Goal: Task Accomplishment & Management: Use online tool/utility

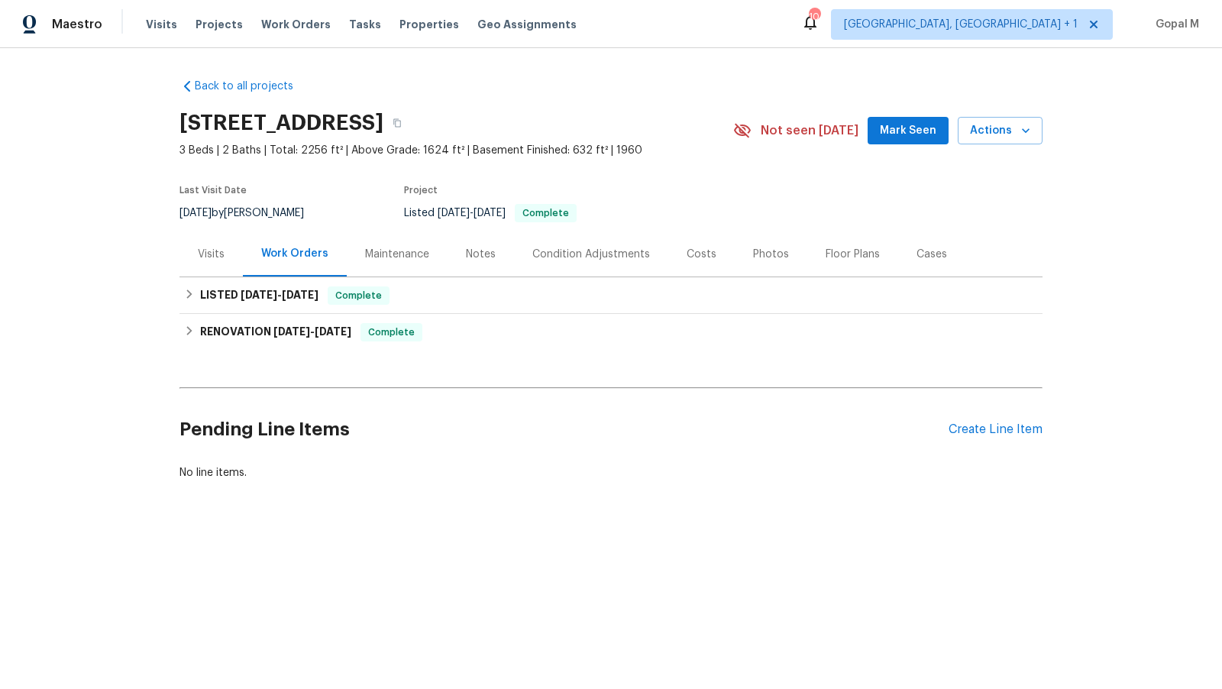
click at [202, 258] on div "Visits" at bounding box center [211, 254] width 27 height 15
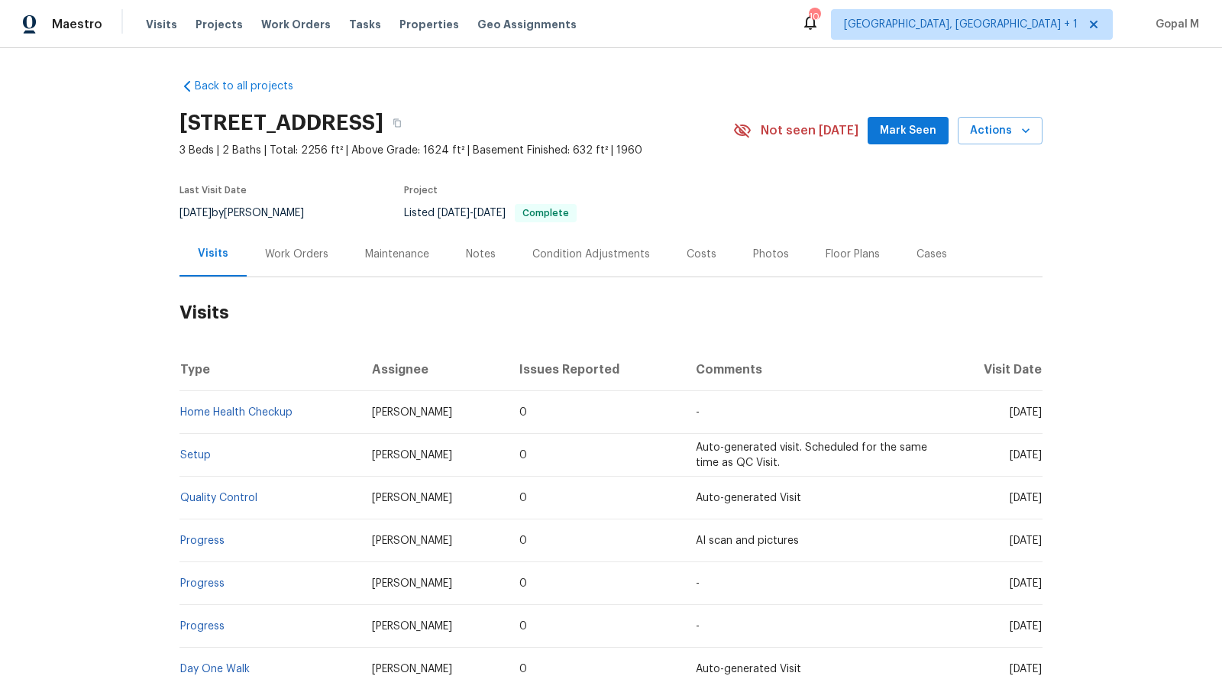
click at [306, 258] on div "Work Orders" at bounding box center [296, 254] width 63 height 15
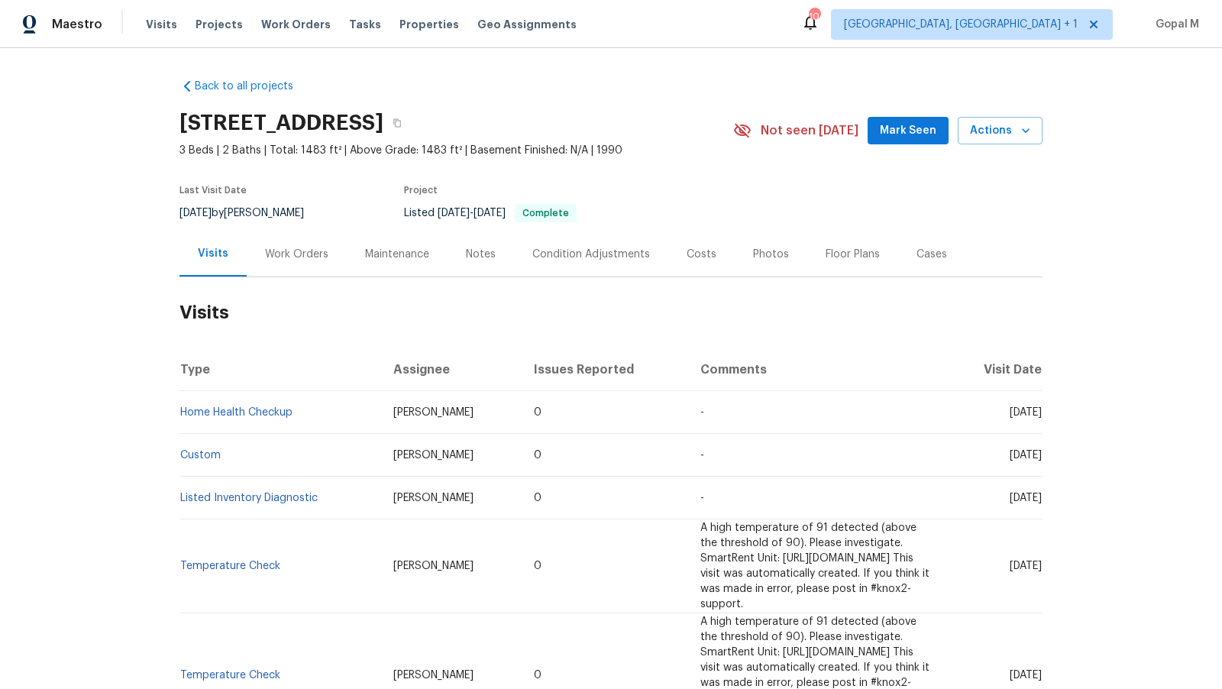
click at [300, 247] on div "Work Orders" at bounding box center [296, 254] width 63 height 15
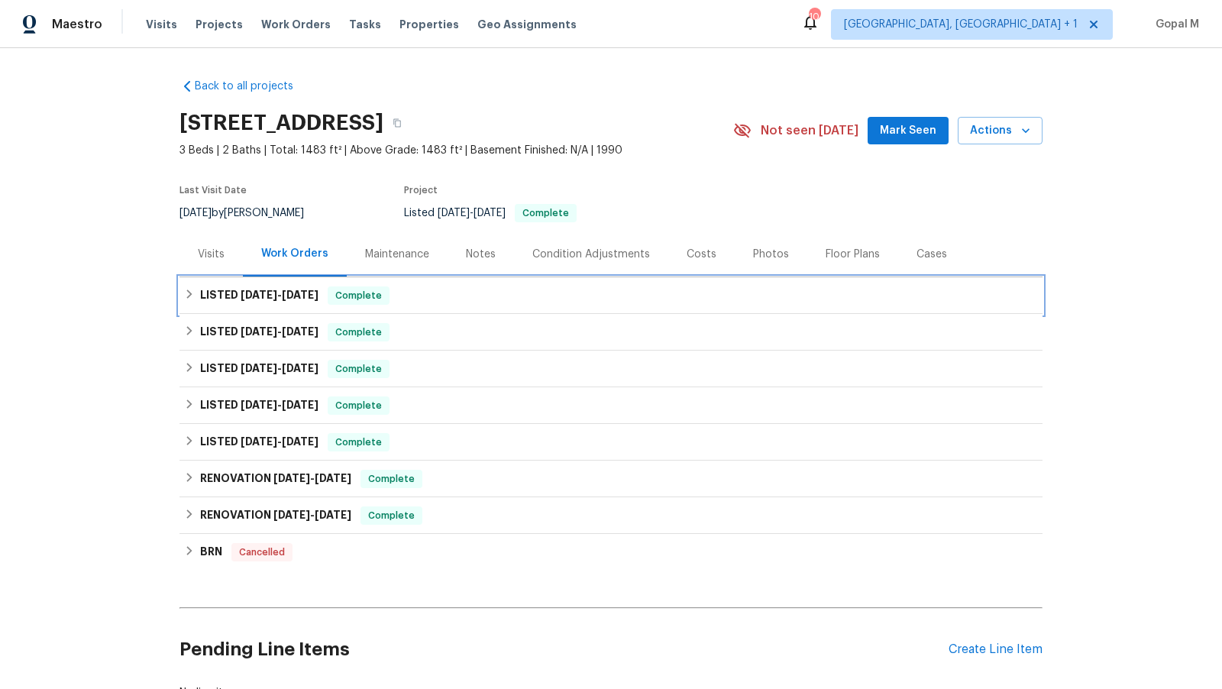
click at [434, 283] on div "LISTED 8/4/25 - 8/11/25 Complete" at bounding box center [610, 295] width 863 height 37
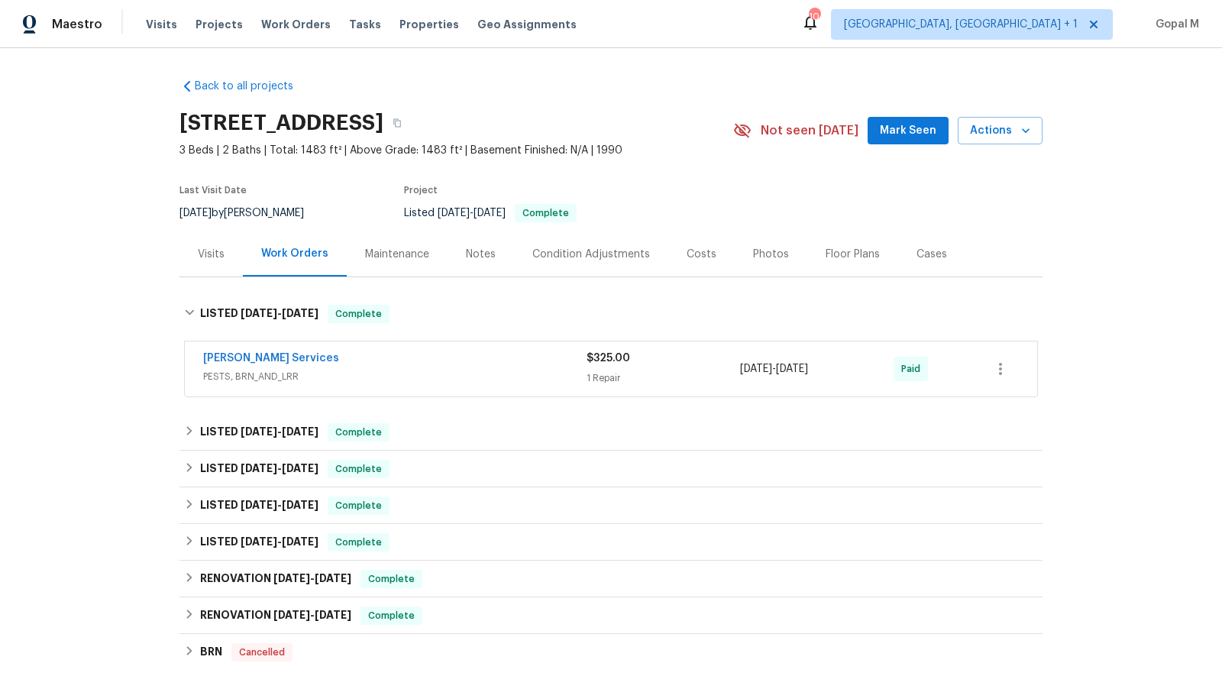
click at [471, 366] on div "Massey Services" at bounding box center [394, 359] width 383 height 18
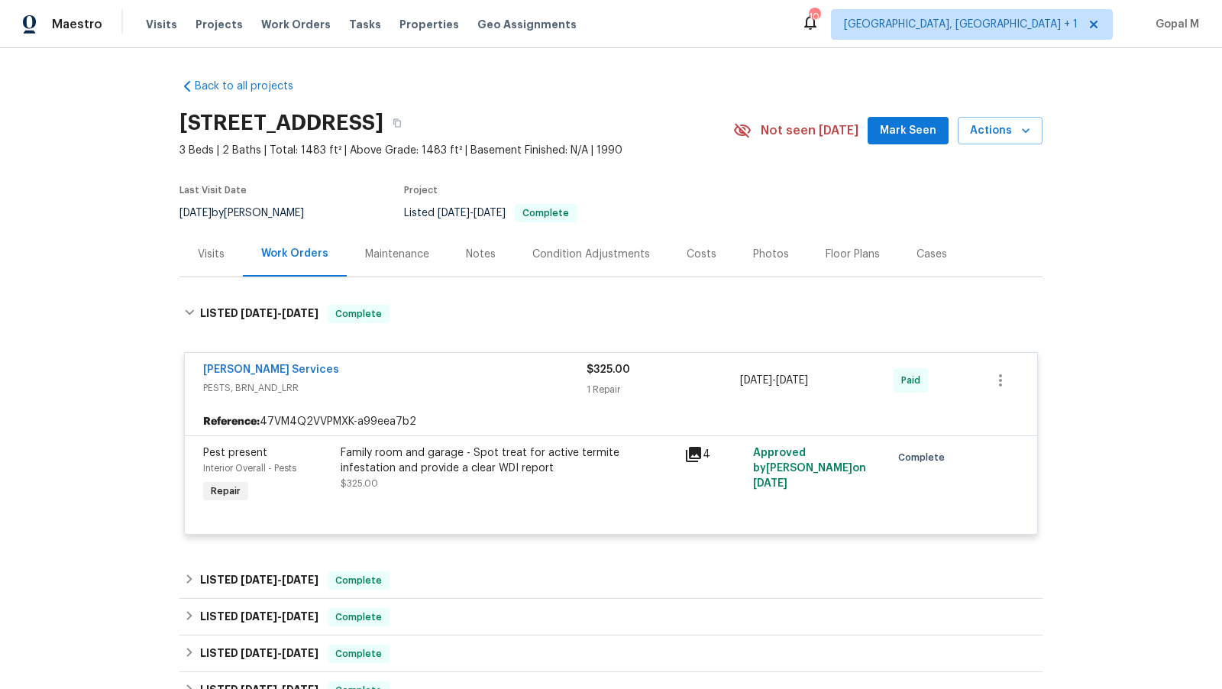
click at [471, 366] on div "Massey Services" at bounding box center [394, 371] width 383 height 18
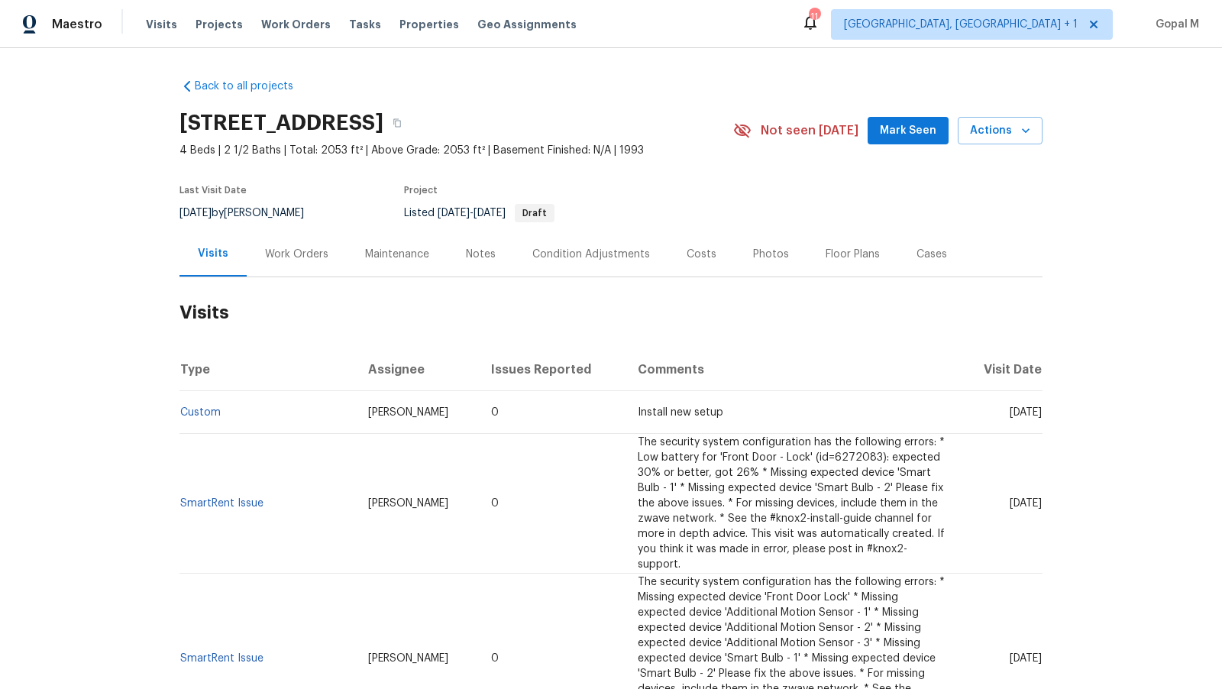
click at [309, 256] on div "Work Orders" at bounding box center [296, 254] width 63 height 15
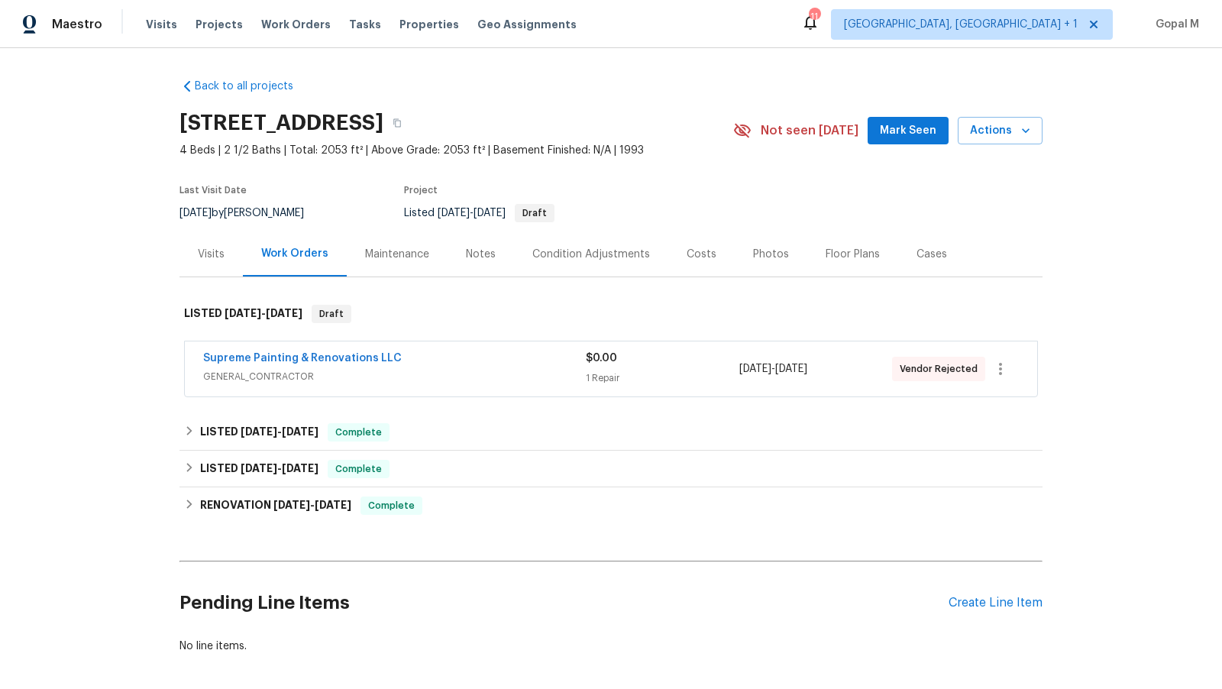
click at [498, 370] on span "GENERAL_CONTRACTOR" at bounding box center [394, 376] width 382 height 15
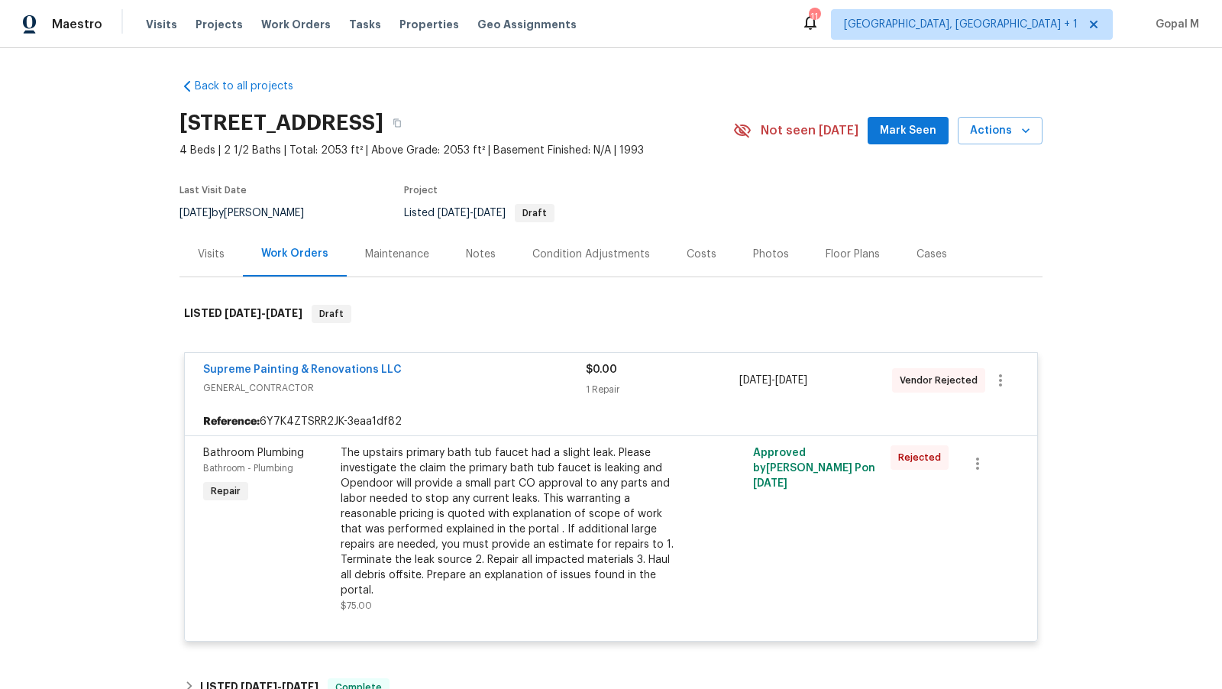
click at [202, 253] on div "Visits" at bounding box center [211, 254] width 27 height 15
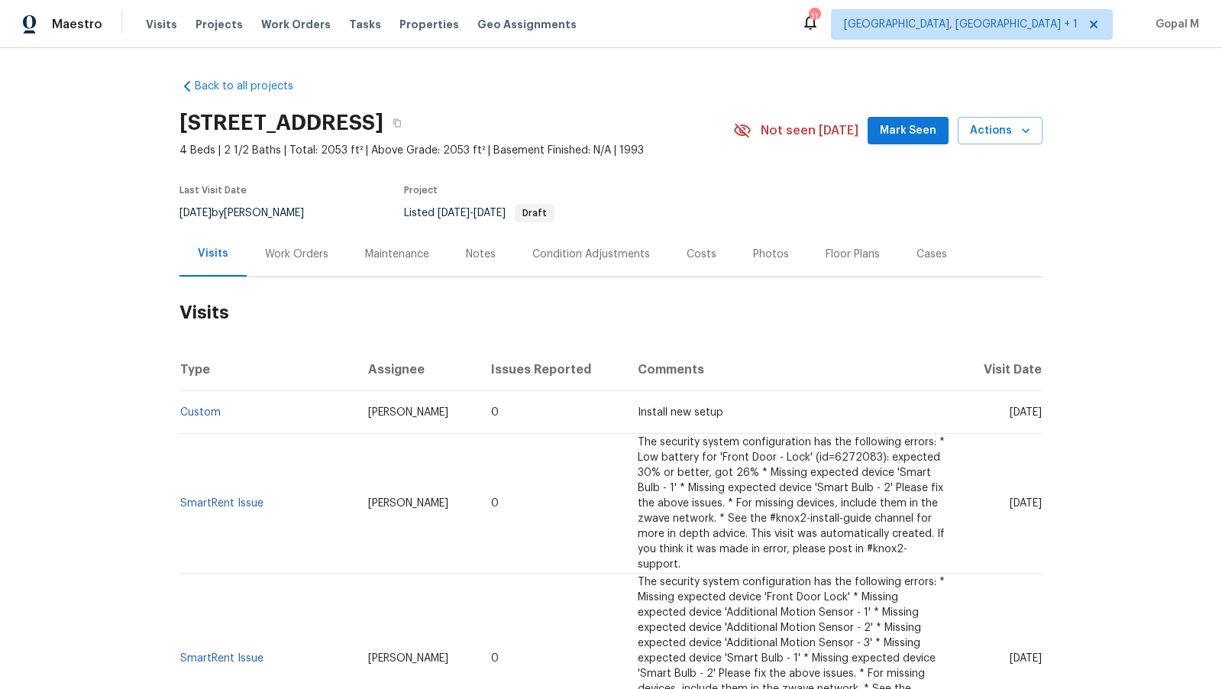
click at [310, 255] on div "Work Orders" at bounding box center [296, 254] width 63 height 15
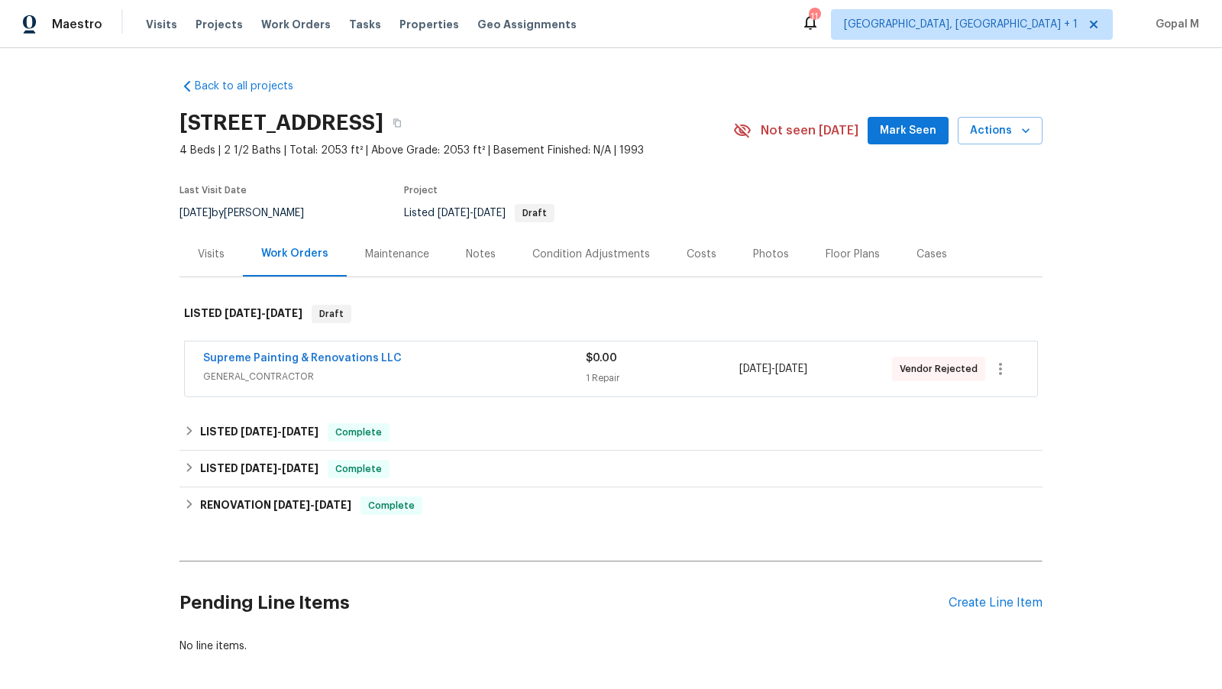
click at [459, 365] on div "Supreme Painting & Renovations LLC" at bounding box center [394, 359] width 382 height 18
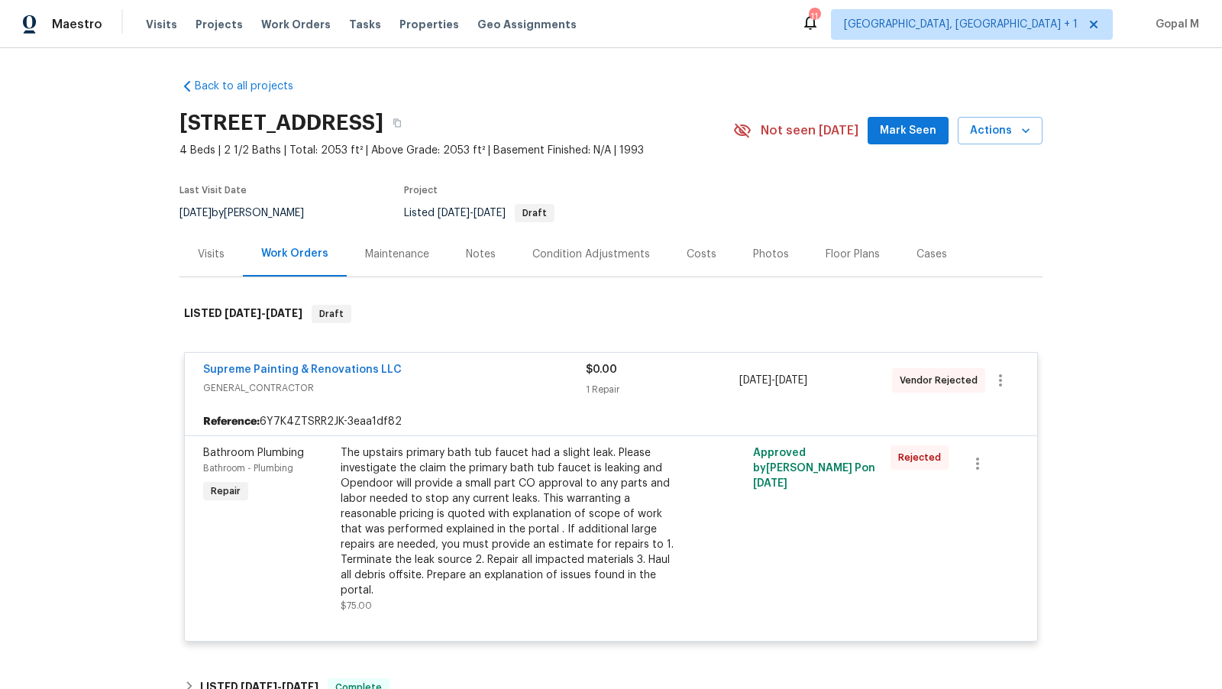
click at [216, 256] on div "Visits" at bounding box center [211, 254] width 27 height 15
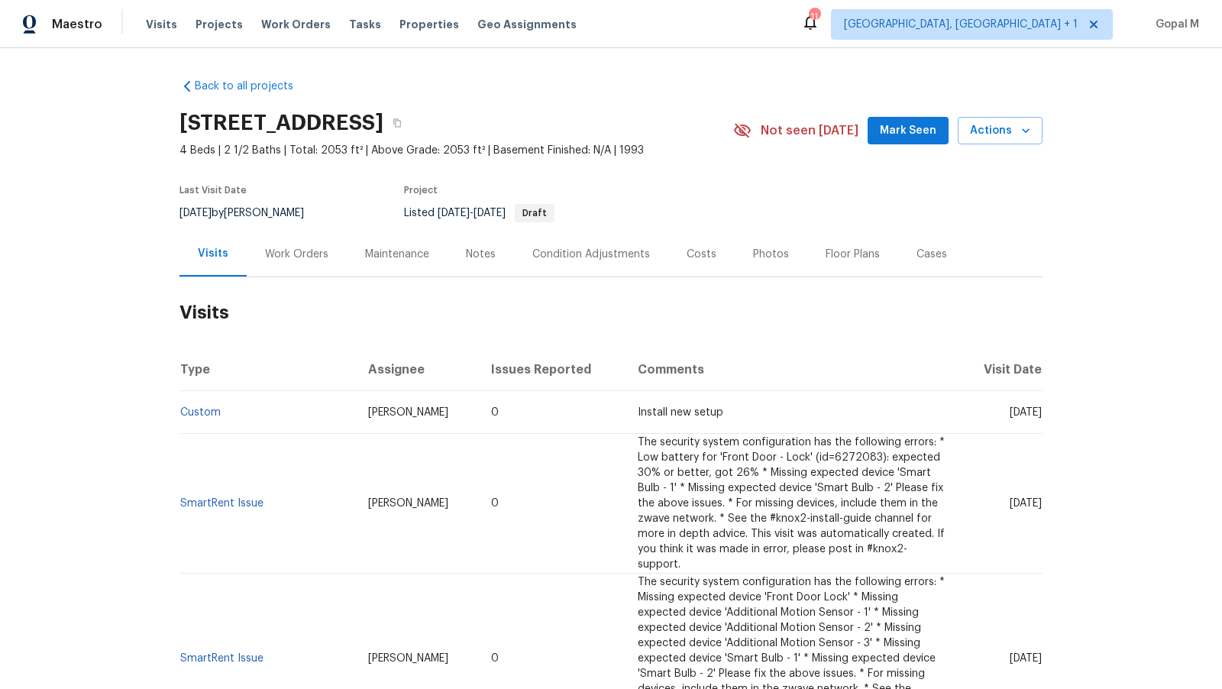
click at [926, 253] on div "Cases" at bounding box center [931, 254] width 31 height 15
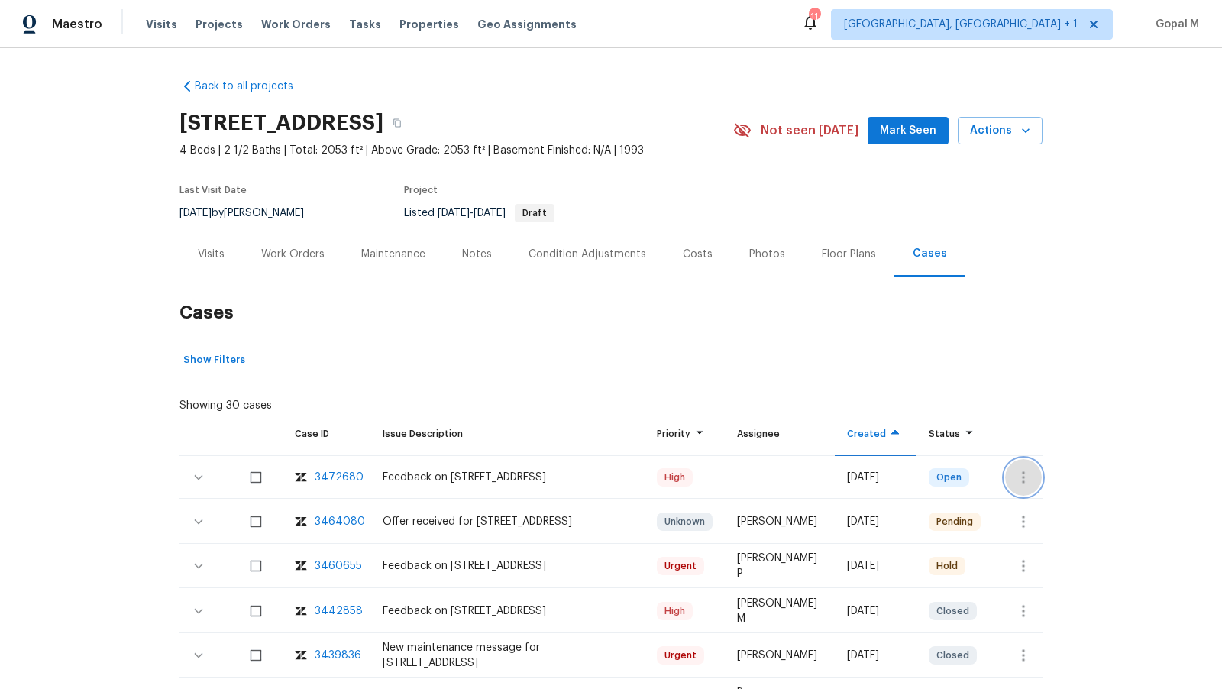
click at [1022, 479] on icon "button" at bounding box center [1023, 477] width 3 height 12
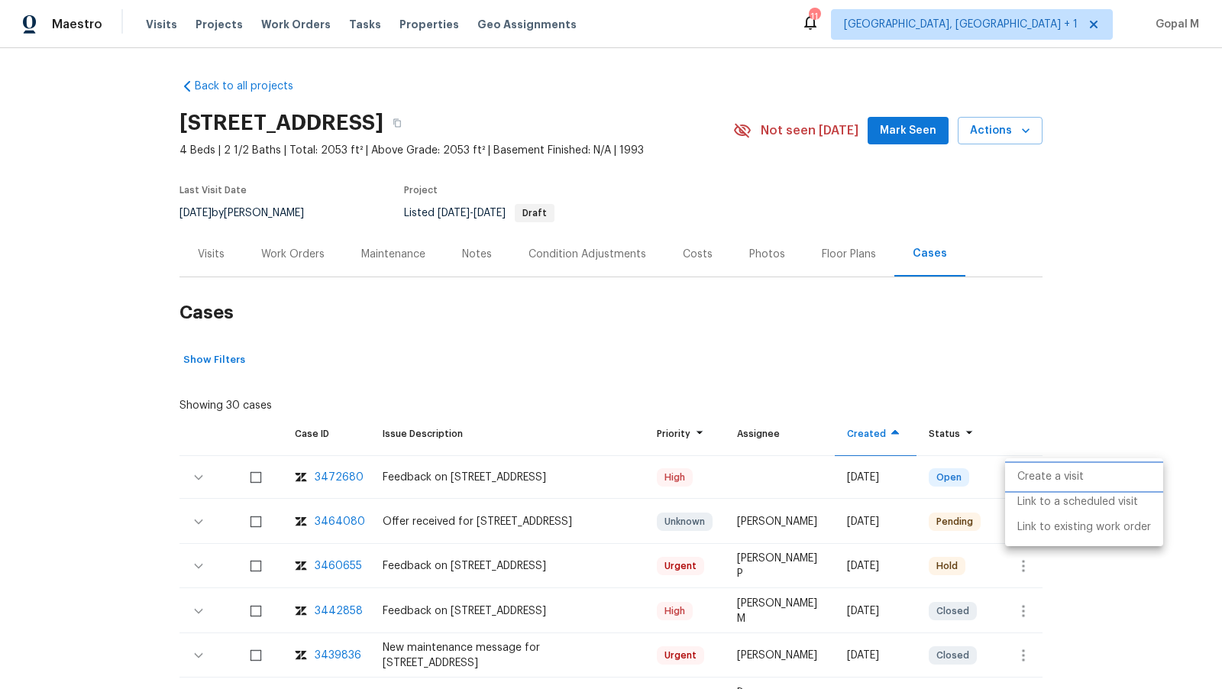
click at [1022, 479] on li "Create a visit" at bounding box center [1084, 476] width 158 height 25
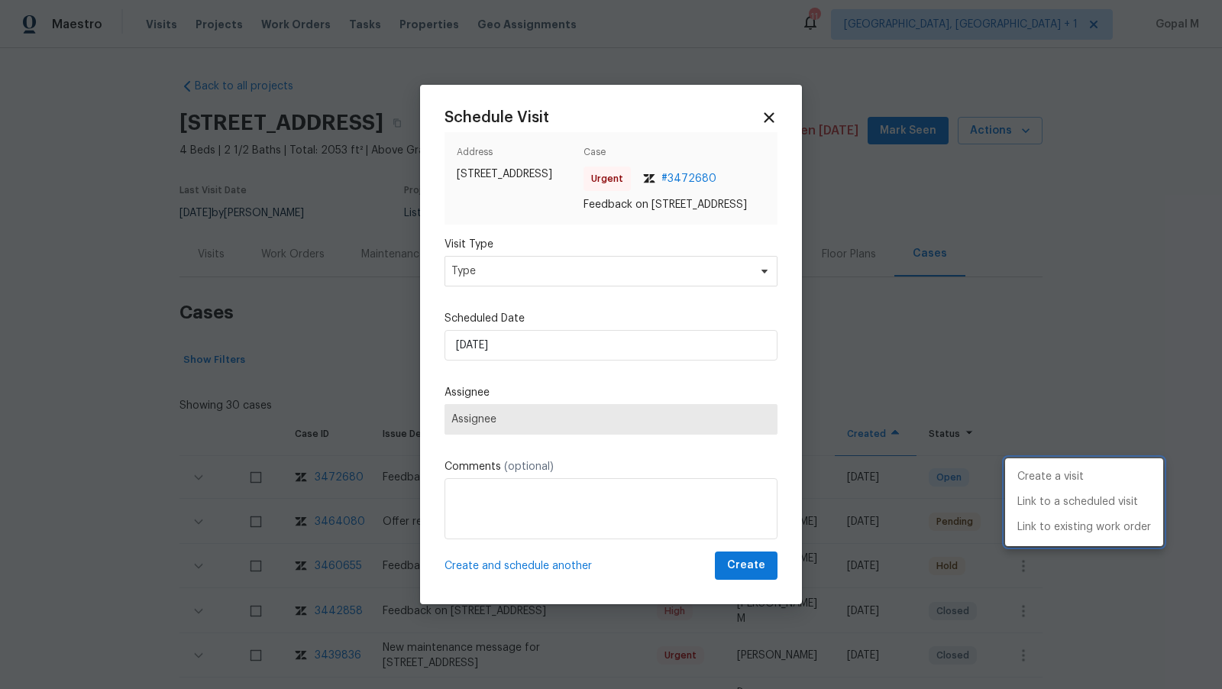
click at [688, 267] on div at bounding box center [611, 344] width 1222 height 689
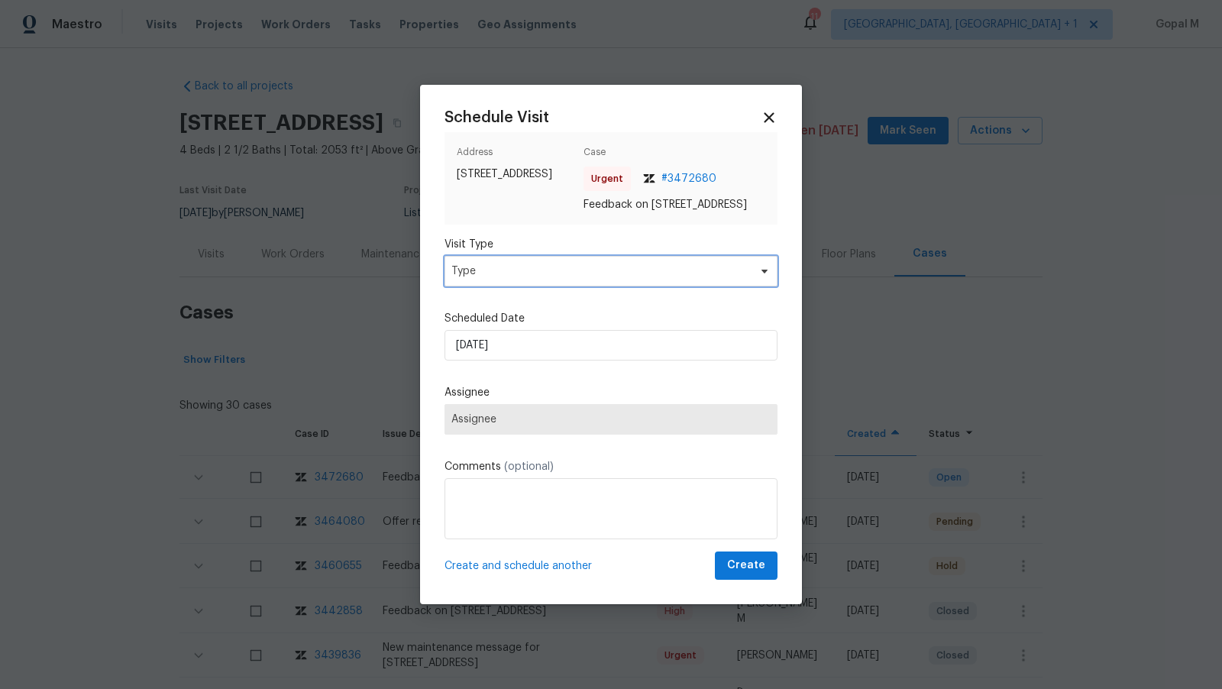
click at [684, 274] on span "Type" at bounding box center [599, 270] width 297 height 15
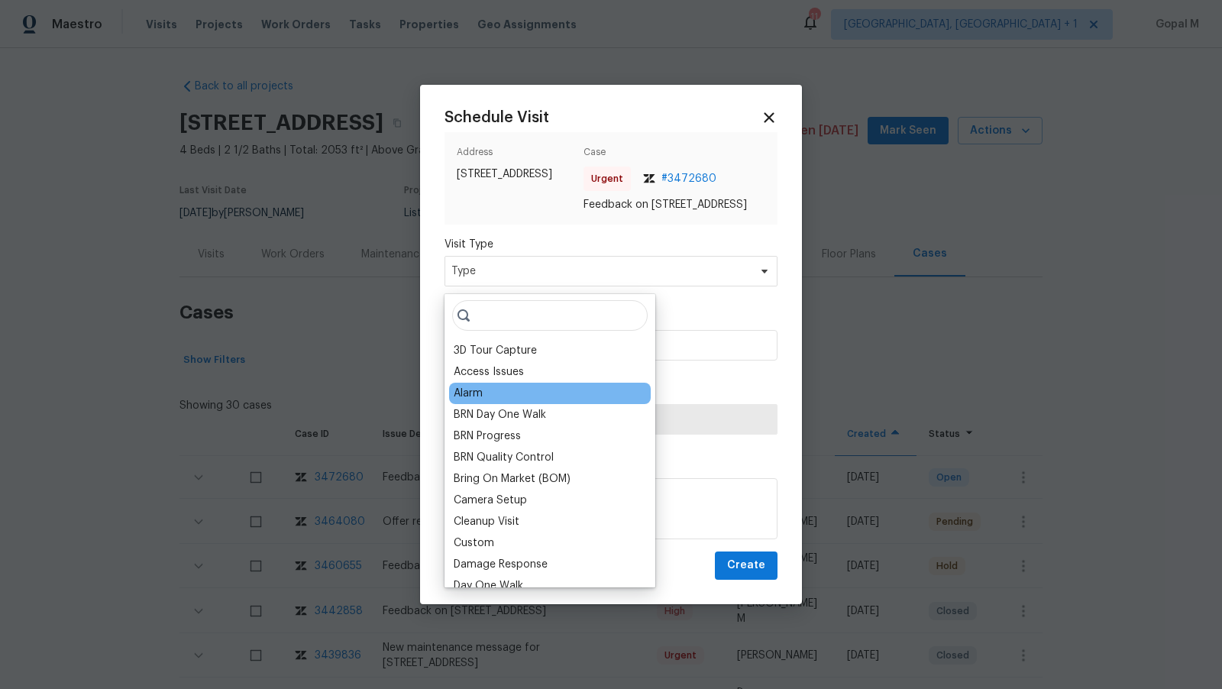
scroll to position [354, 0]
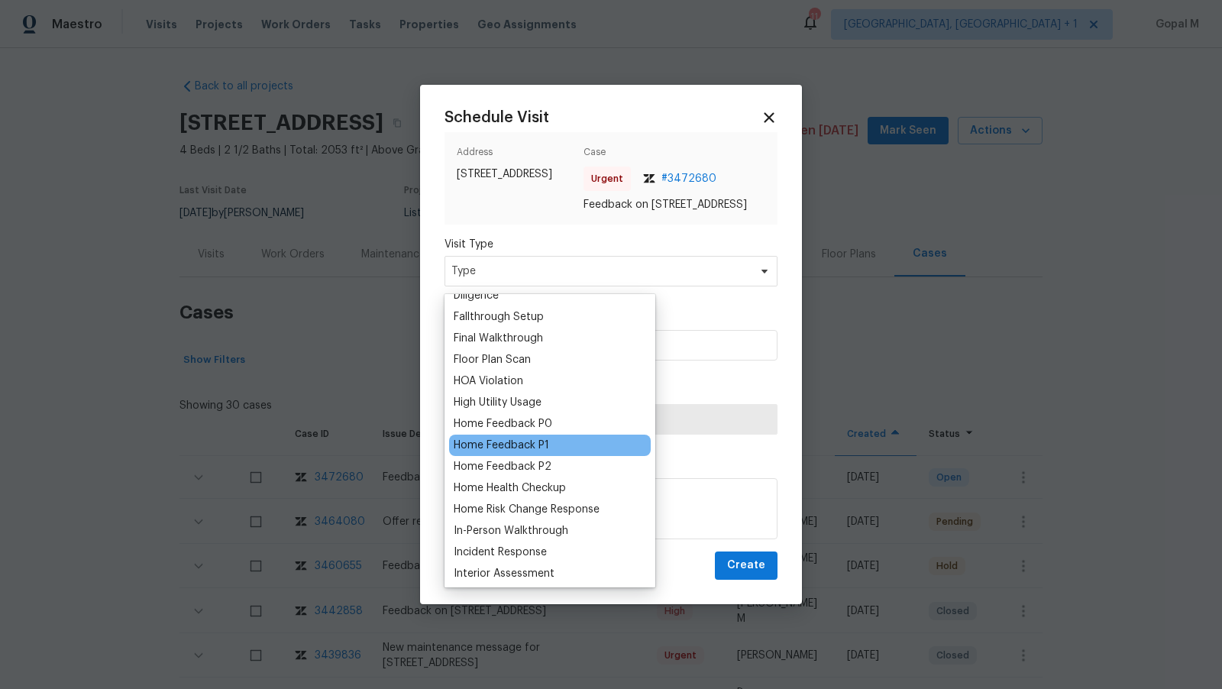
click at [526, 444] on div "Home Feedback P1" at bounding box center [500, 444] width 95 height 15
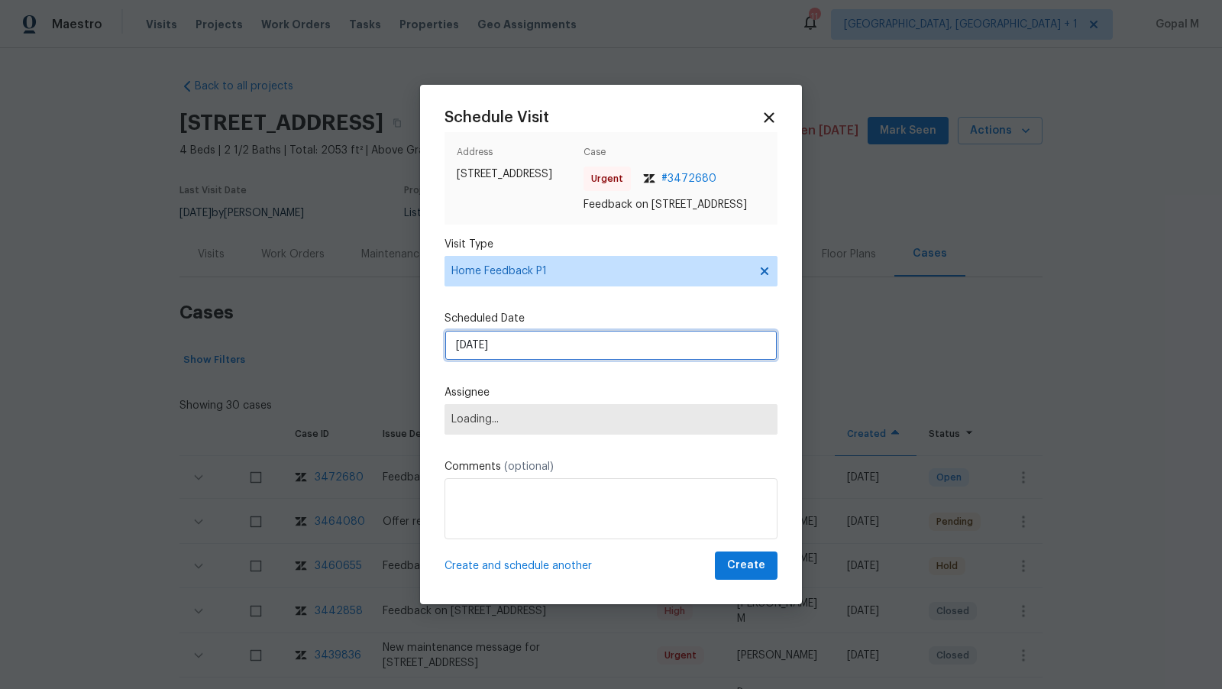
click at [573, 351] on input "08/09/2025" at bounding box center [610, 345] width 333 height 31
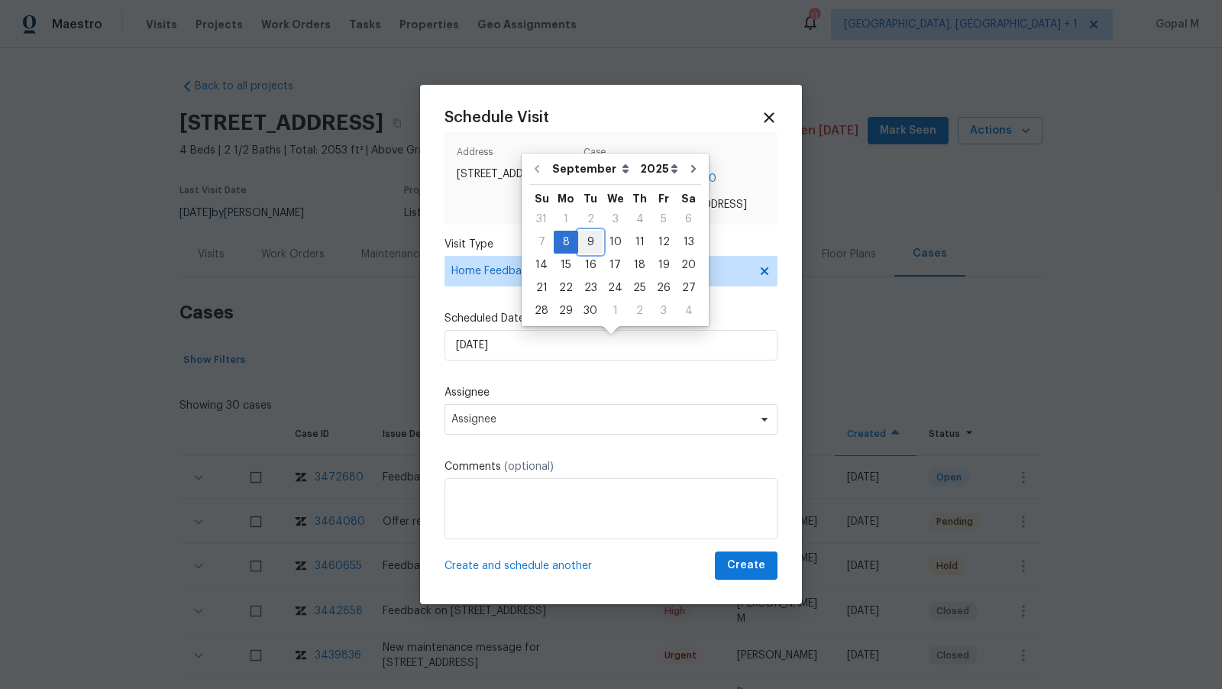
click at [592, 241] on div "9" at bounding box center [590, 241] width 24 height 21
type input "09/09/2025"
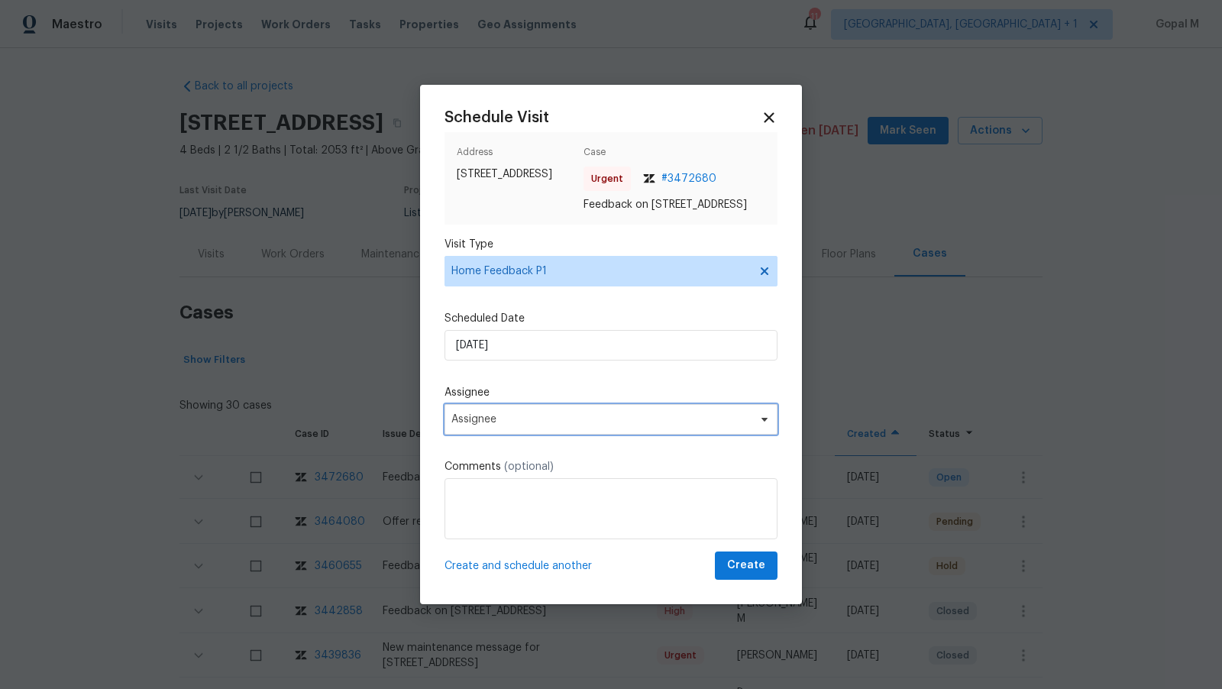
click at [605, 417] on span "Assignee" at bounding box center [610, 419] width 333 height 31
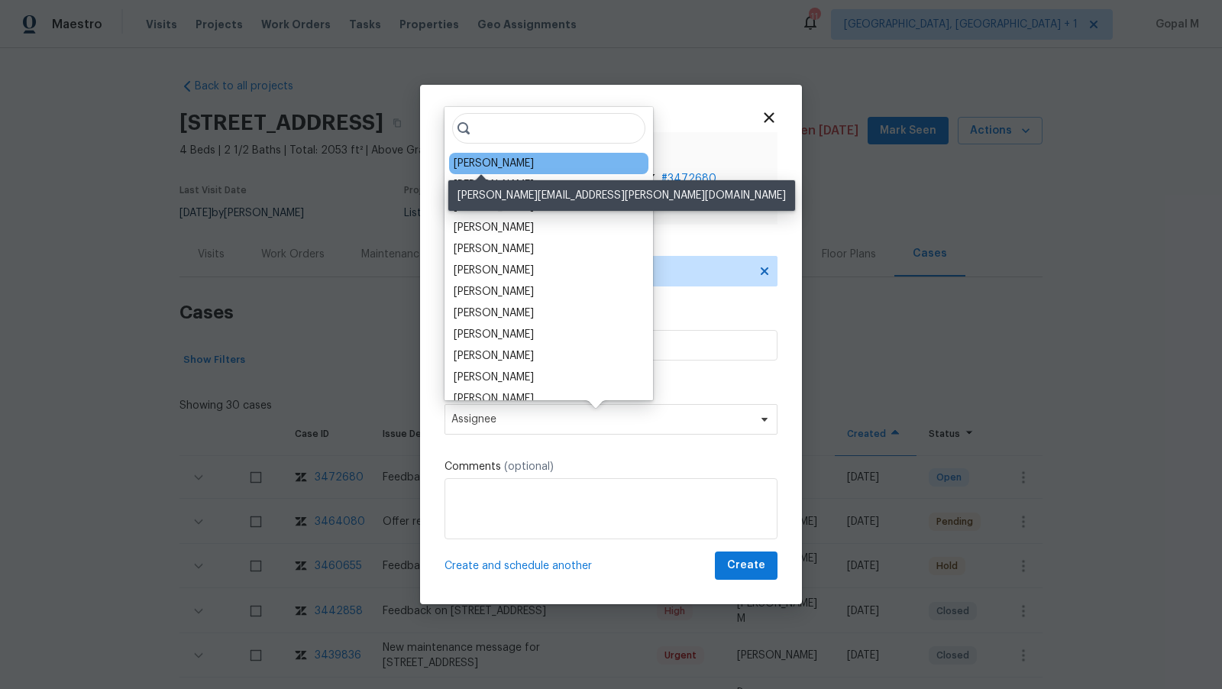
click at [491, 165] on div "Terry Tullar" at bounding box center [493, 163] width 80 height 15
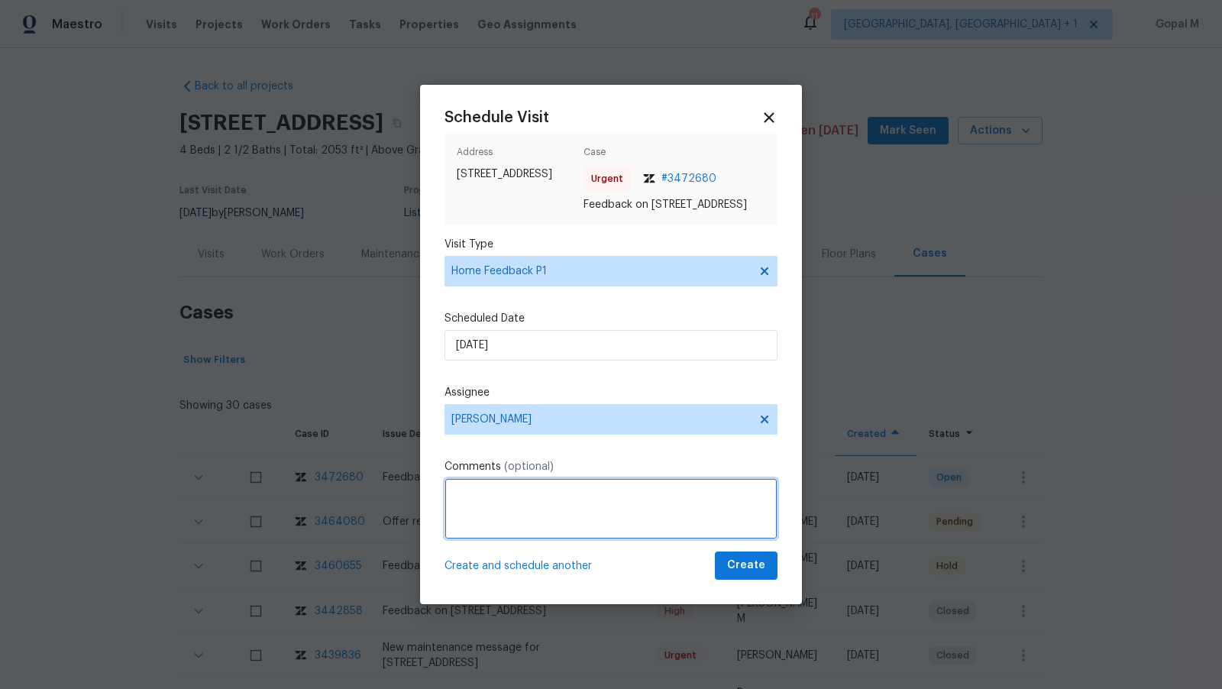
click at [541, 502] on textarea at bounding box center [610, 508] width 333 height 61
type textarea "The"
paste textarea "The floor has 2 holes in the kitchen,"
paste textarea "the deck wood is damaged"
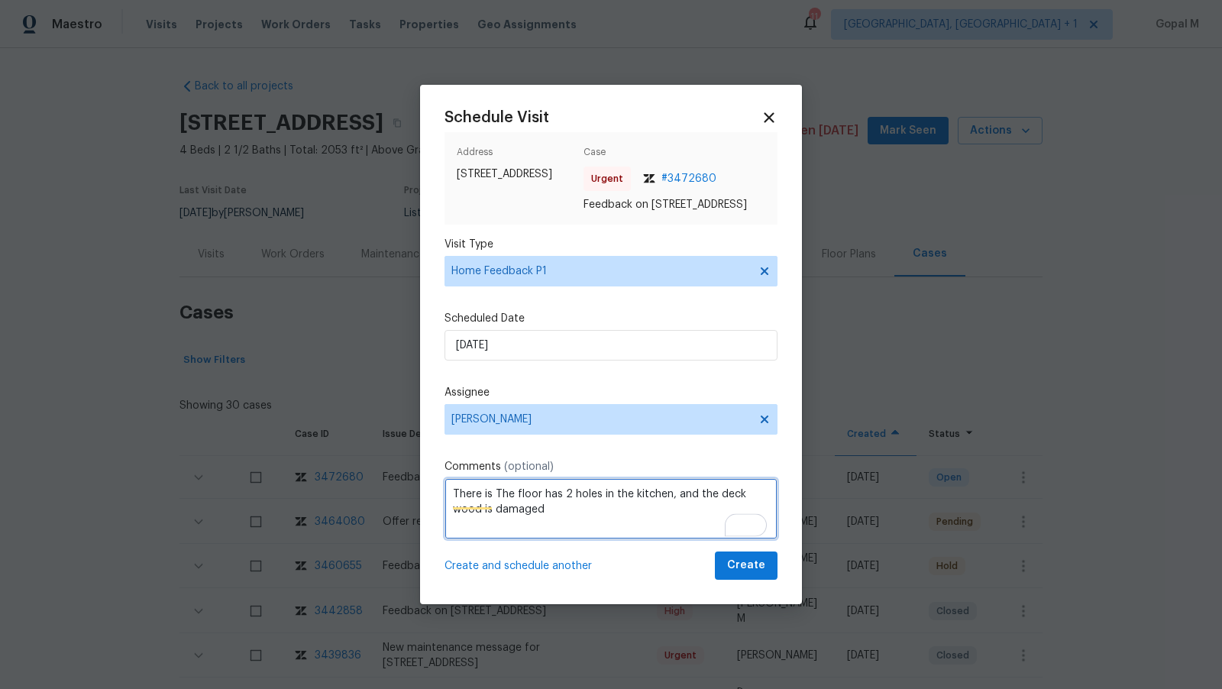
click at [504, 502] on textarea "There is The floor has 2 holes in the kitchen, and the deck wood is damaged" at bounding box center [610, 508] width 333 height 61
click at [548, 525] on textarea "There is a floor has 2 holes in the kitchen, and the deck wood is damaged" at bounding box center [610, 508] width 333 height 61
drag, startPoint x: 499, startPoint y: 502, endPoint x: 449, endPoint y: 502, distance: 50.4
click at [449, 502] on textarea "There is a floor has 2 holes in the kitchen, and the deck wood is damaged" at bounding box center [610, 508] width 333 height 61
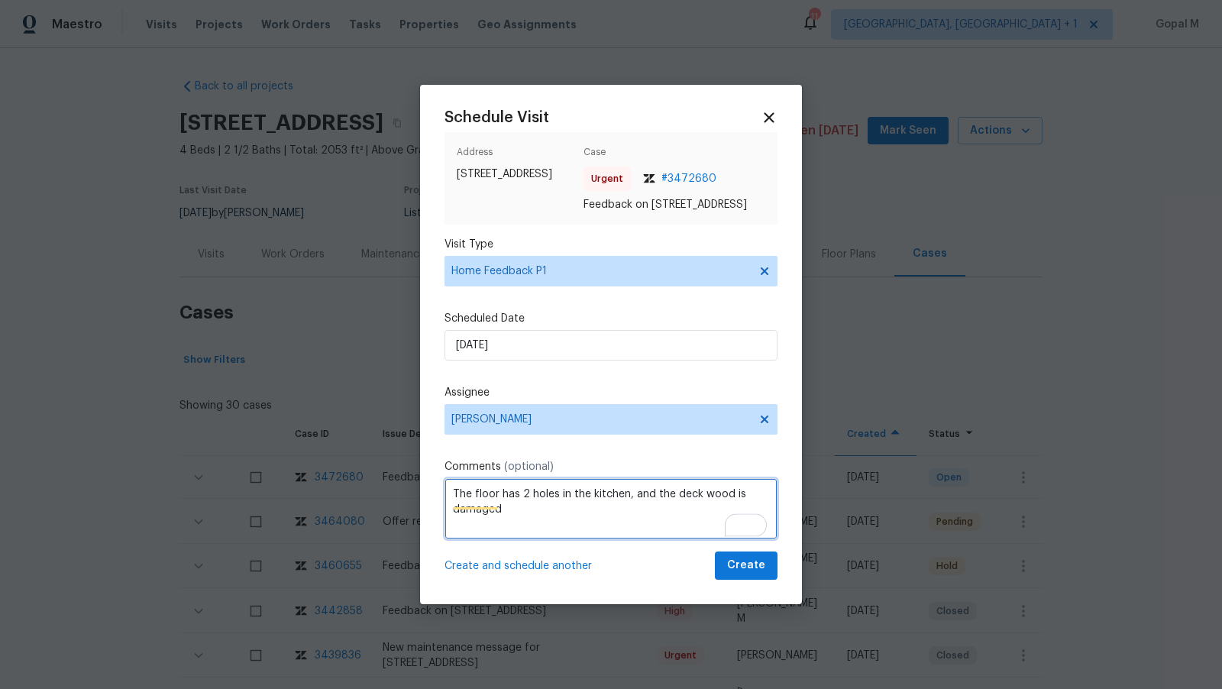
click at [569, 521] on textarea "The floor has 2 holes in the kitchen, and the deck wood is damaged" at bounding box center [610, 508] width 333 height 61
click at [642, 499] on textarea "The floor has 2 holes in the kitchen, and the deck wood is damaged and" at bounding box center [610, 508] width 333 height 61
paste textarea "floor is very wavy and looks to have foundation"
click at [501, 539] on textarea "The floor has 2 holes in the kitchen, the deck wood is damaged and floor is ver…" at bounding box center [610, 508] width 333 height 61
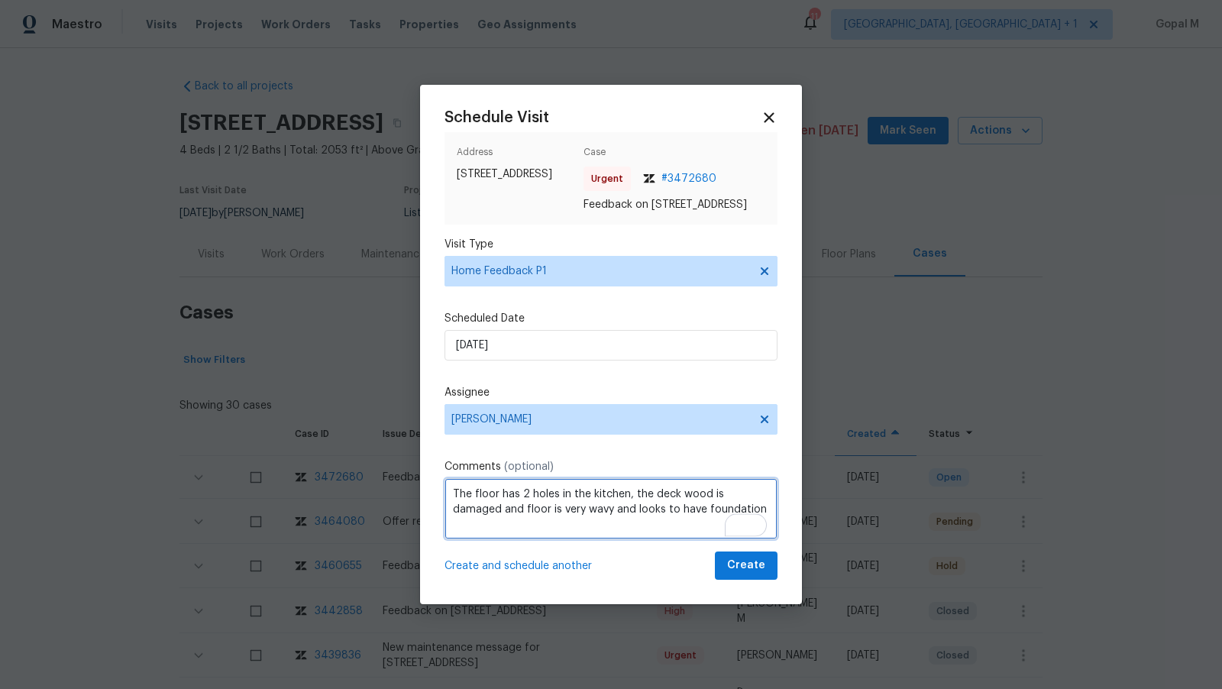
click at [503, 518] on textarea "The floor has 2 holes in the kitchen, the deck wood is damaged and floor is ver…" at bounding box center [610, 508] width 333 height 61
click at [537, 536] on textarea "The floor has 2 holes in the kitchen, the deck wood is damaged, and the floor a…" at bounding box center [610, 508] width 333 height 61
click at [535, 532] on textarea "The floor has 2 holes in the kitchen, the deck wood is damaged, and the floor a…" at bounding box center [610, 508] width 333 height 61
click at [702, 531] on textarea "The floor has 2 holes in the kitchen, the deck wood is damaged, and the floor a…" at bounding box center [610, 508] width 333 height 61
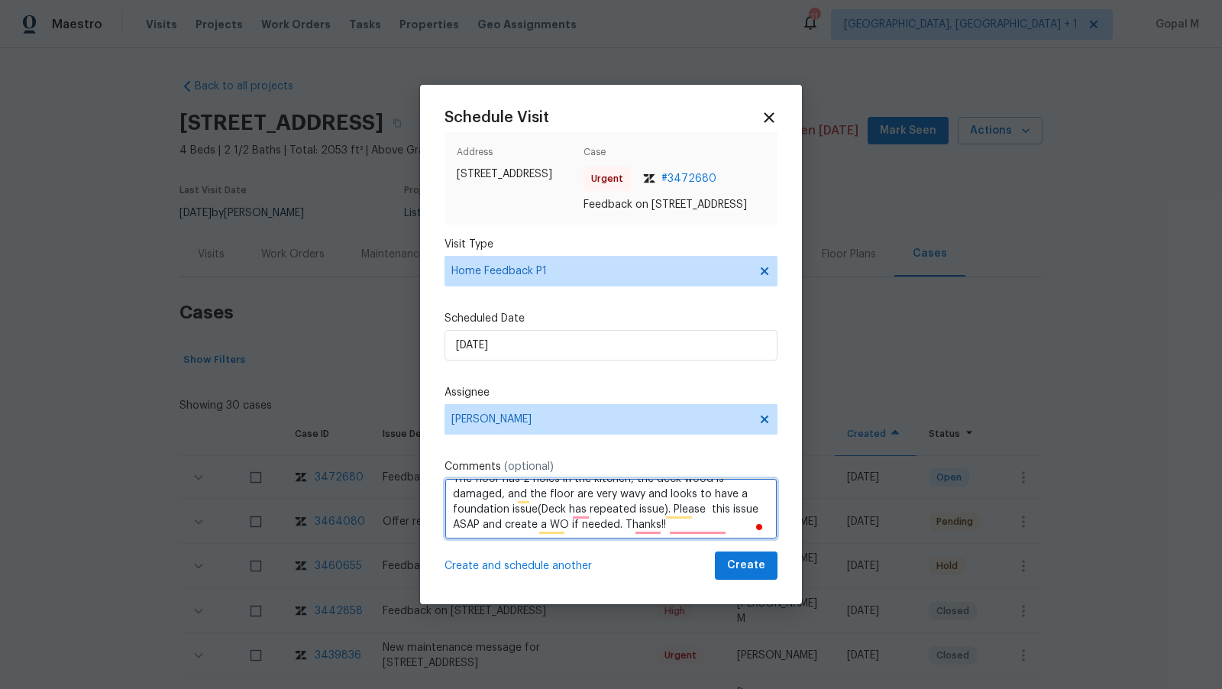
scroll to position [16, 0]
drag, startPoint x: 450, startPoint y: 495, endPoint x: 702, endPoint y: 538, distance: 254.8
click at [702, 538] on textarea "The floor has 2 holes in the kitchen, the deck wood is damaged, and the floor a…" at bounding box center [610, 508] width 333 height 61
click at [486, 517] on textarea "The floor has 2 holes in the kitchen, the deck wood is damaged, and the floor a…" at bounding box center [610, 508] width 333 height 61
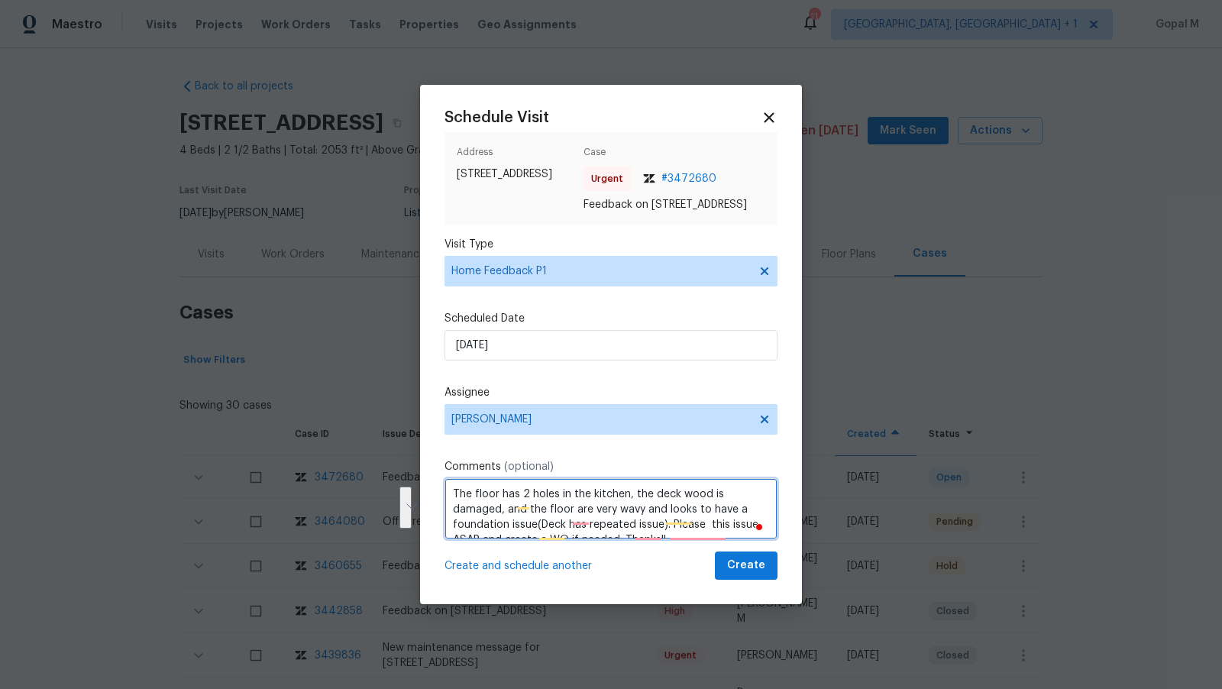
drag, startPoint x: 533, startPoint y: 531, endPoint x: 453, endPoint y: 499, distance: 86.3
click at [453, 499] on textarea "The floor has 2 holes in the kitchen, the deck wood is damaged, and the floor a…" at bounding box center [610, 508] width 333 height 61
paste textarea "kitchen floor has two holes, the deck wood is damaged, and the floors are very …"
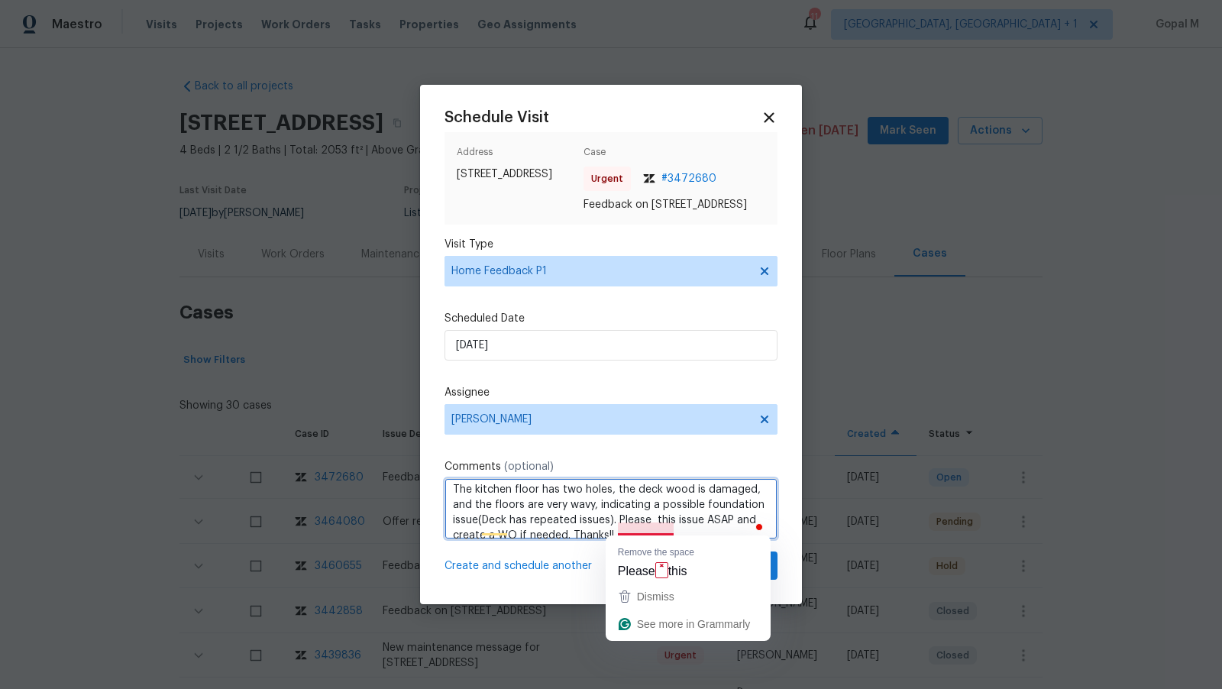
scroll to position [16, 0]
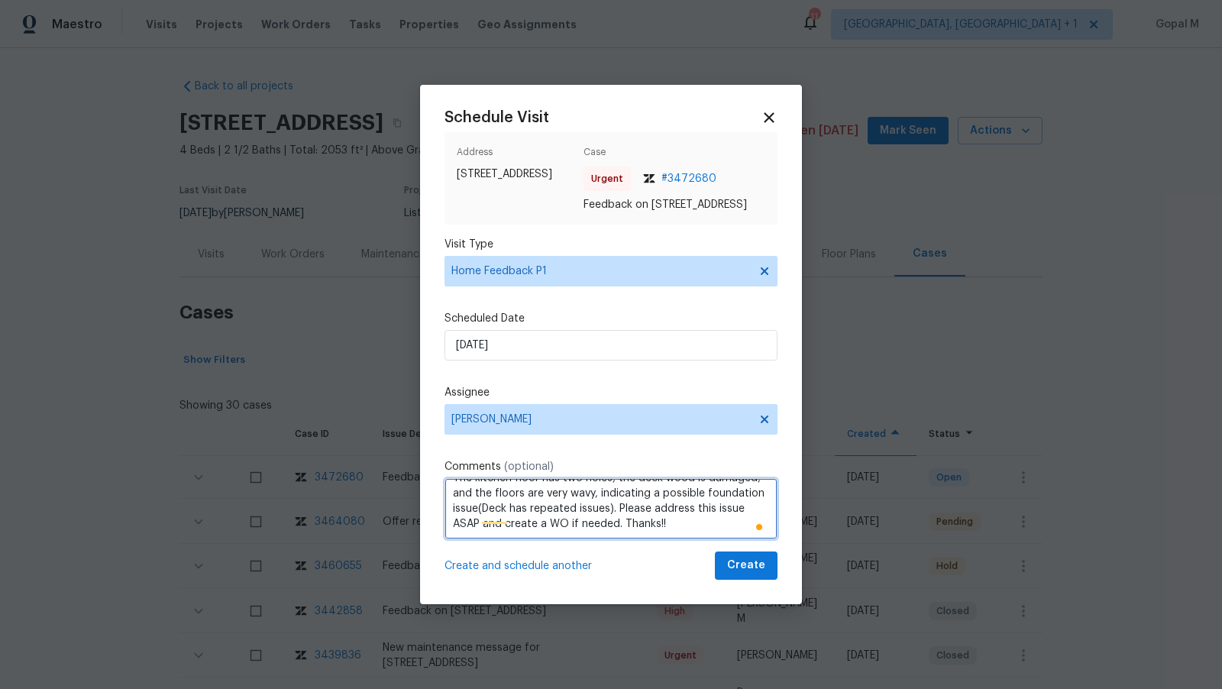
type textarea "The kitchen floor has two holes, the deck wood is damaged, and the floors are v…"
click at [725, 574] on button "Create" at bounding box center [746, 565] width 63 height 28
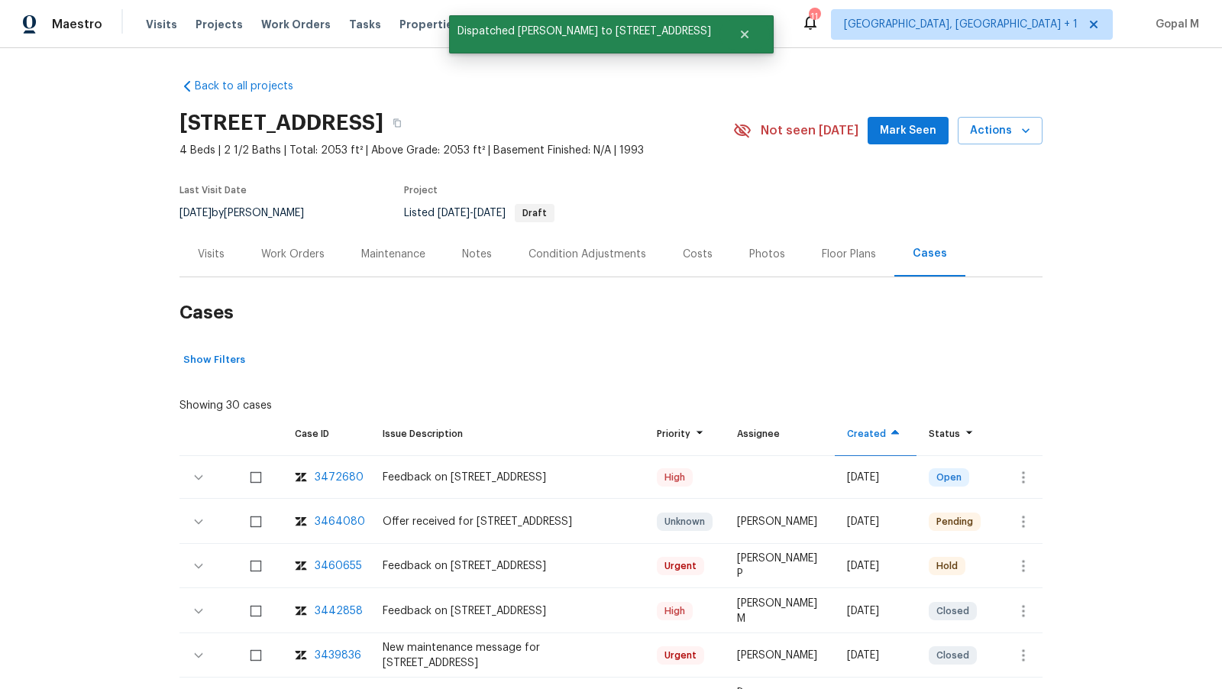
click at [208, 256] on div "Visits" at bounding box center [211, 254] width 27 height 15
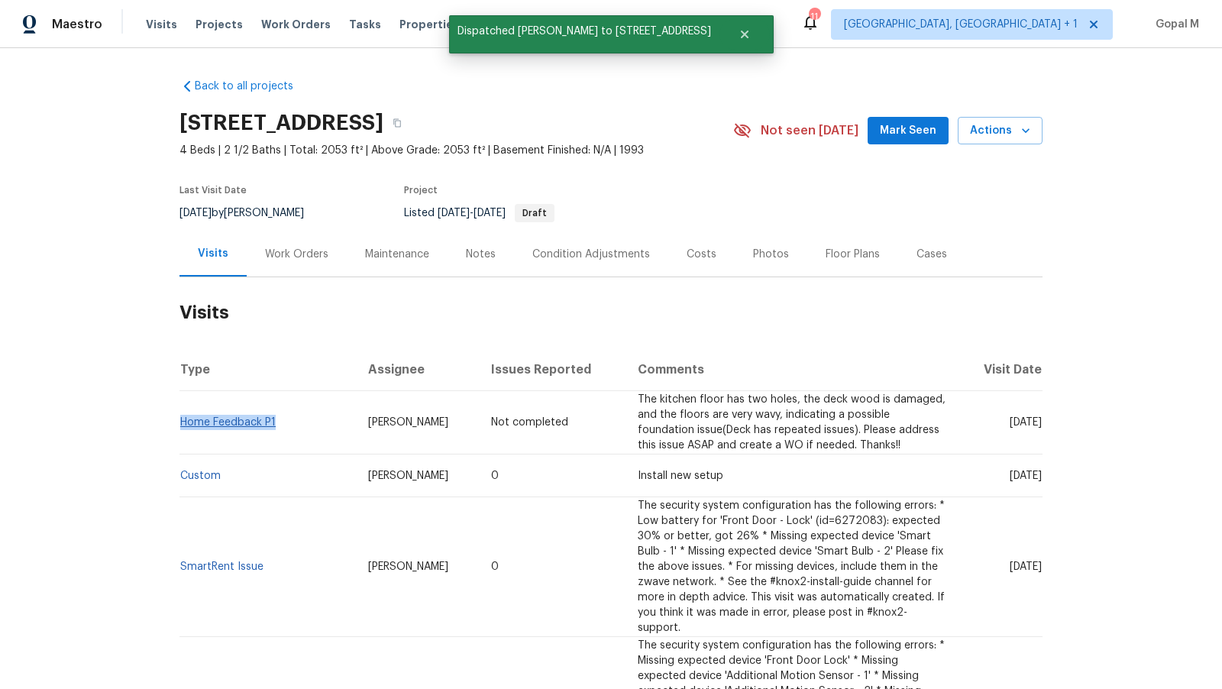
drag, startPoint x: 278, startPoint y: 420, endPoint x: 182, endPoint y: 422, distance: 96.2
click at [182, 422] on td "Home Feedback P1" at bounding box center [267, 422] width 176 height 63
copy link "Home Feedback P1"
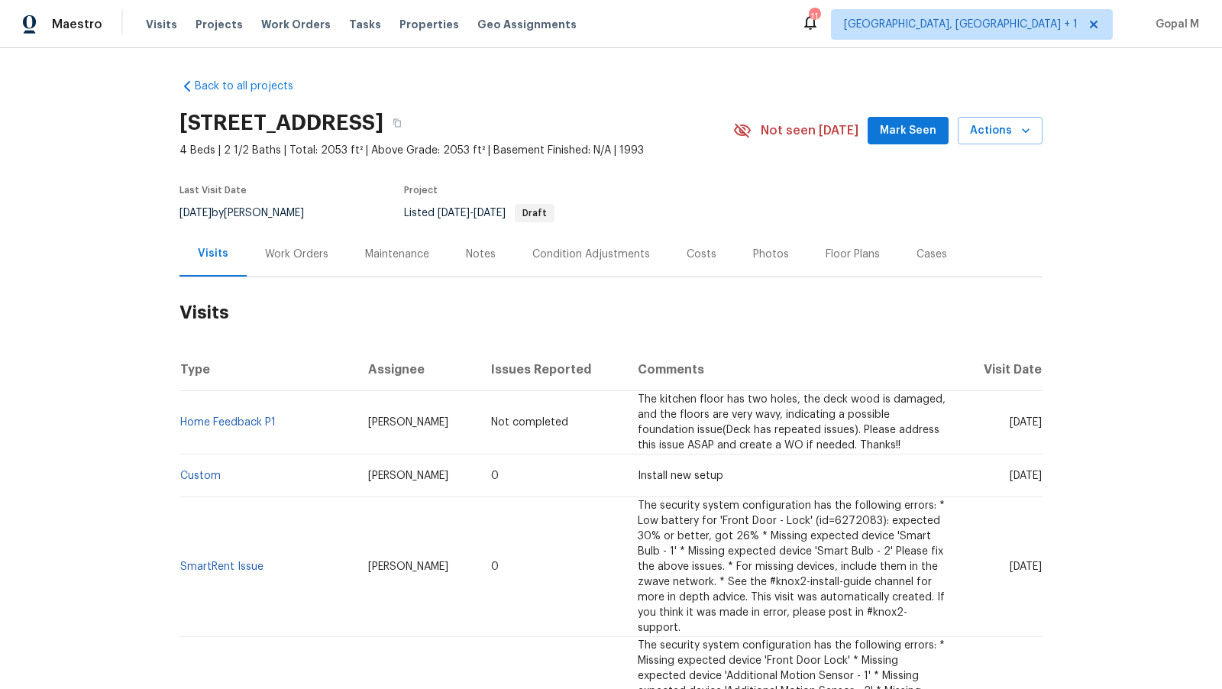
click at [279, 250] on div "Work Orders" at bounding box center [296, 254] width 63 height 15
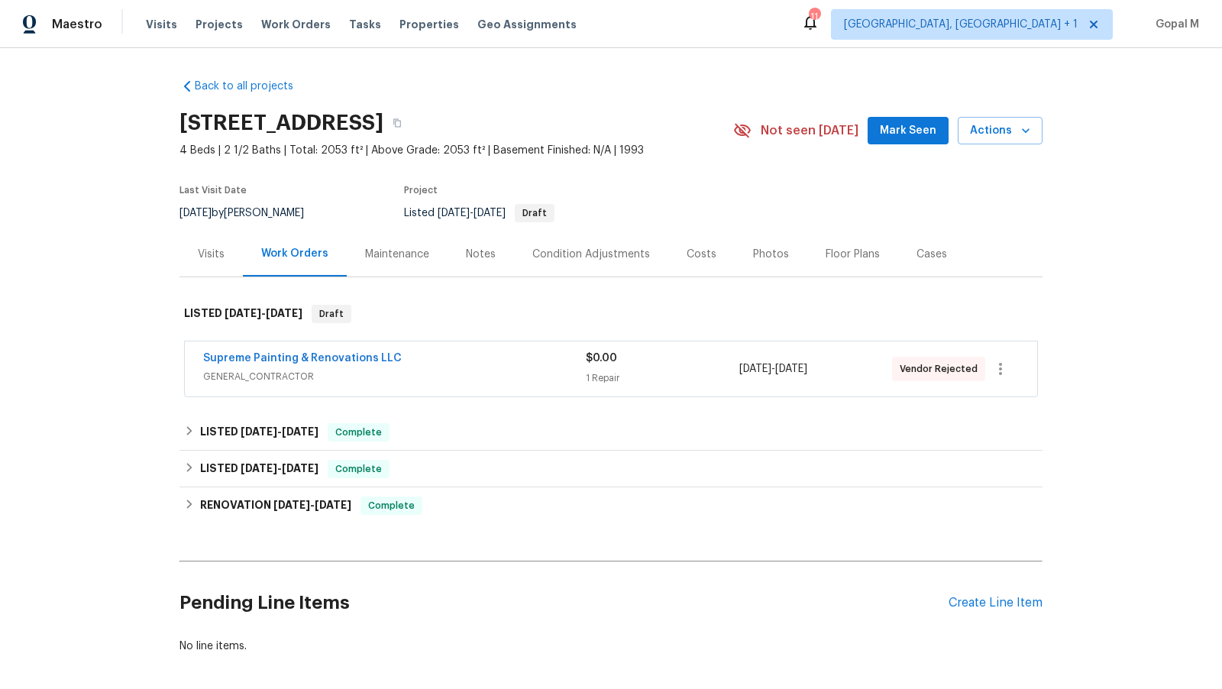
drag, startPoint x: 230, startPoint y: 214, endPoint x: 179, endPoint y: 214, distance: 51.2
click at [179, 214] on div "Back to all projects 3319 Timberwolf Ave, High Point, NC 27265 4 Beds | 2 1/2 B…" at bounding box center [611, 368] width 1222 height 641
copy span "8/27/2025"
click at [208, 258] on div "Visits" at bounding box center [211, 254] width 27 height 15
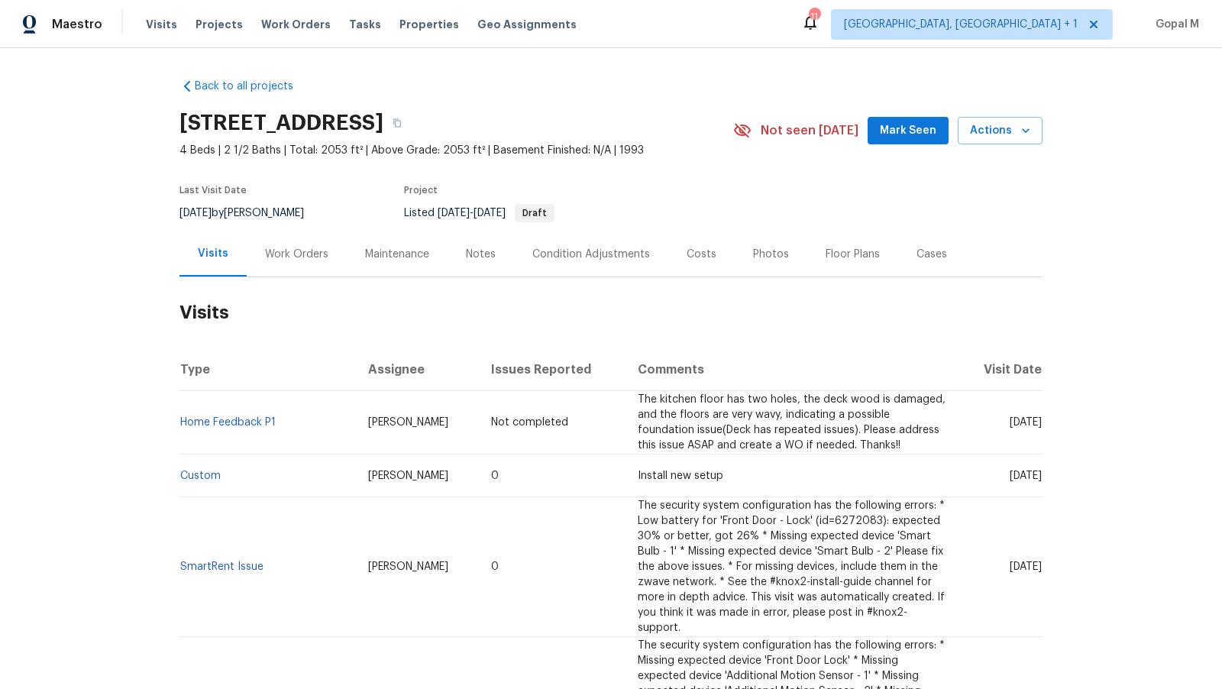
click at [265, 253] on div "Work Orders" at bounding box center [296, 254] width 63 height 15
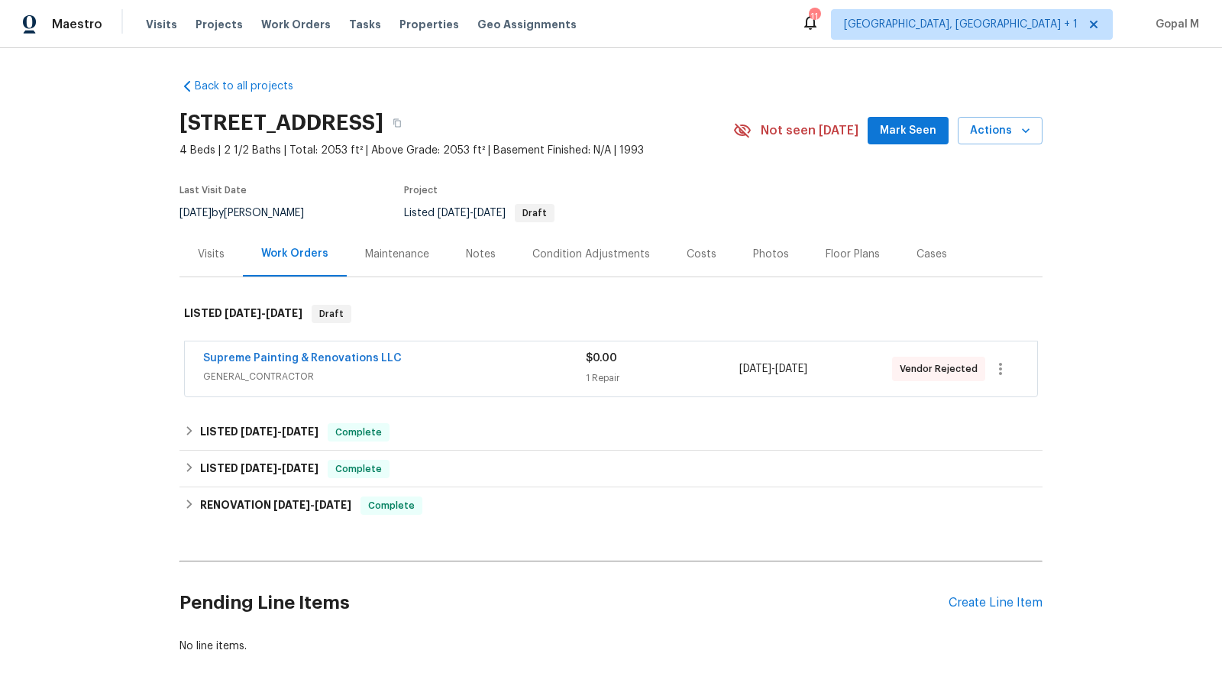
click at [717, 381] on div "1 Repair" at bounding box center [662, 377] width 153 height 15
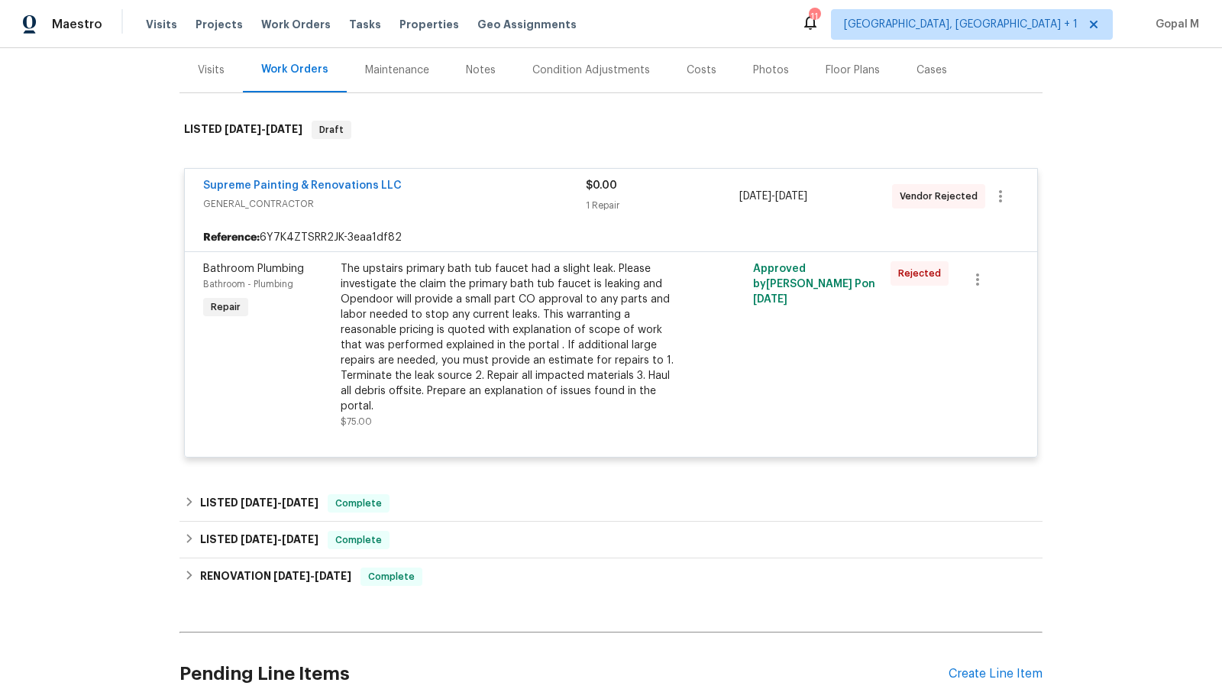
scroll to position [202, 0]
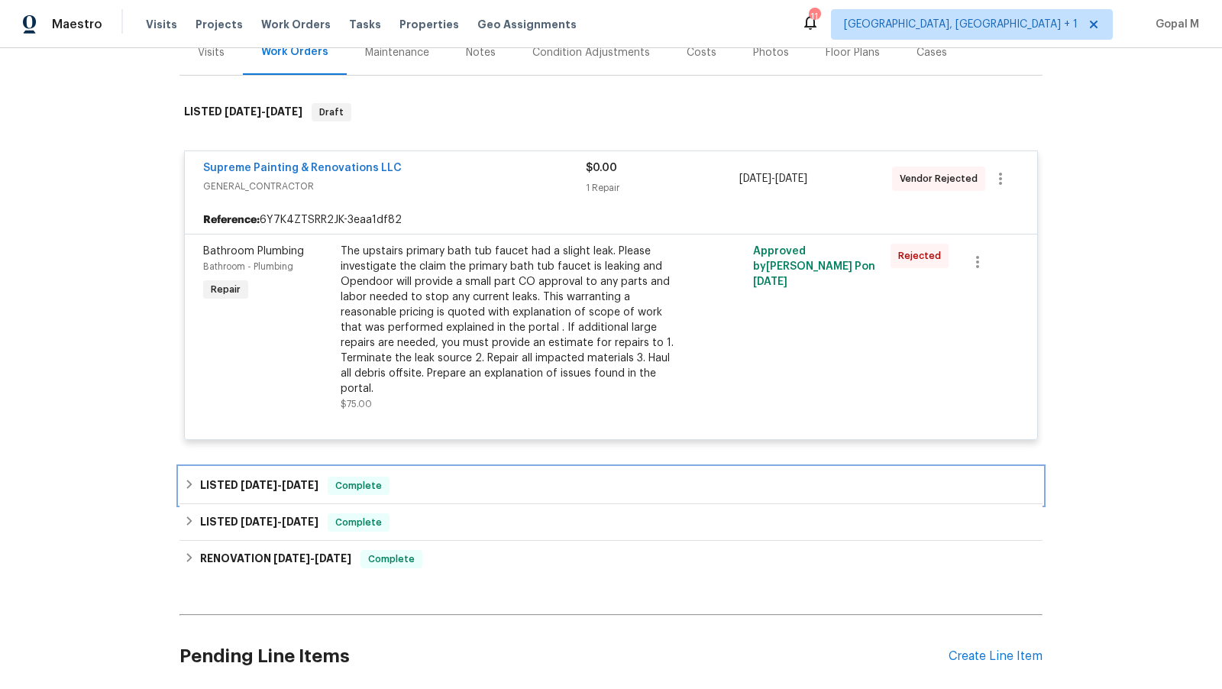
click at [660, 488] on div "LISTED 6/16/25 - 8/13/25 Complete" at bounding box center [611, 485] width 854 height 18
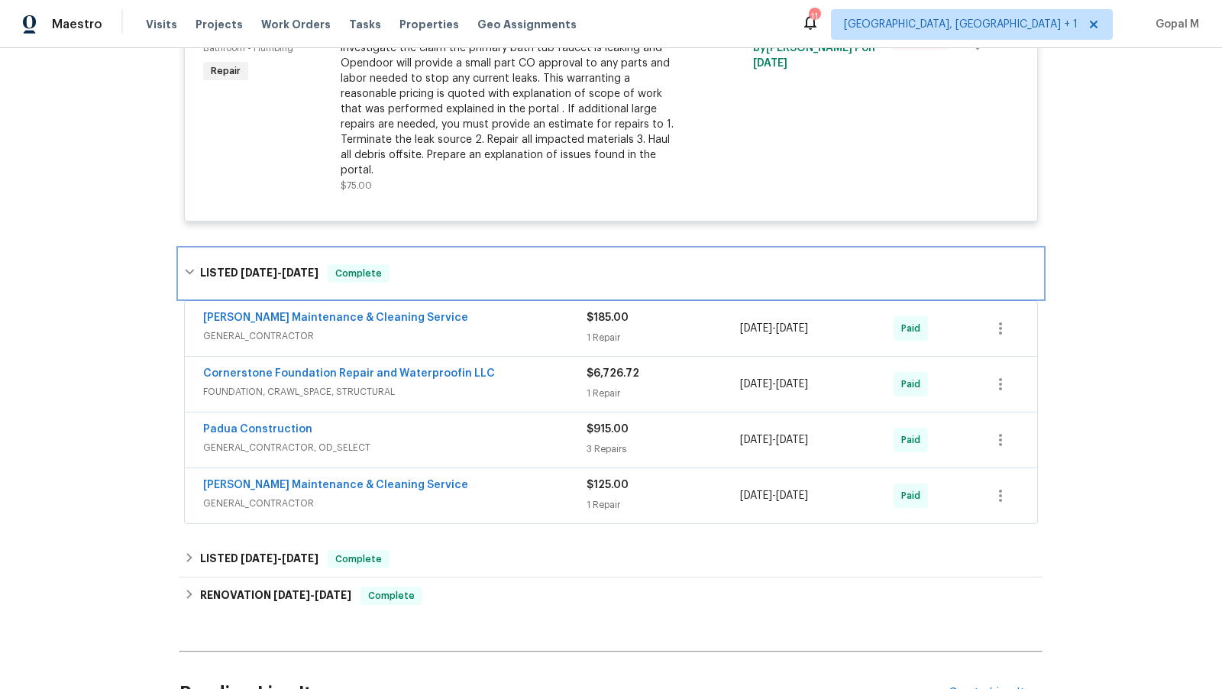
scroll to position [422, 0]
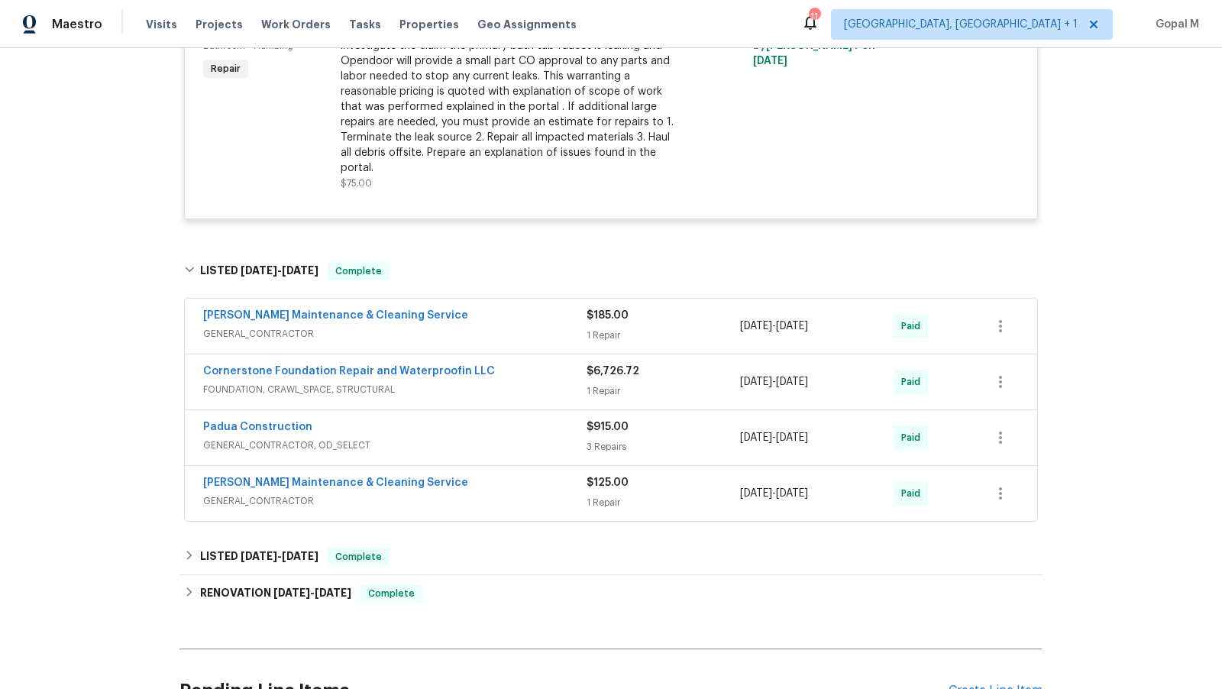
drag, startPoint x: 854, startPoint y: 324, endPoint x: 741, endPoint y: 328, distance: 113.8
click at [741, 328] on div "6/25/2025 - 6/27/2025" at bounding box center [816, 326] width 153 height 37
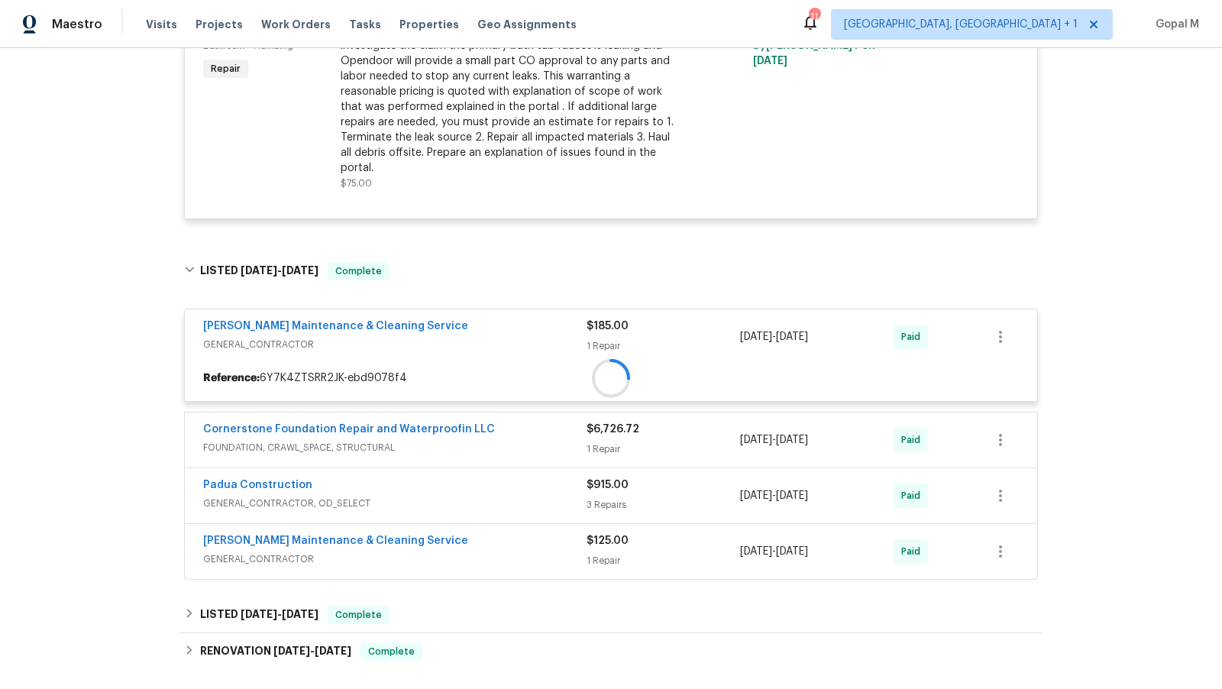
copy span "6/25/2025 - 6/27/2025"
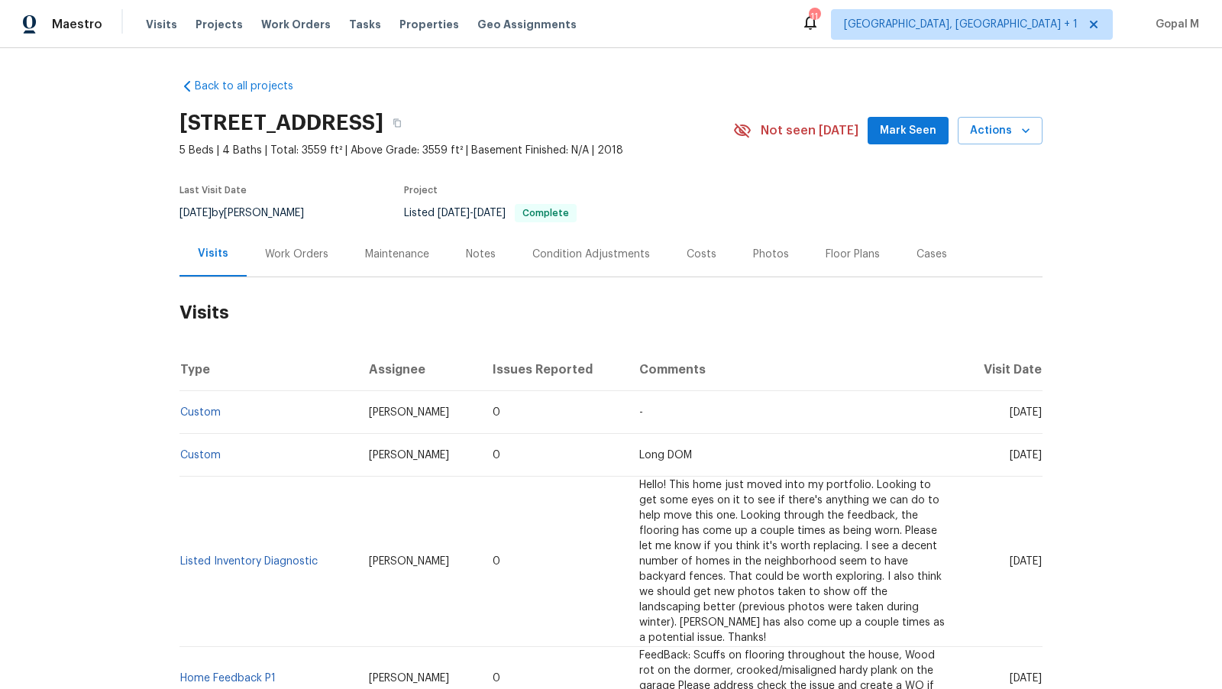
click at [309, 248] on div "Work Orders" at bounding box center [296, 254] width 63 height 15
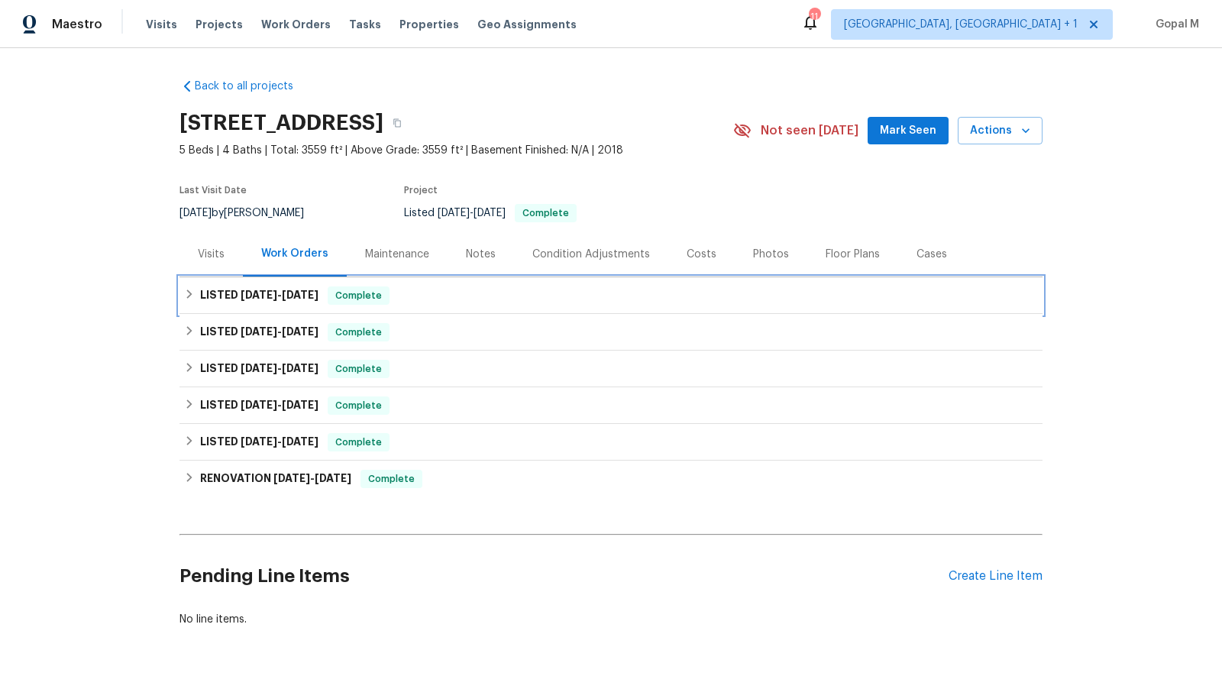
click at [315, 292] on span "8/25/25" at bounding box center [300, 294] width 37 height 11
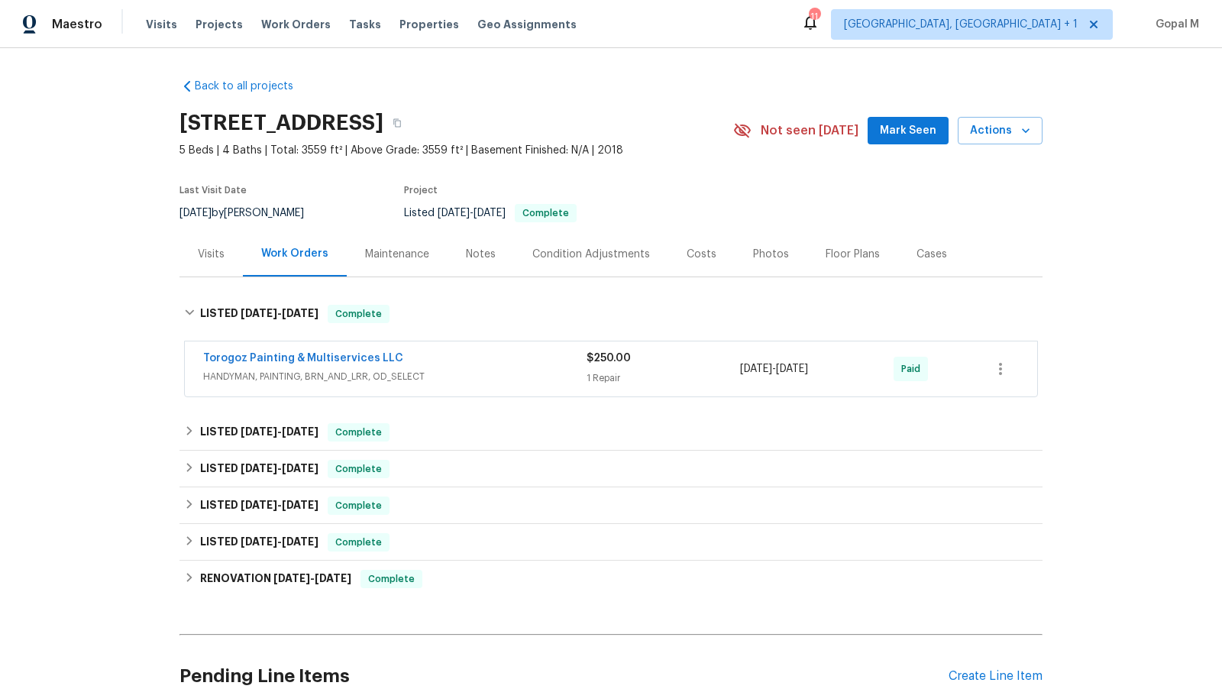
click at [490, 364] on div "Torogoz Painting & Multiservices LLC" at bounding box center [394, 359] width 383 height 18
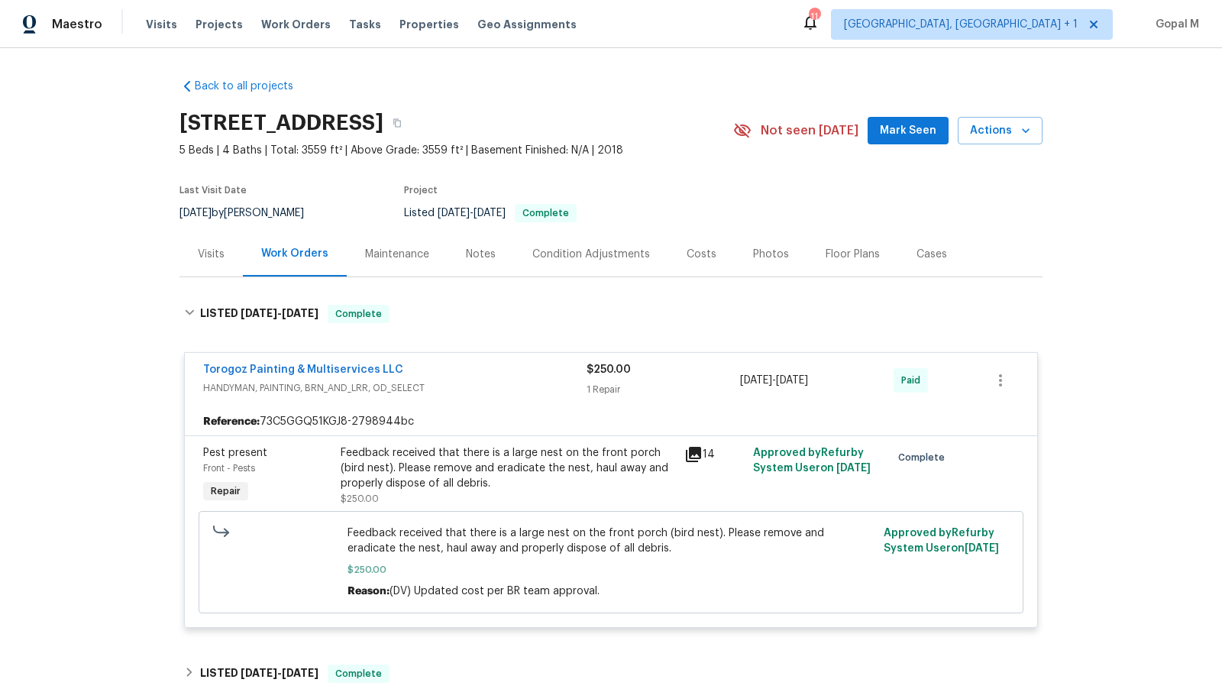
click at [224, 251] on div "Visits" at bounding box center [210, 253] width 63 height 45
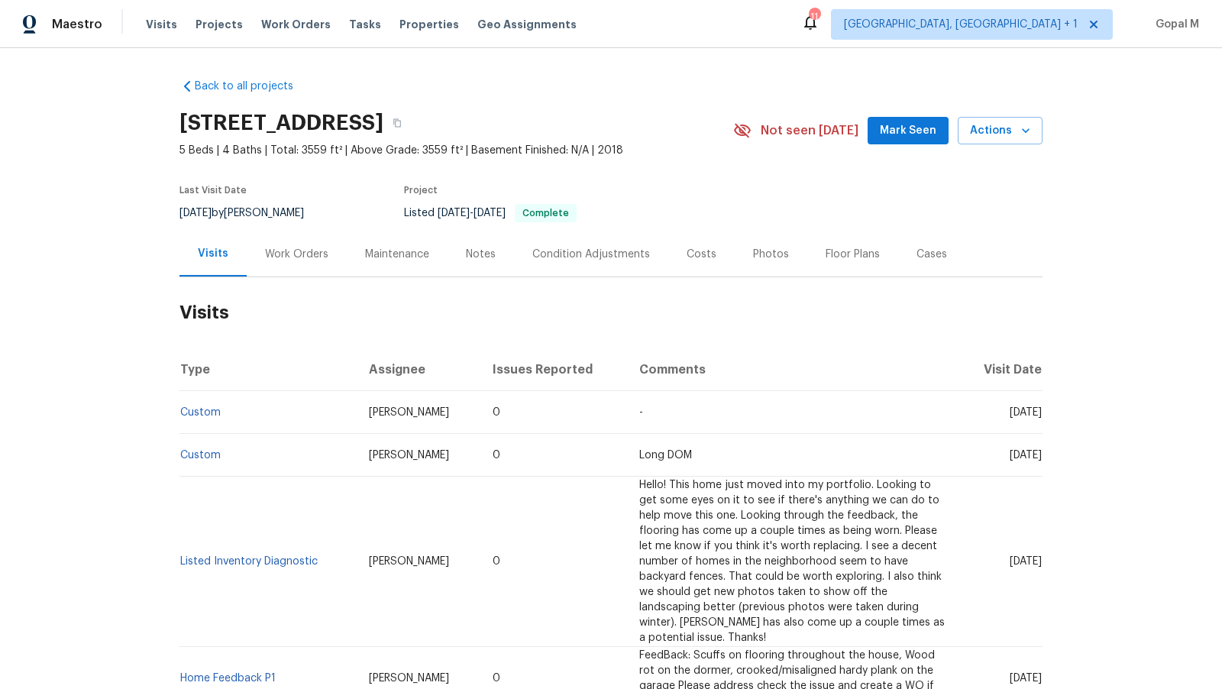
click at [265, 251] on div "Work Orders" at bounding box center [296, 254] width 63 height 15
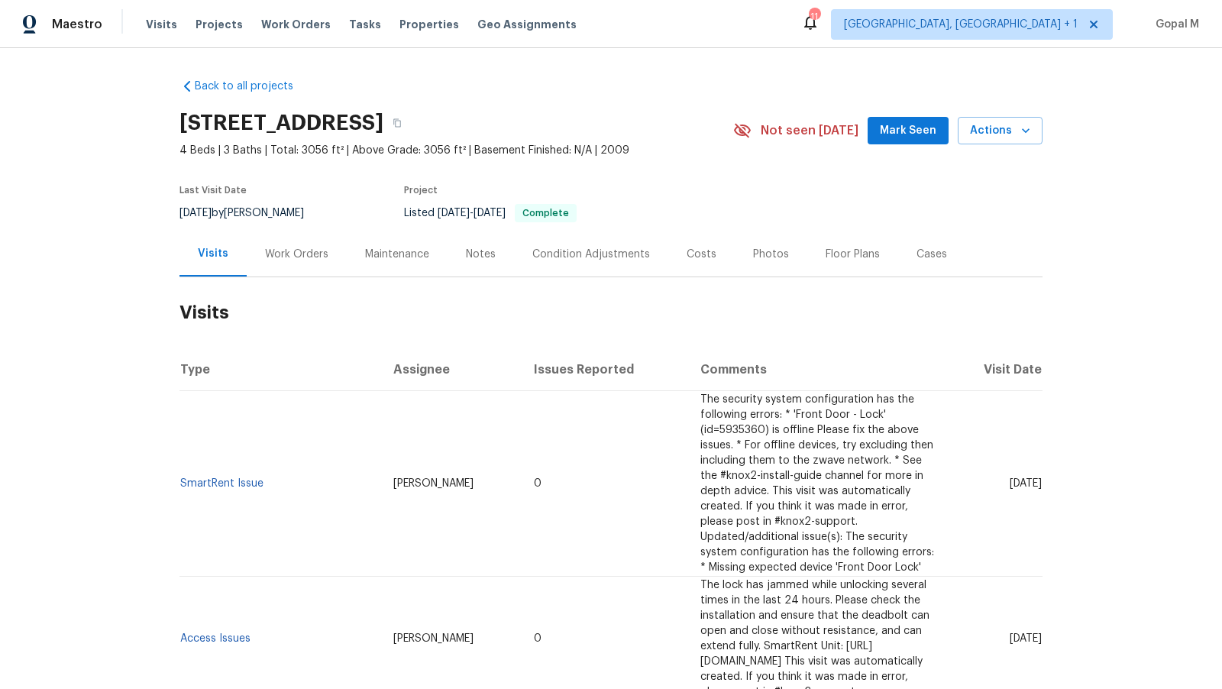
click at [318, 269] on div "Work Orders" at bounding box center [297, 253] width 100 height 45
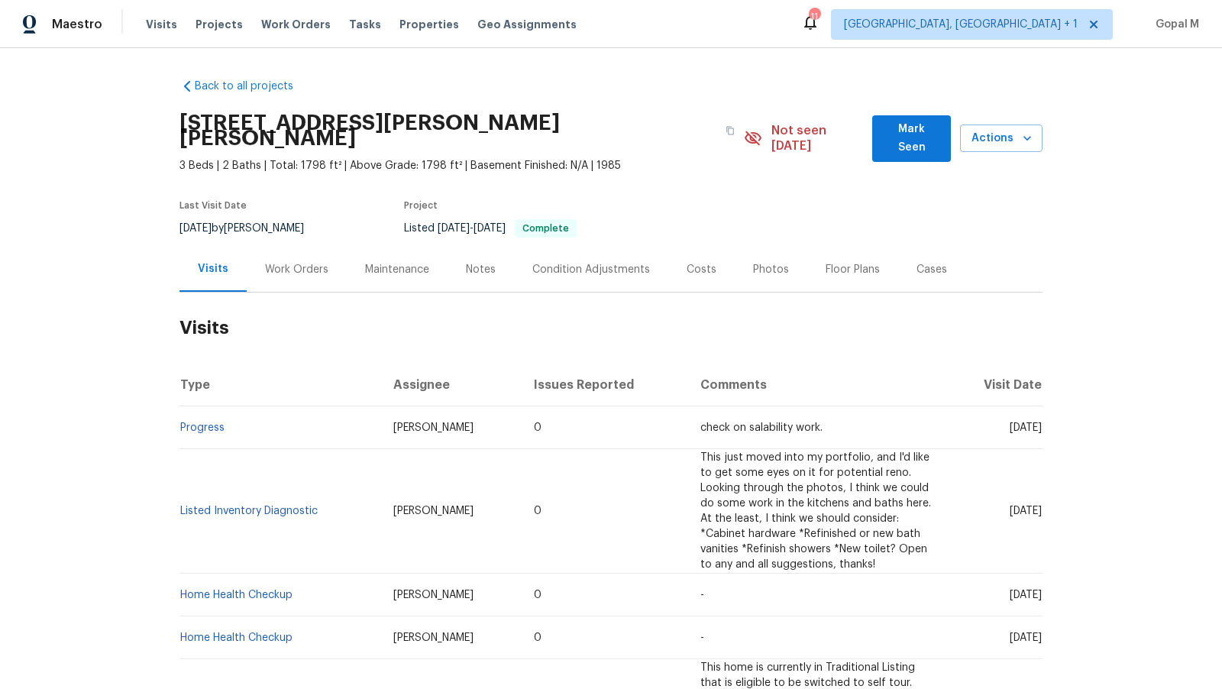
click at [317, 262] on div "Work Orders" at bounding box center [296, 269] width 63 height 15
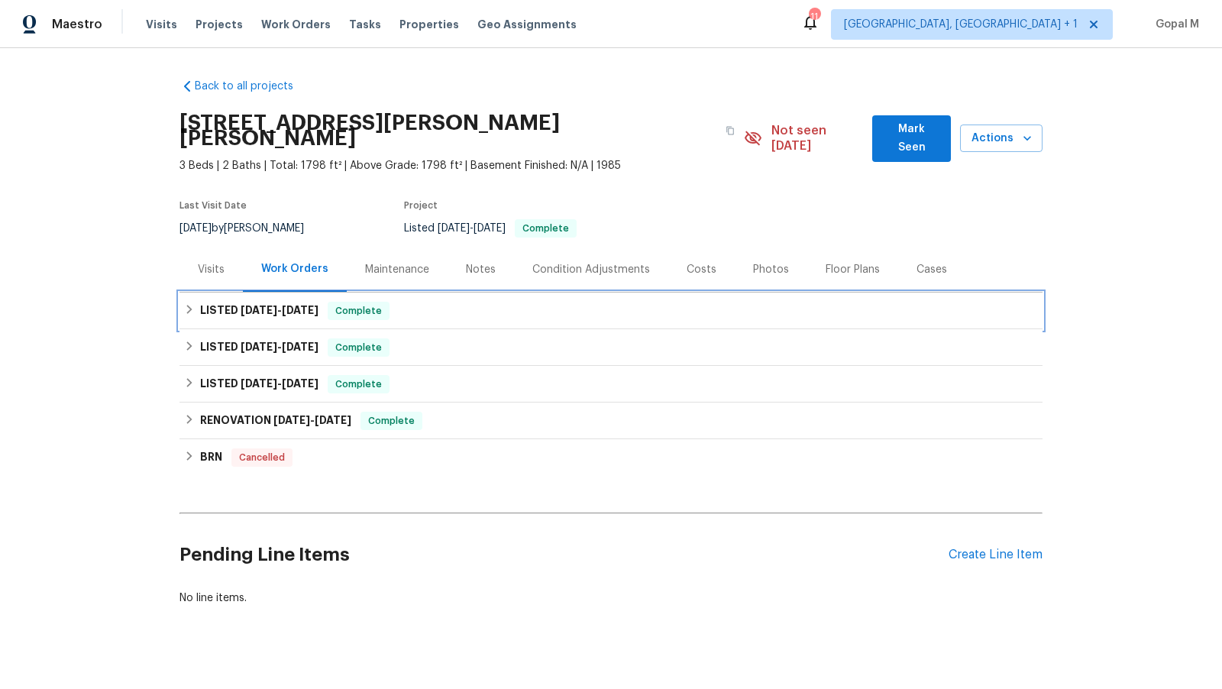
click at [489, 302] on div "LISTED 8/18/25 - 8/27/25 Complete" at bounding box center [611, 311] width 854 height 18
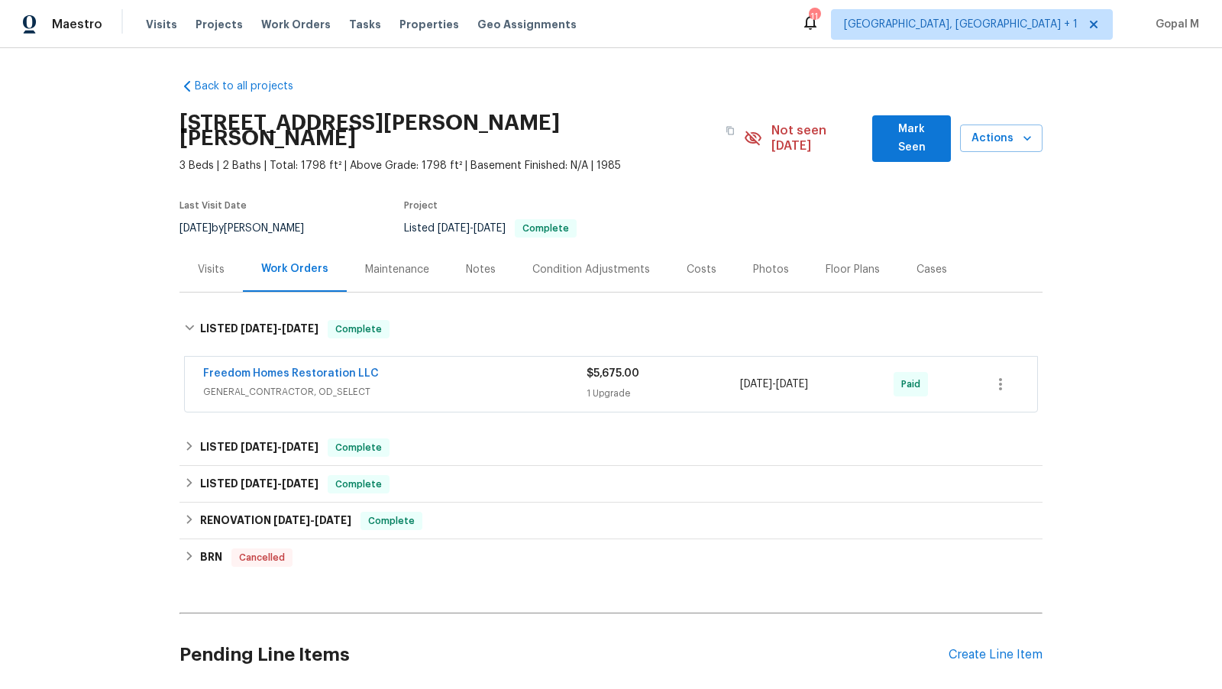
click at [526, 384] on span "GENERAL_CONTRACTOR, OD_SELECT" at bounding box center [394, 391] width 383 height 15
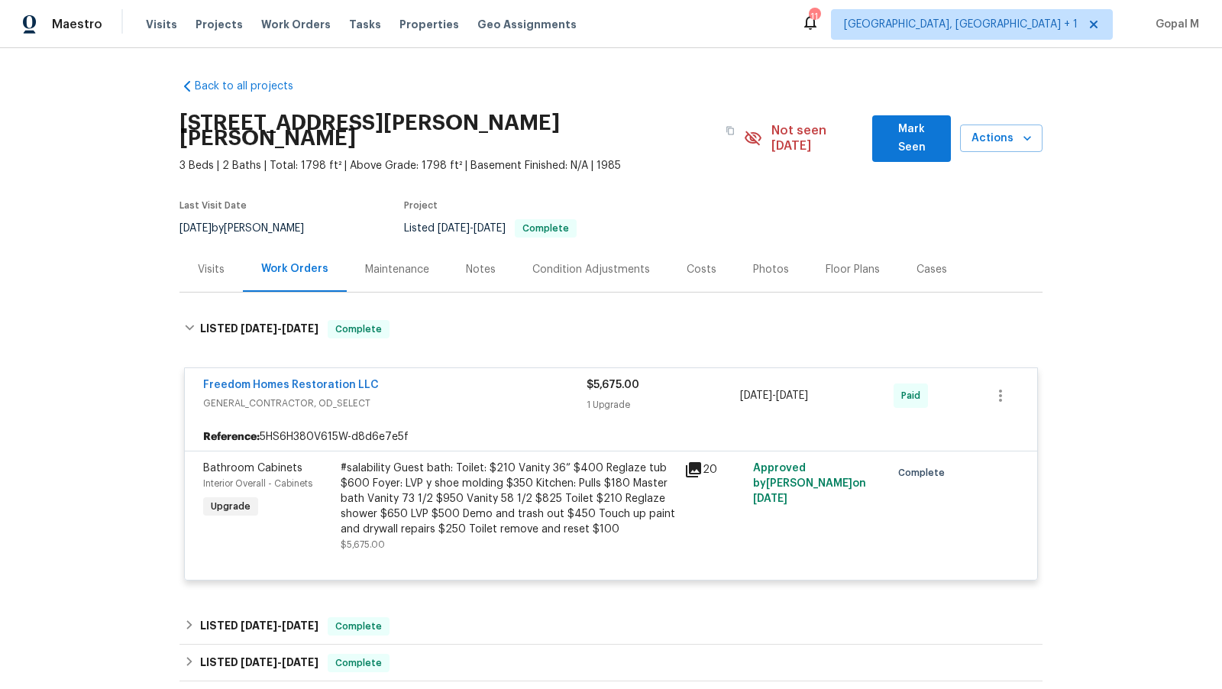
click at [538, 470] on div "#salability Guest bath: Toilet: $210 Vanity 36” $400 Reglaze tub $600 Foyer: LV…" at bounding box center [508, 498] width 334 height 76
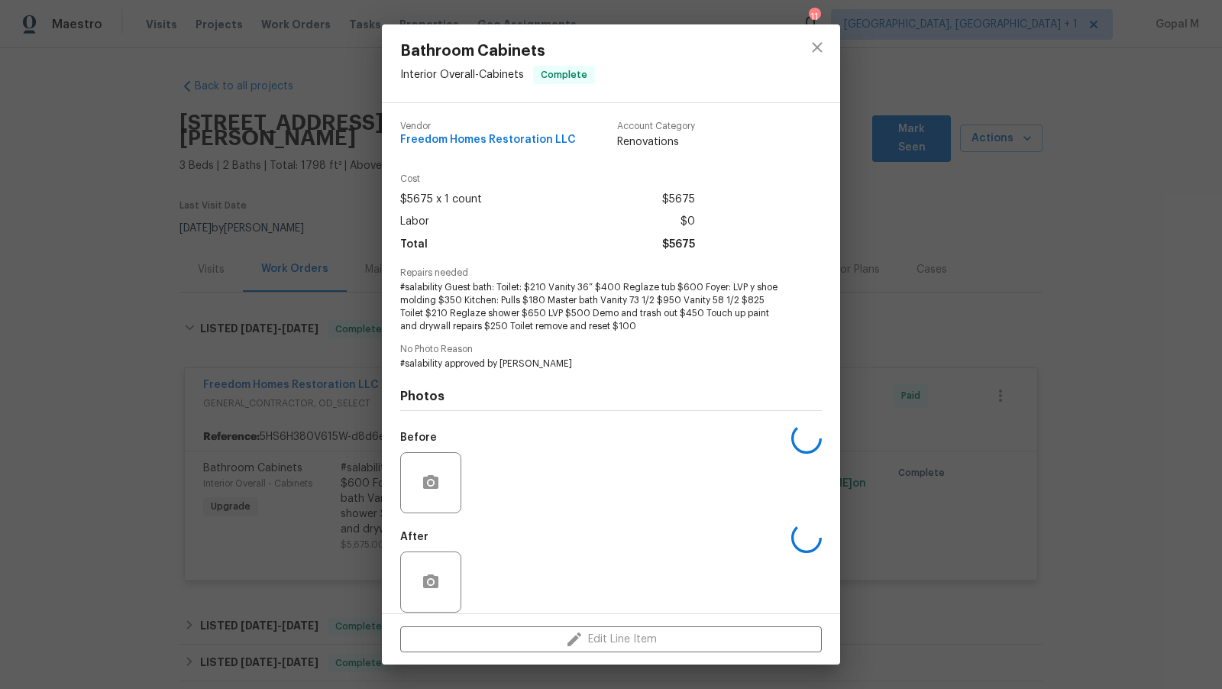
scroll to position [15, 0]
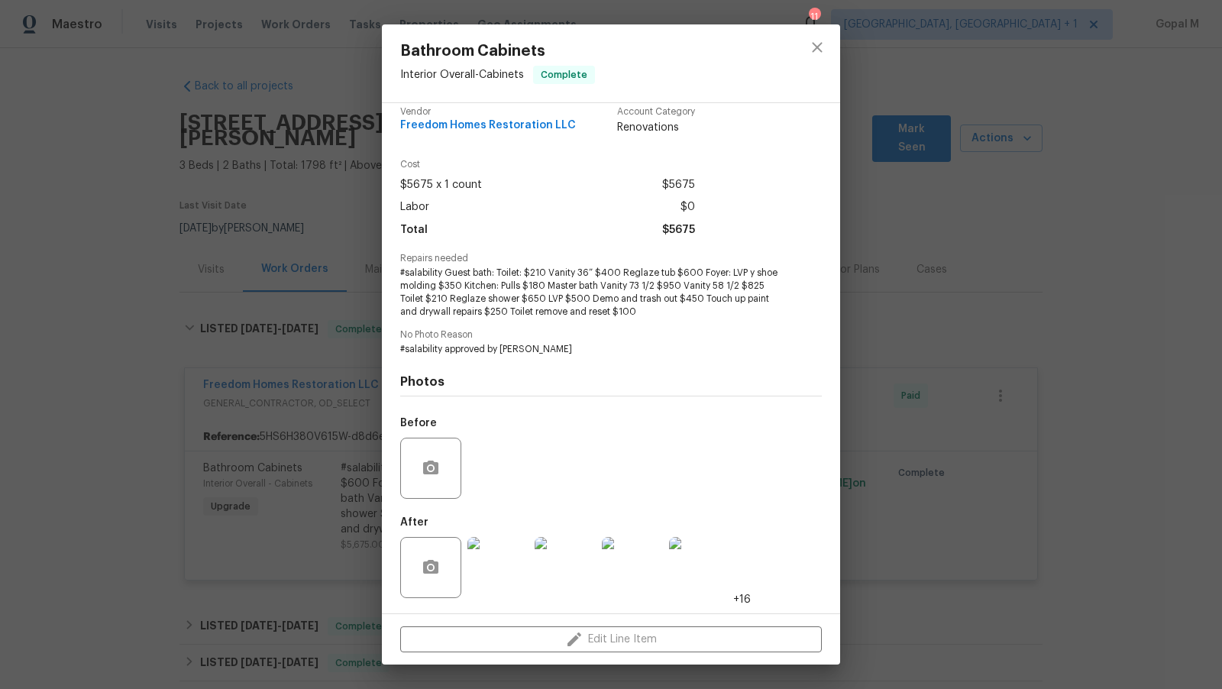
click at [492, 569] on img at bounding box center [497, 567] width 61 height 61
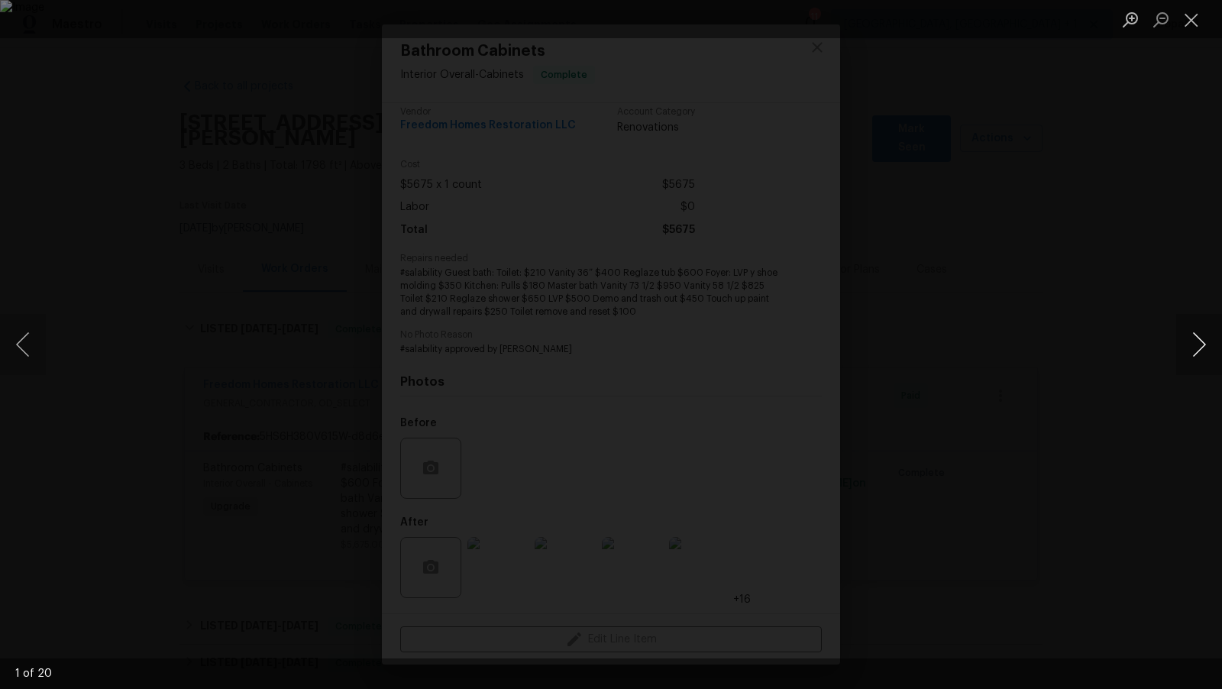
click at [1195, 344] on button "Next image" at bounding box center [1199, 344] width 46 height 61
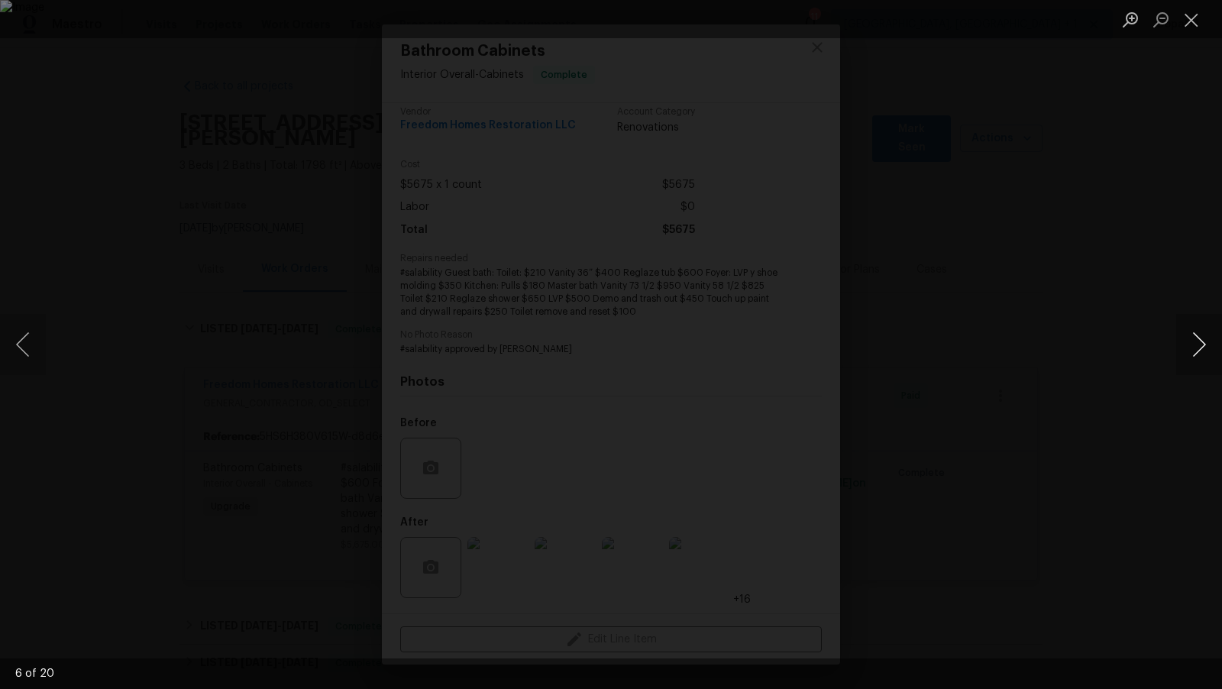
click at [1195, 344] on button "Next image" at bounding box center [1199, 344] width 46 height 61
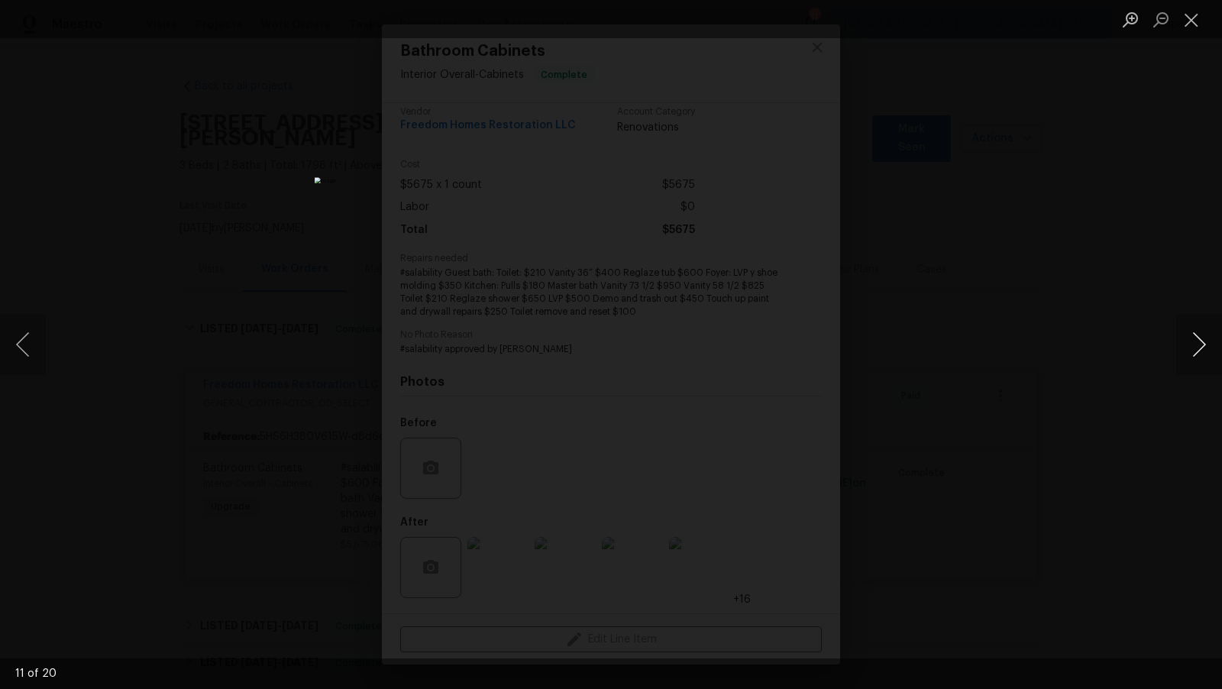
click at [1195, 344] on button "Next image" at bounding box center [1199, 344] width 46 height 61
click at [1192, 20] on button "Close lightbox" at bounding box center [1191, 19] width 31 height 27
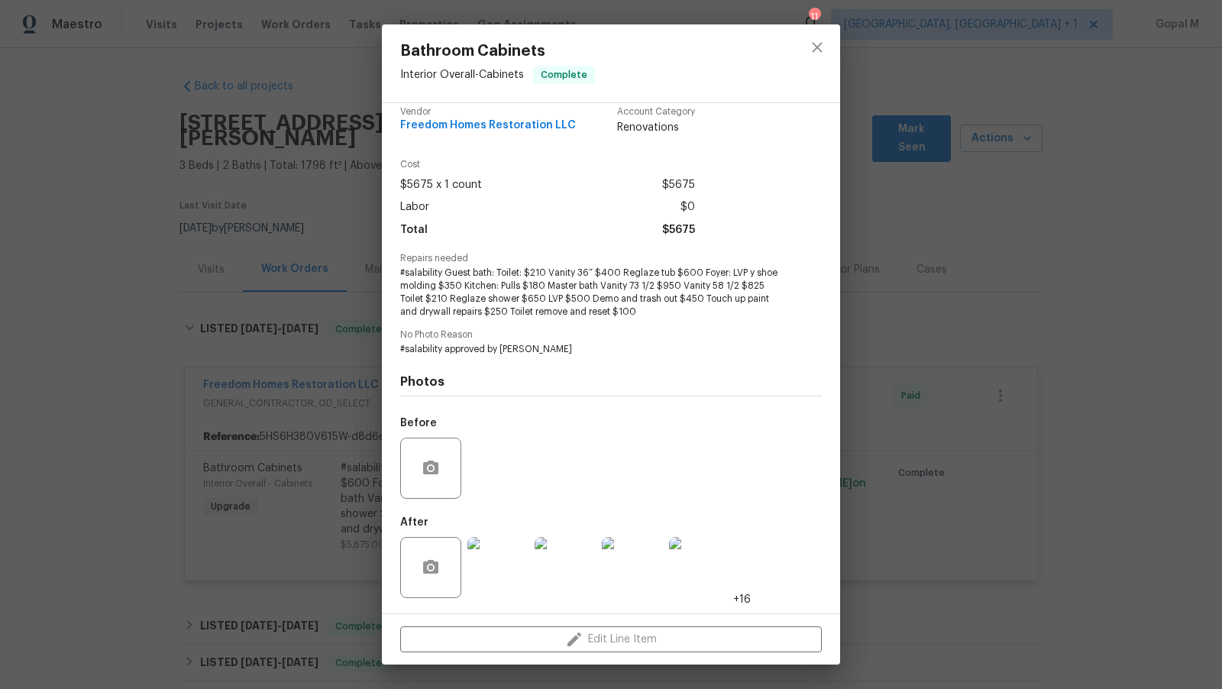
click at [329, 308] on div "Bathroom Cabinets Interior Overall - Cabinets Complete Vendor Freedom Homes Res…" at bounding box center [611, 344] width 1222 height 689
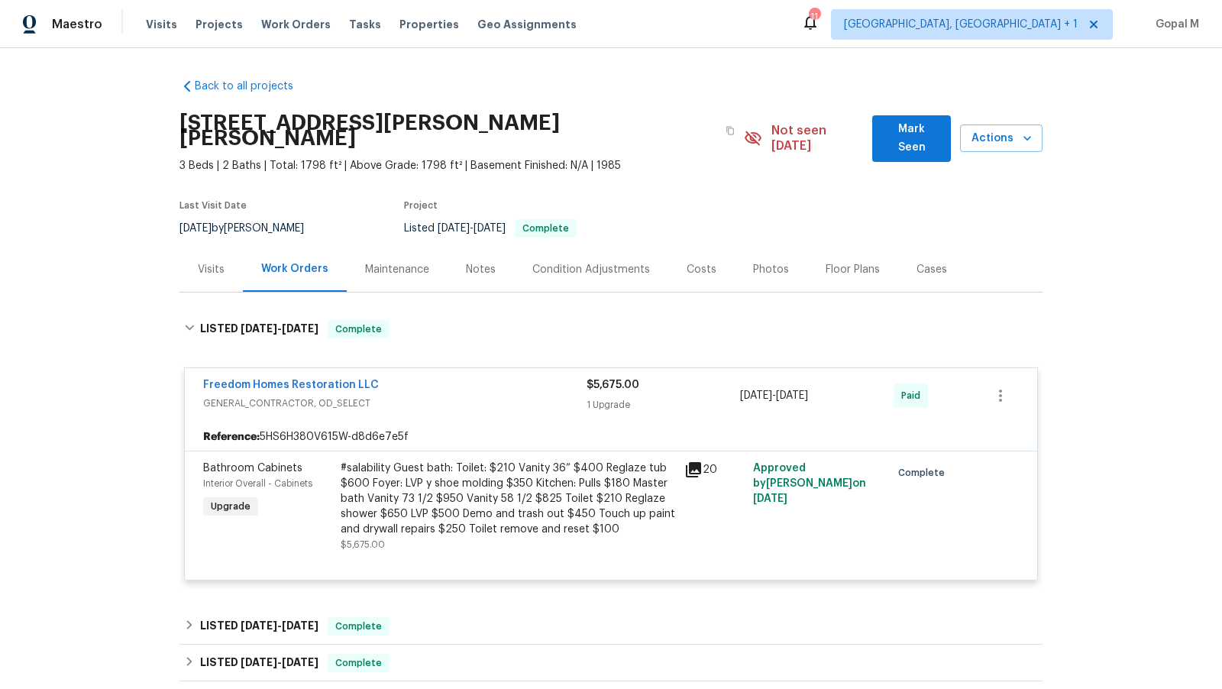
click at [216, 262] on div "Visits" at bounding box center [211, 269] width 27 height 15
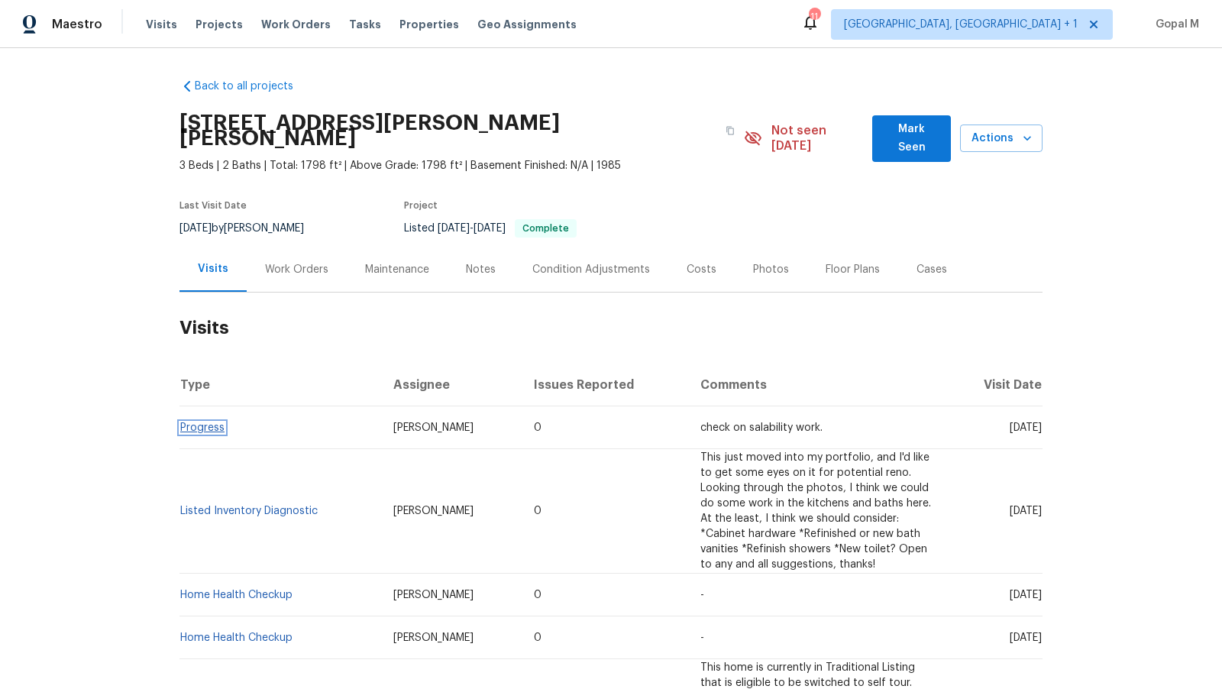
click at [212, 422] on link "Progress" at bounding box center [202, 427] width 44 height 11
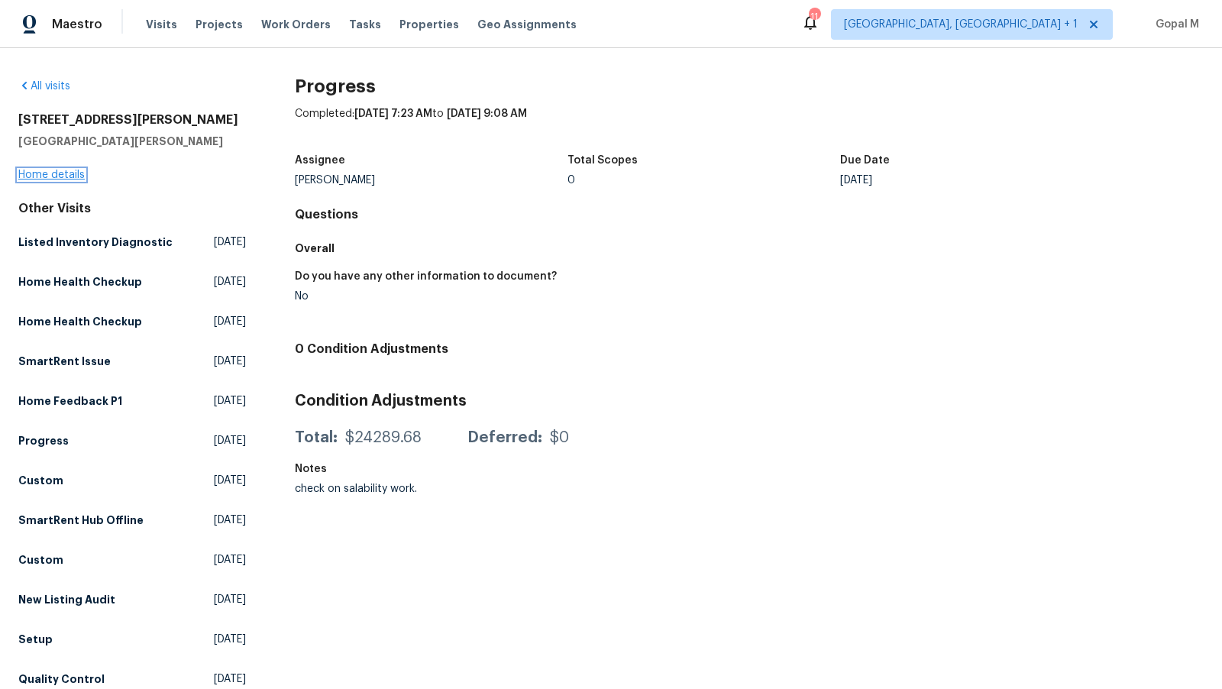
click at [58, 171] on link "Home details" at bounding box center [51, 174] width 66 height 11
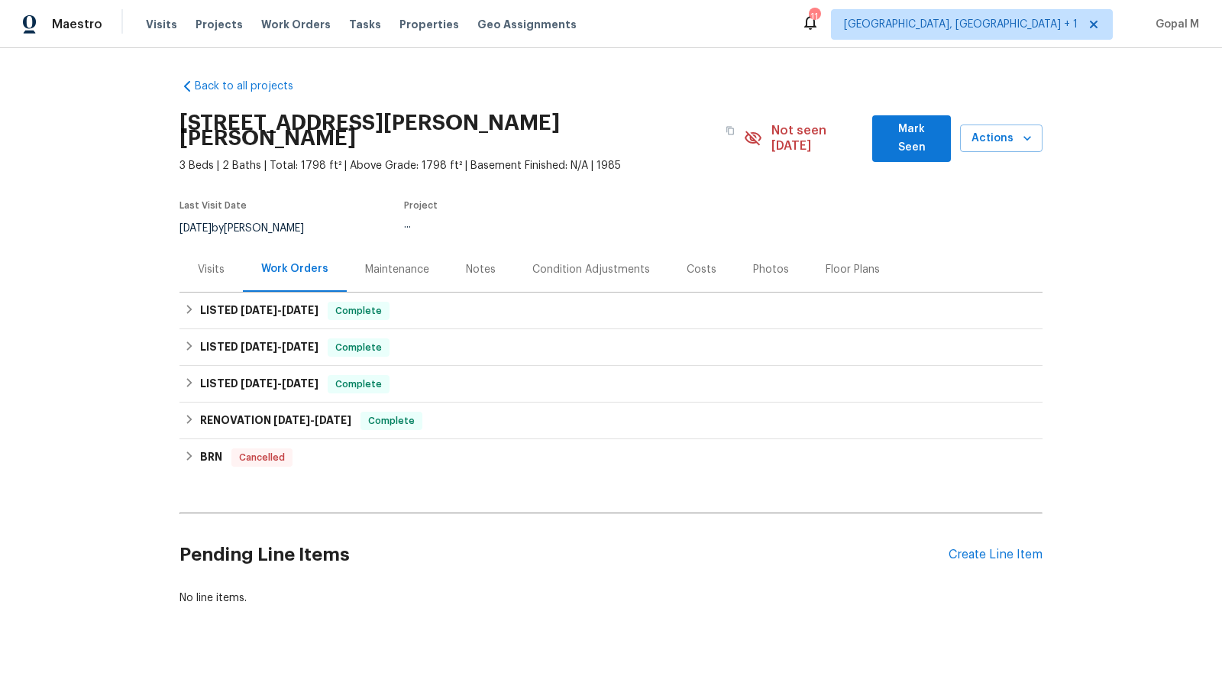
click at [228, 257] on div "Visits" at bounding box center [210, 269] width 63 height 45
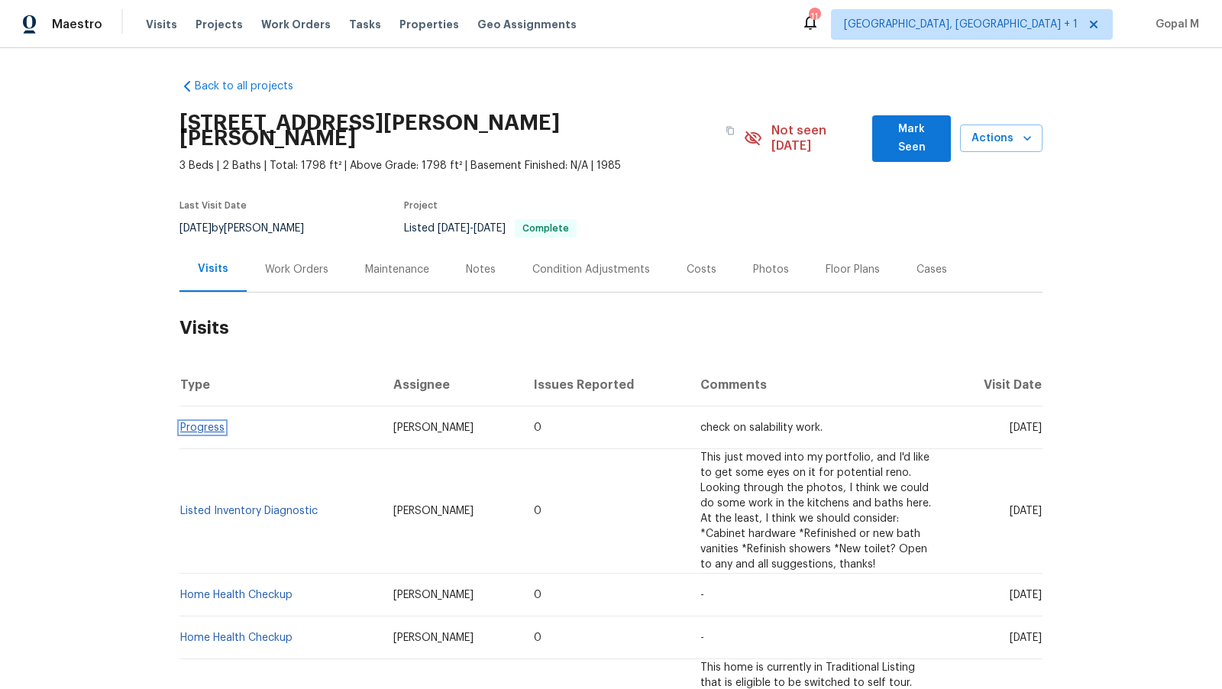
click at [215, 422] on link "Progress" at bounding box center [202, 427] width 44 height 11
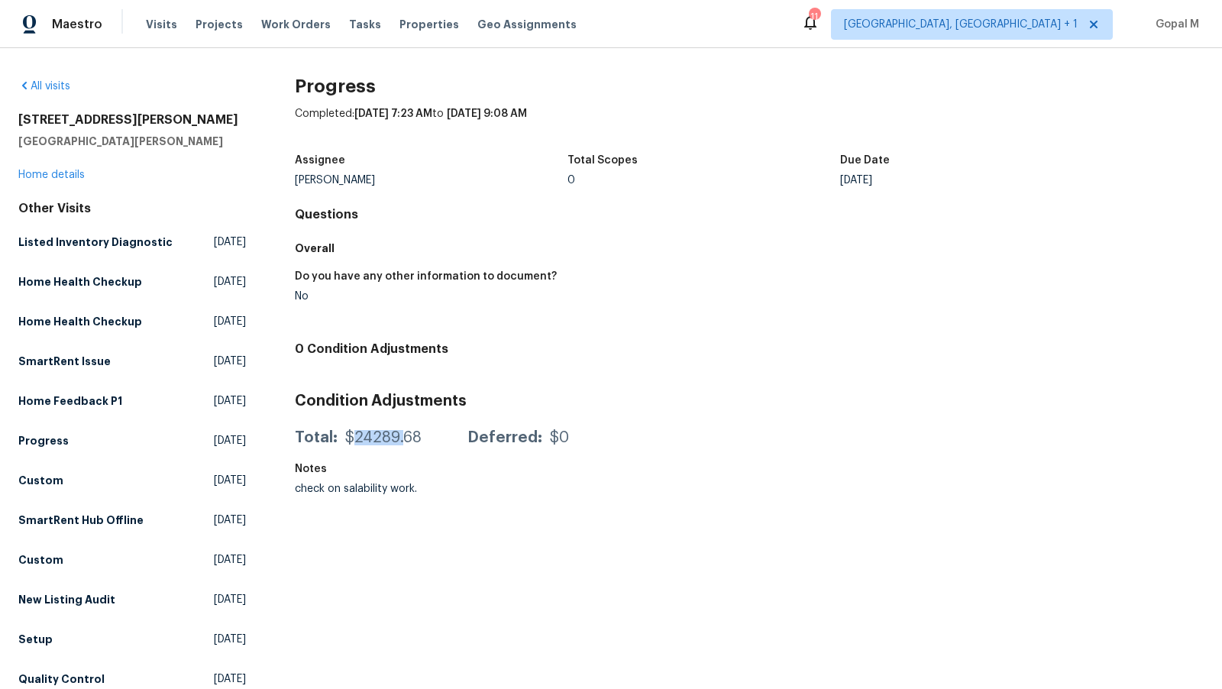
drag, startPoint x: 354, startPoint y: 437, endPoint x: 403, endPoint y: 442, distance: 49.2
click at [403, 442] on div "$24289.68" at bounding box center [383, 437] width 76 height 15
drag, startPoint x: 287, startPoint y: 293, endPoint x: 329, endPoint y: 293, distance: 42.0
click at [329, 293] on div "All visits 3402 Rankin Dr New Port Richey, FL 34655 Home details Other Visits L…" at bounding box center [610, 471] width 1185 height 785
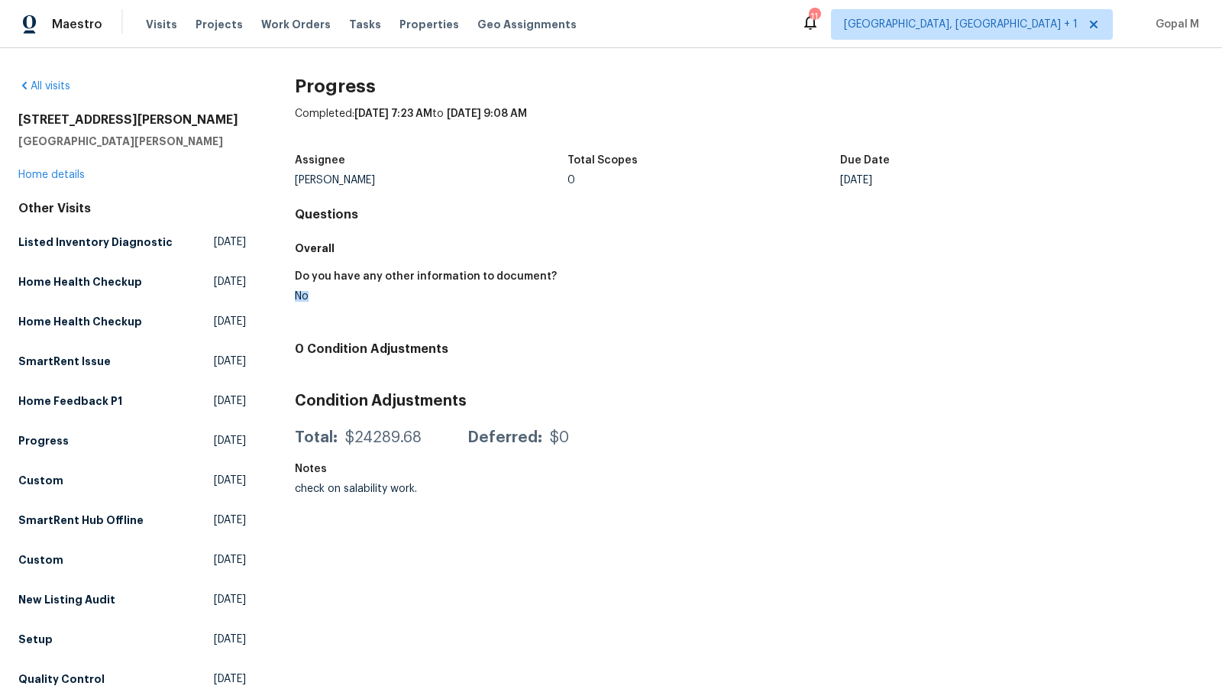
click at [487, 291] on div "No" at bounding box center [516, 296] width 442 height 11
click at [76, 177] on link "Home details" at bounding box center [51, 174] width 66 height 11
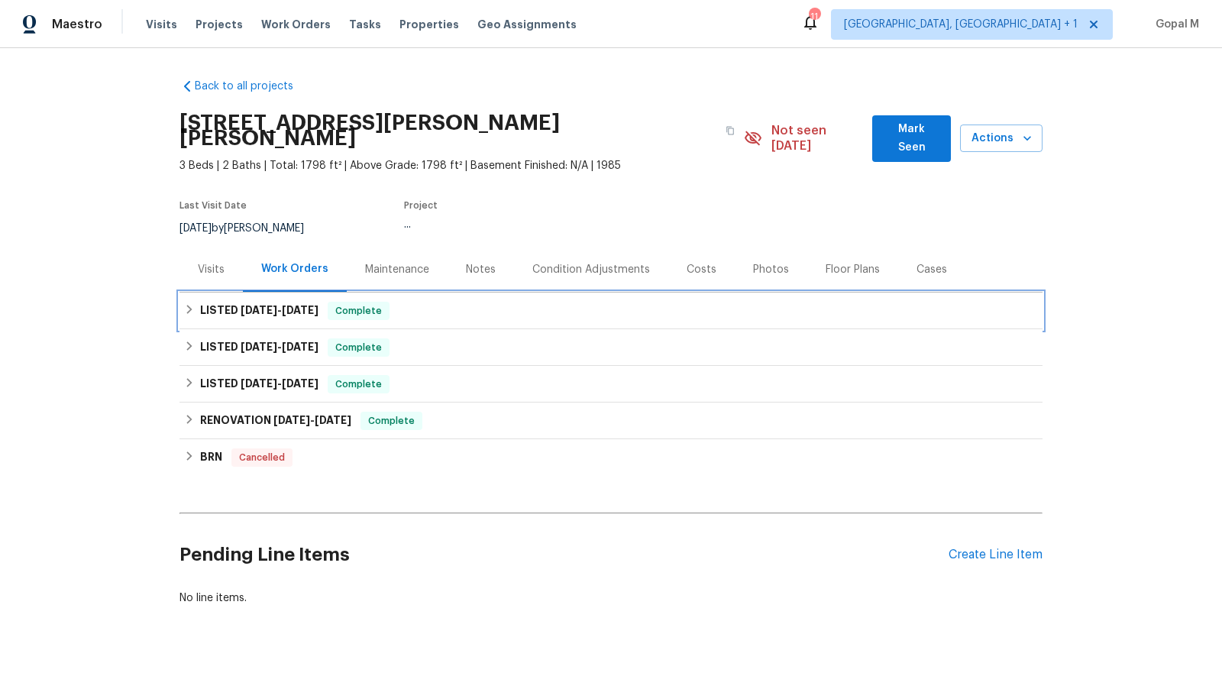
click at [281, 311] on div "LISTED 8/18/25 - 8/27/25 Complete" at bounding box center [610, 310] width 863 height 37
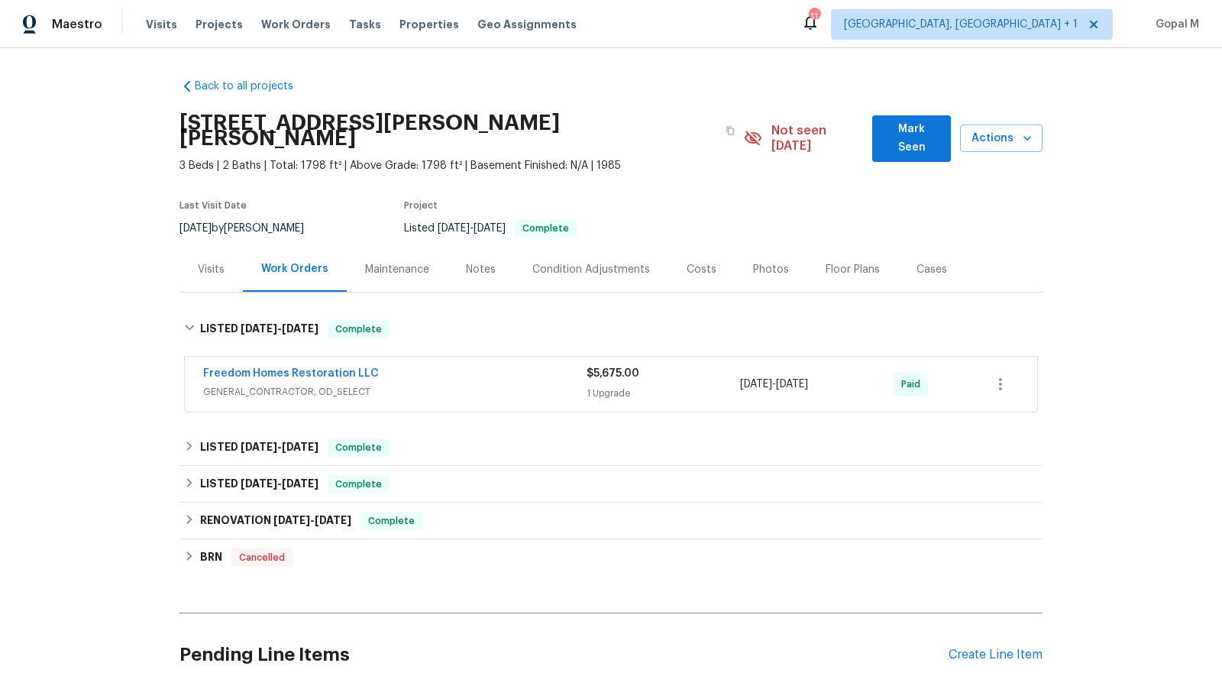
click at [445, 366] on div "Freedom Homes Restoration LLC" at bounding box center [394, 375] width 383 height 18
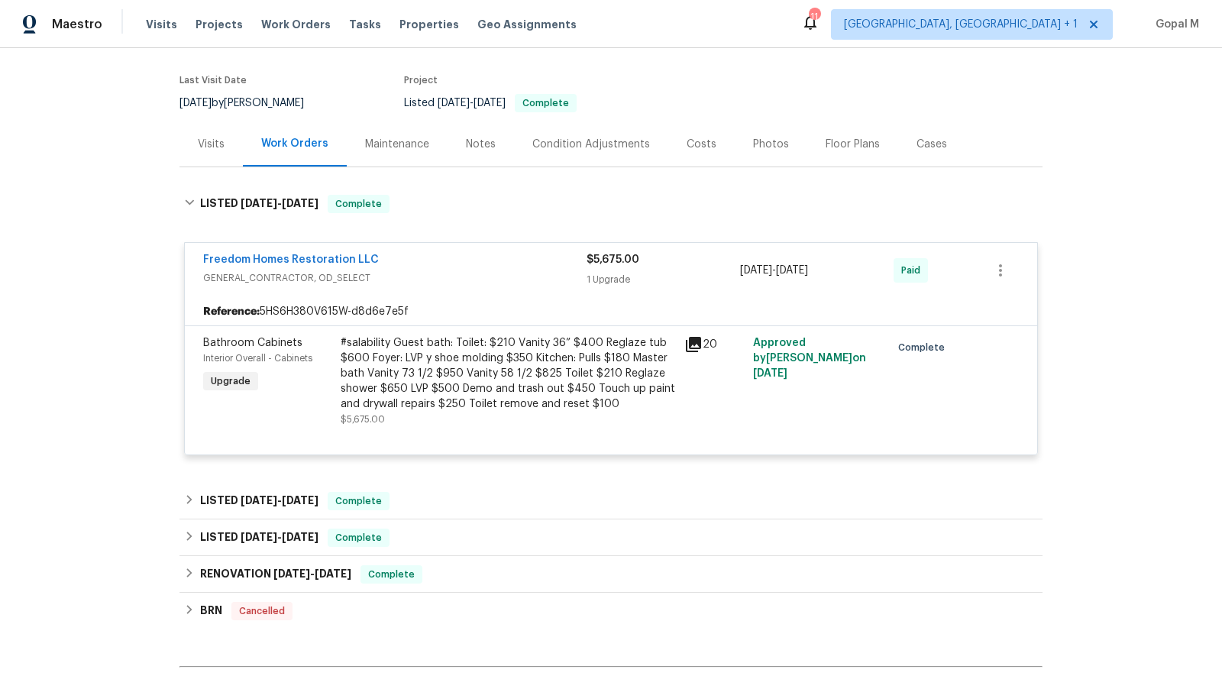
scroll to position [149, 0]
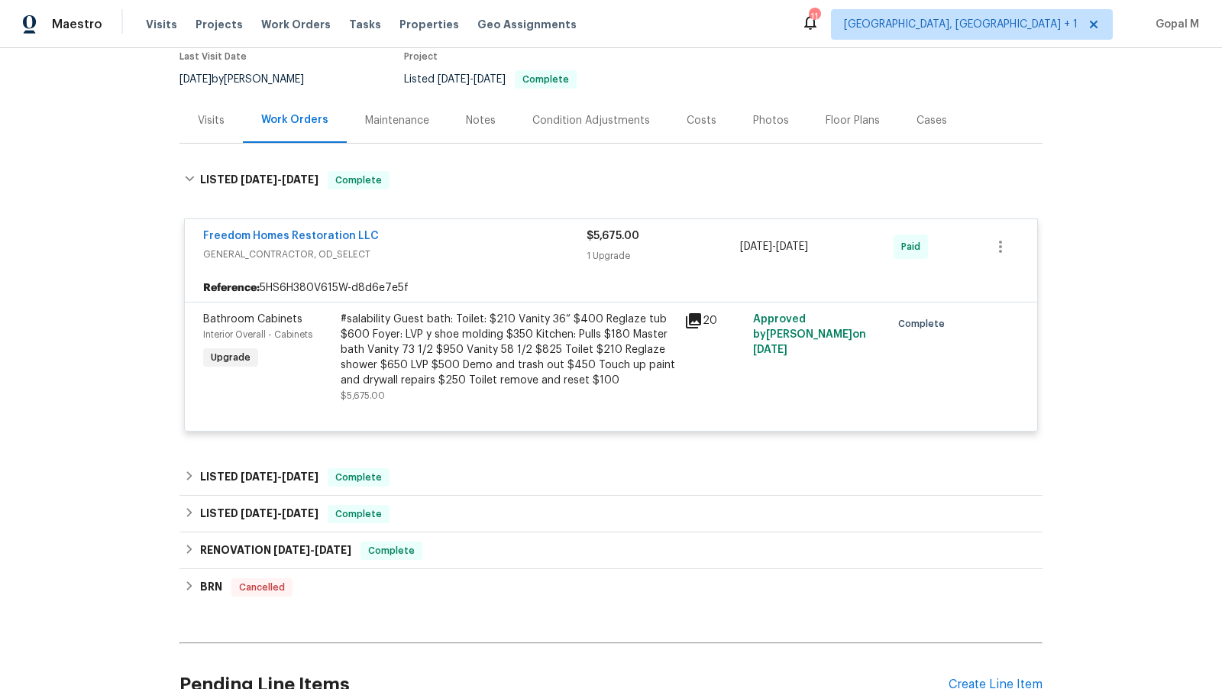
click at [512, 318] on div "#salability Guest bath: Toilet: $210 Vanity 36” $400 Reglaze tub $600 Foyer: LV…" at bounding box center [508, 349] width 334 height 76
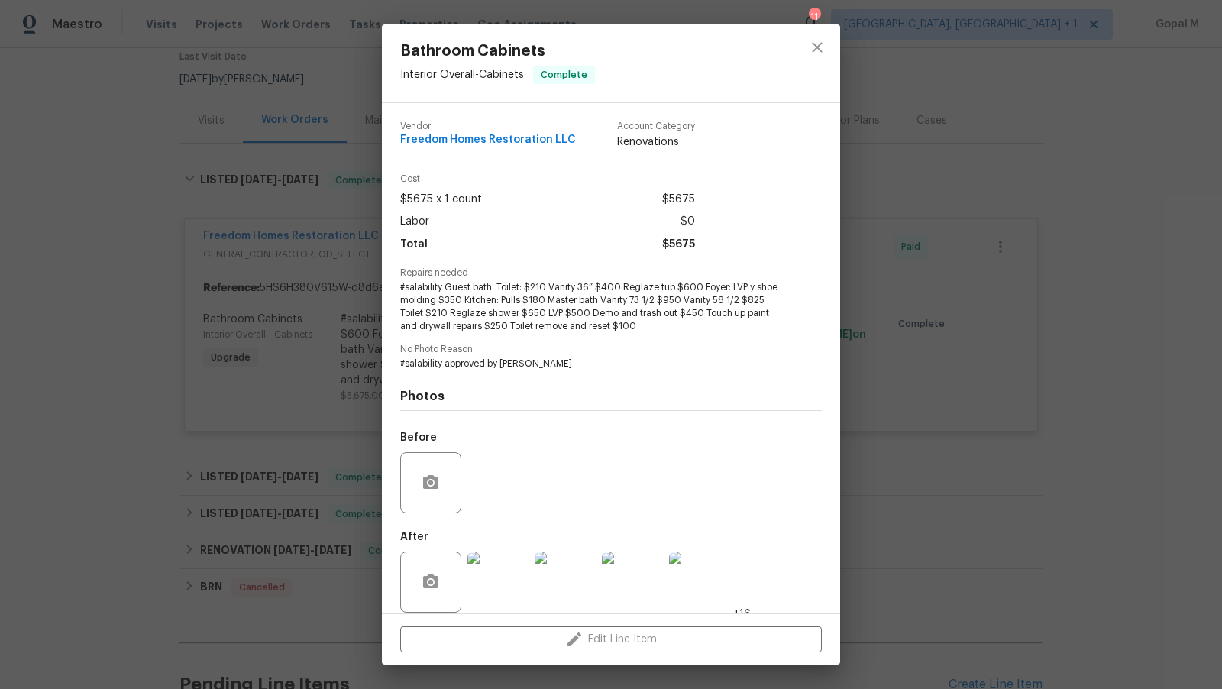
scroll to position [15, 0]
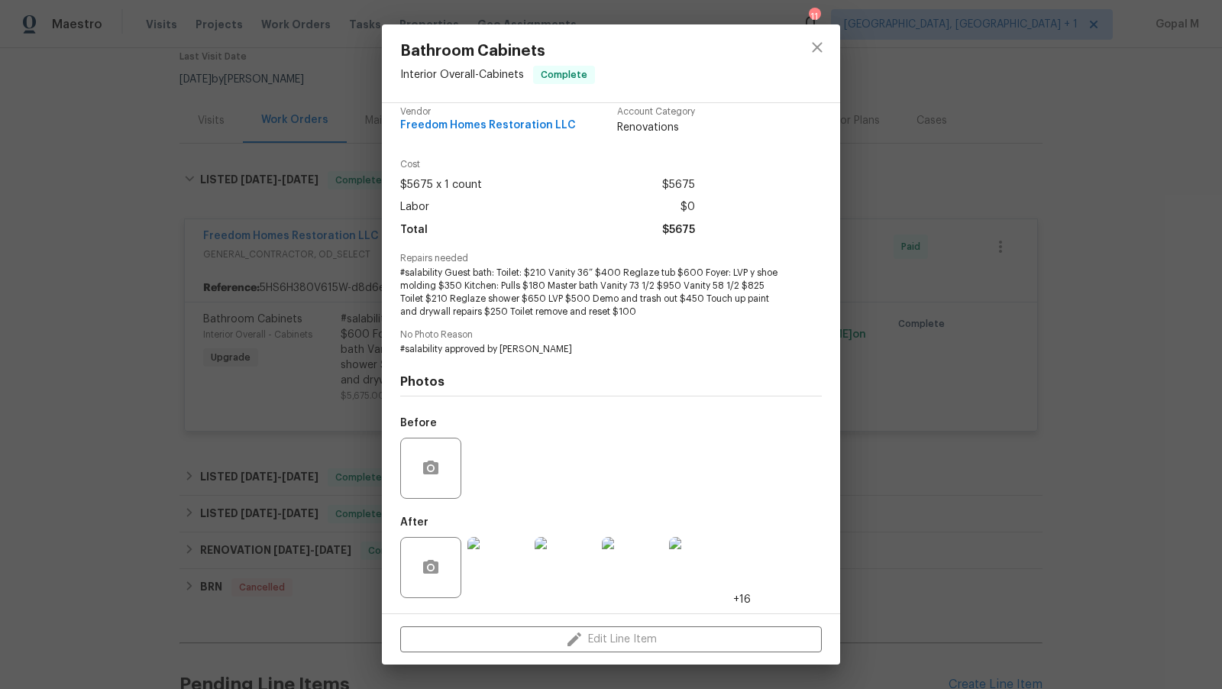
click at [512, 566] on img at bounding box center [497, 567] width 61 height 61
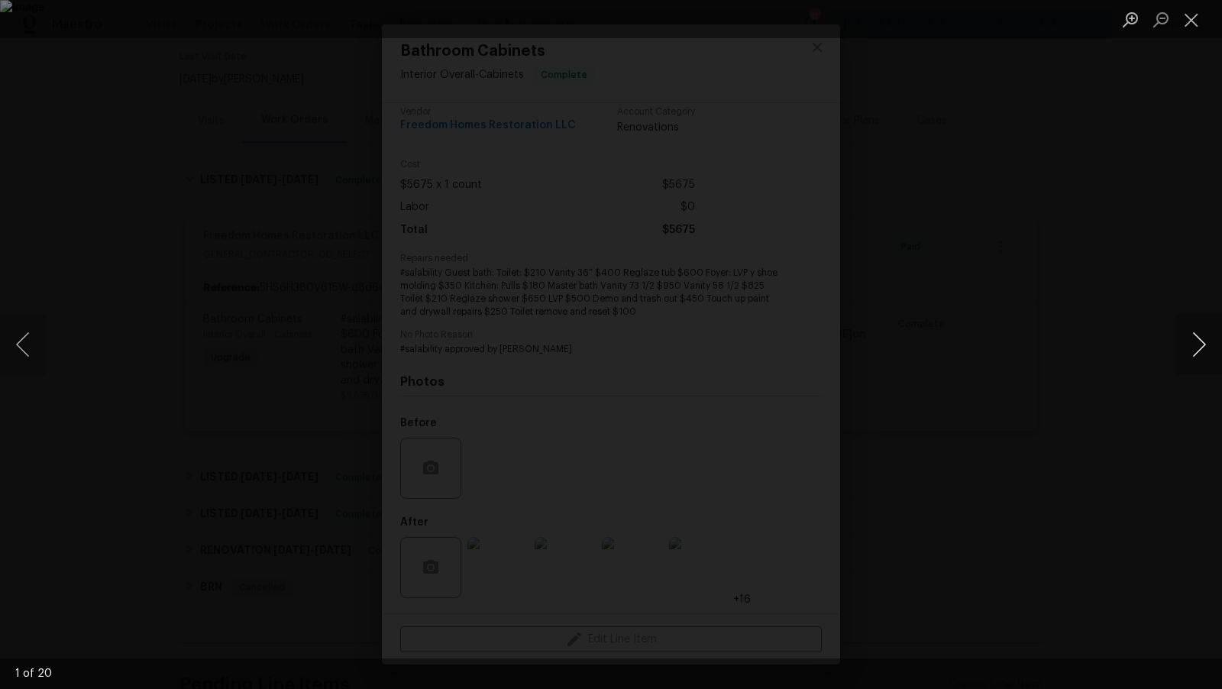
click at [1213, 343] on button "Next image" at bounding box center [1199, 344] width 46 height 61
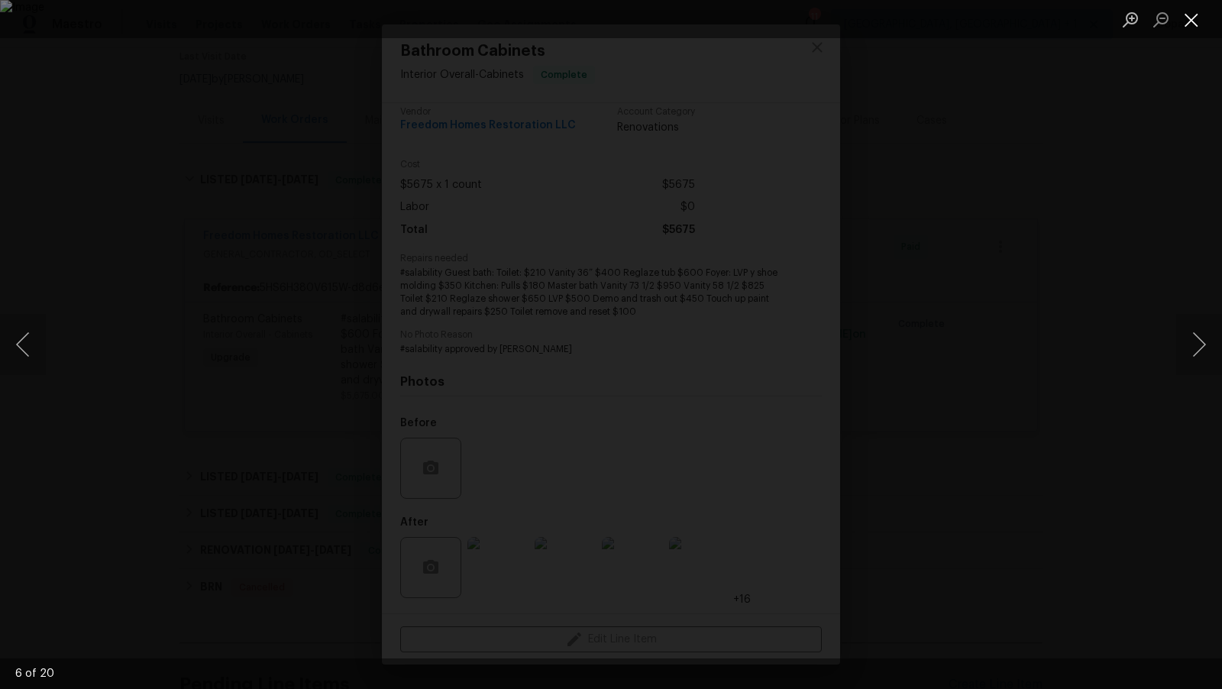
click at [1190, 15] on button "Close lightbox" at bounding box center [1191, 19] width 31 height 27
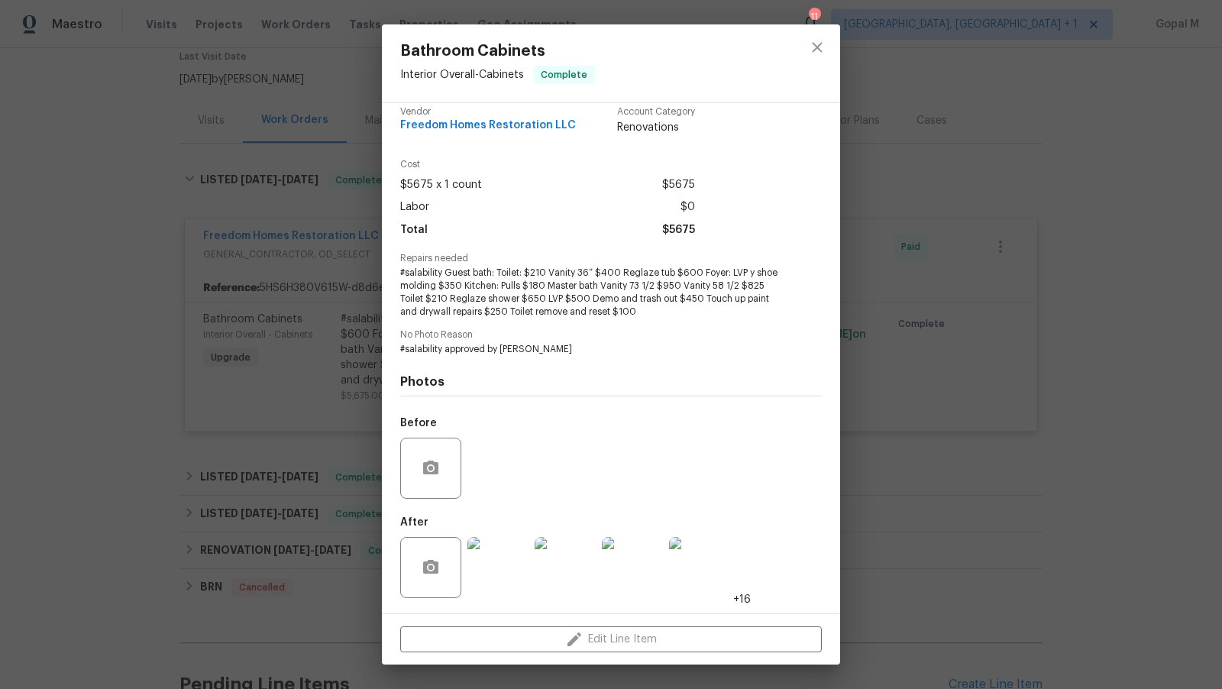
click at [941, 332] on div "Bathroom Cabinets Interior Overall - Cabinets Complete Vendor Freedom Homes Res…" at bounding box center [611, 344] width 1222 height 689
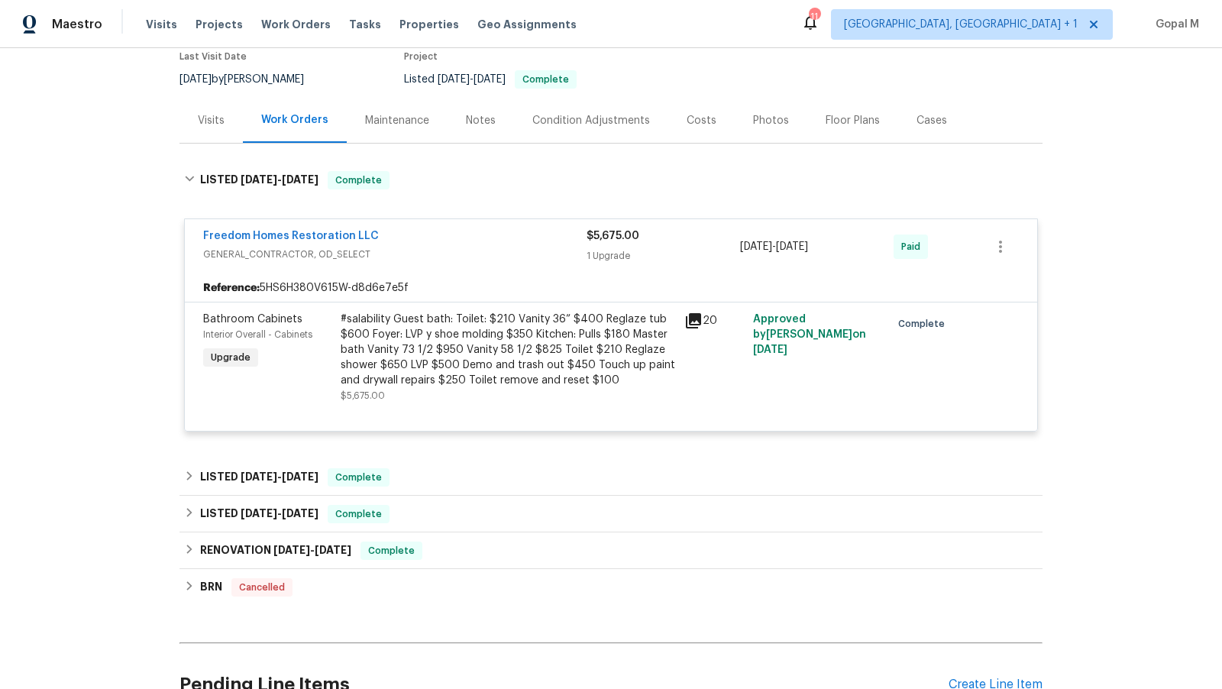
click at [216, 112] on div "Visits" at bounding box center [210, 120] width 63 height 45
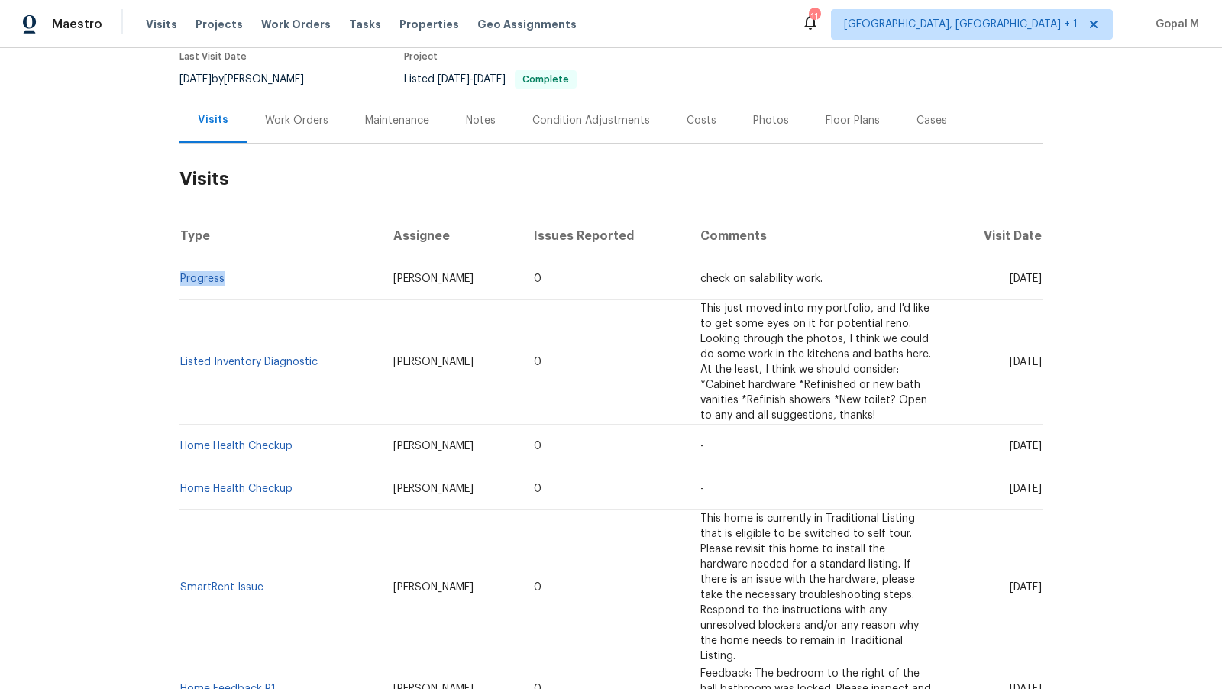
drag, startPoint x: 225, startPoint y: 264, endPoint x: 181, endPoint y: 263, distance: 44.3
click at [181, 263] on td "Progress" at bounding box center [280, 278] width 202 height 43
copy link "Progress"
click at [272, 98] on div "Work Orders" at bounding box center [297, 120] width 100 height 45
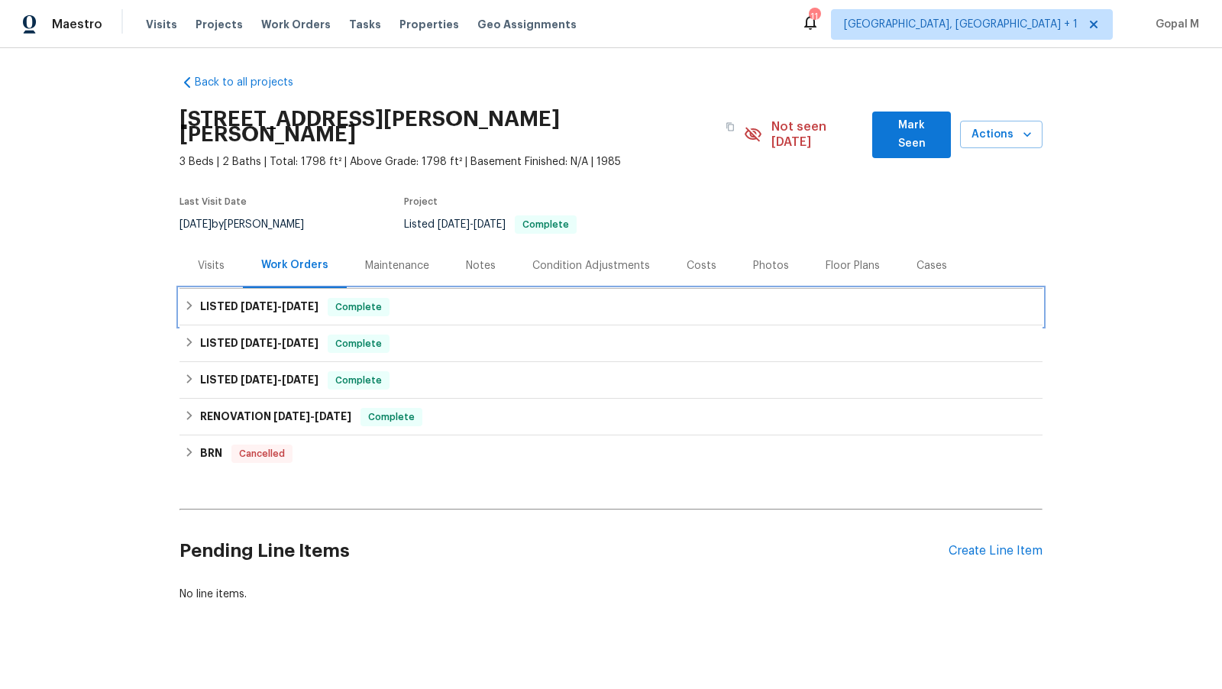
click at [343, 299] on span "Complete" at bounding box center [358, 306] width 59 height 15
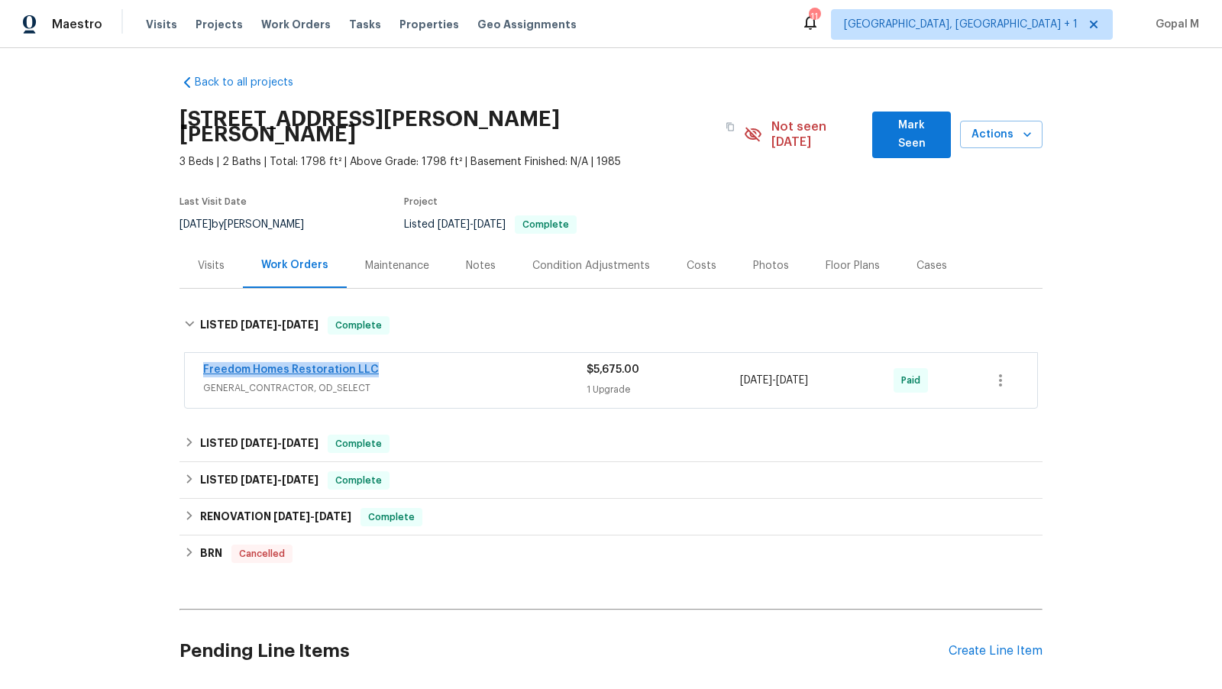
drag, startPoint x: 378, startPoint y: 353, endPoint x: 204, endPoint y: 356, distance: 174.1
click at [203, 362] on div "Freedom Homes Restoration LLC" at bounding box center [394, 371] width 383 height 18
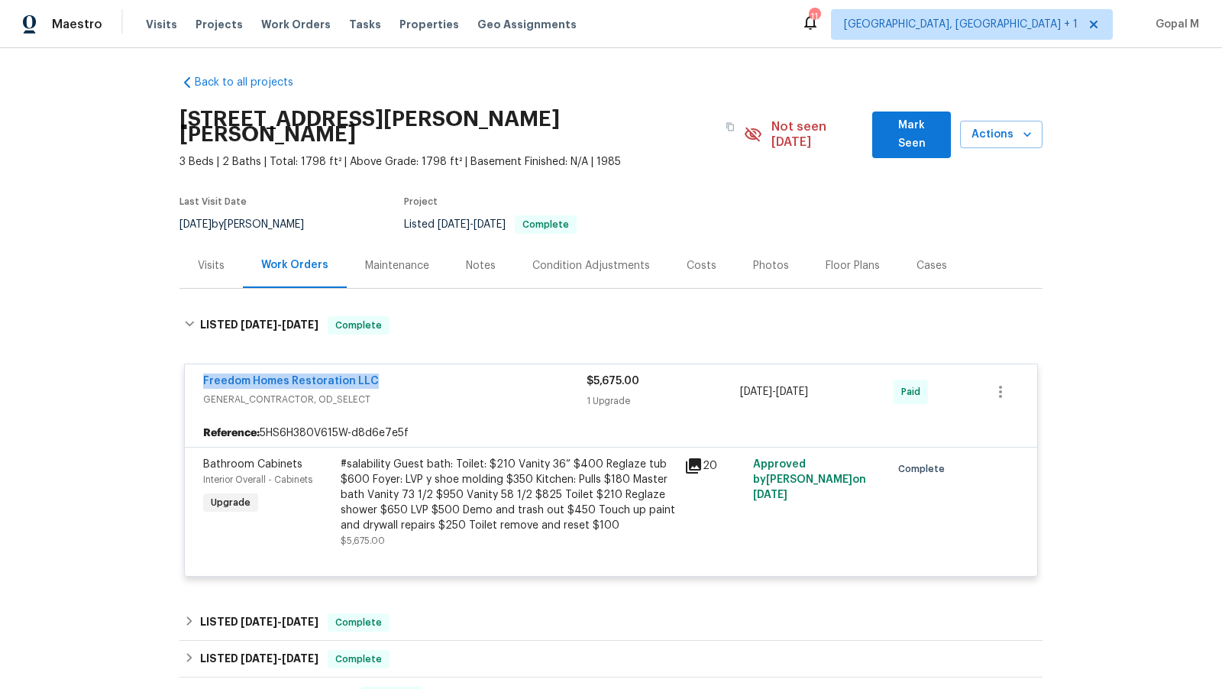
copy link "Freedom Homes Restoration LLC"
drag, startPoint x: 228, startPoint y: 207, endPoint x: 176, endPoint y: 207, distance: 52.7
click at [176, 207] on div "Back to all projects 3402 Rankin Dr, New Port Richey, FL 34655 3 Beds | 2 Baths…" at bounding box center [611, 368] width 1222 height 641
copy span "8/27/2025"
drag, startPoint x: 855, startPoint y: 374, endPoint x: 742, endPoint y: 374, distance: 113.0
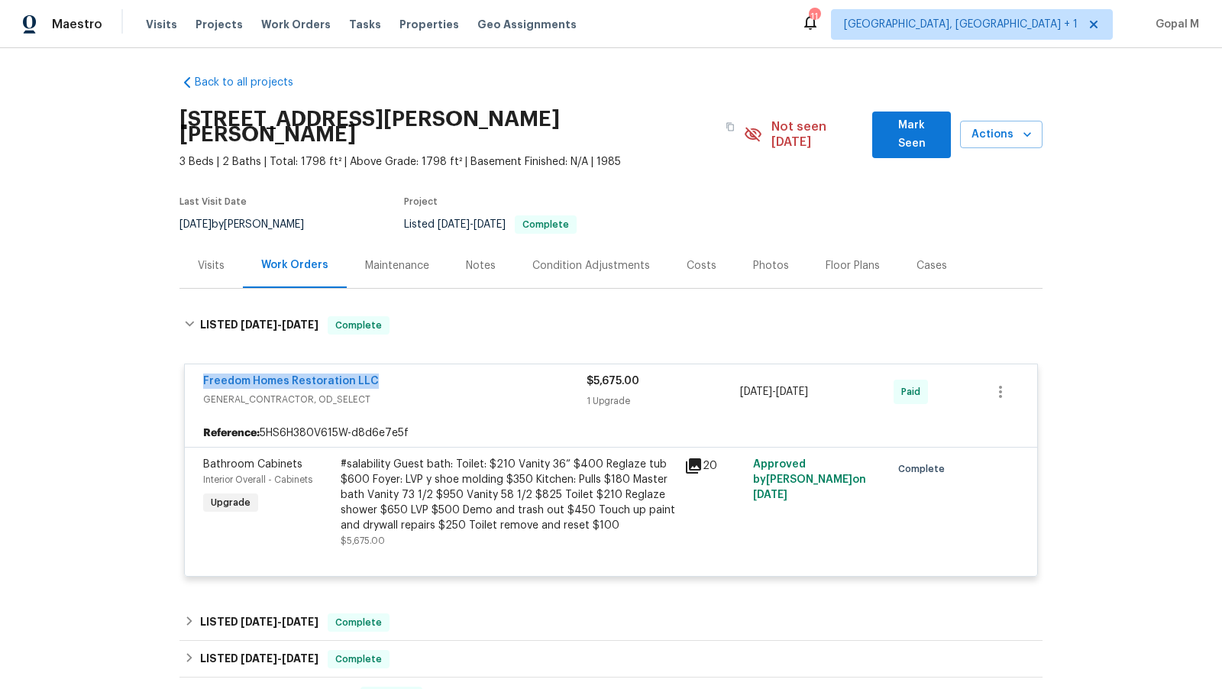
click at [742, 374] on div "8/18/2025 - 8/27/2025" at bounding box center [816, 391] width 153 height 37
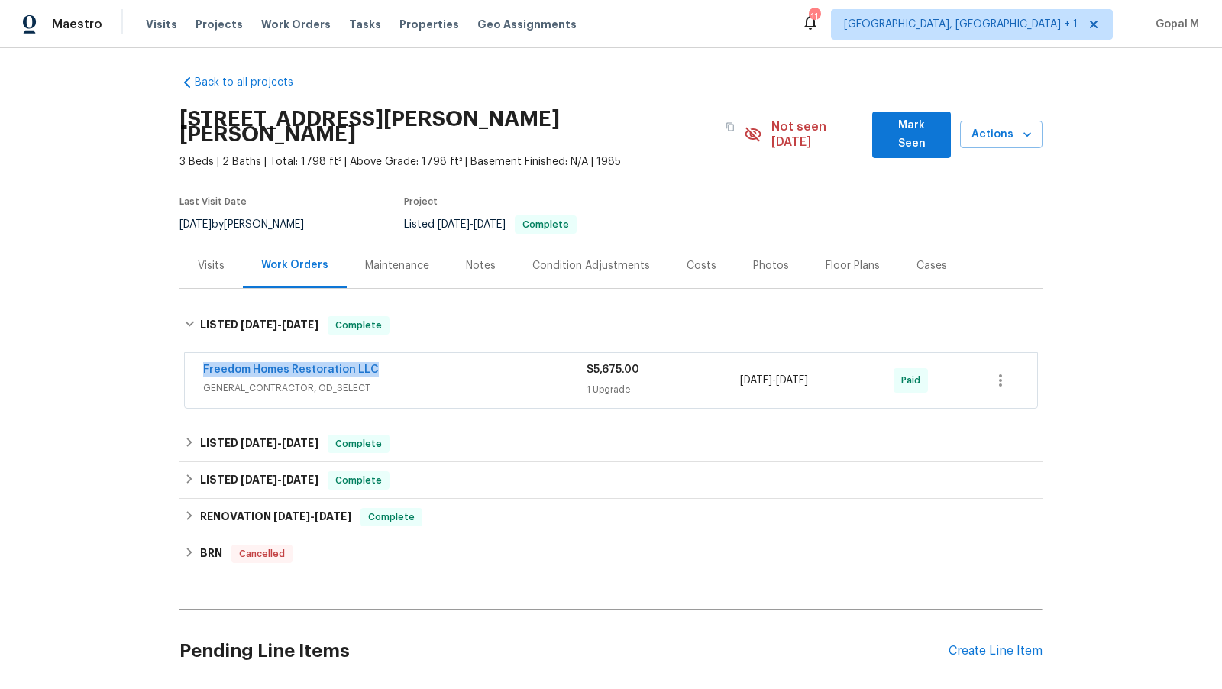
copy span "8/18/2025 - 8/27/2025"
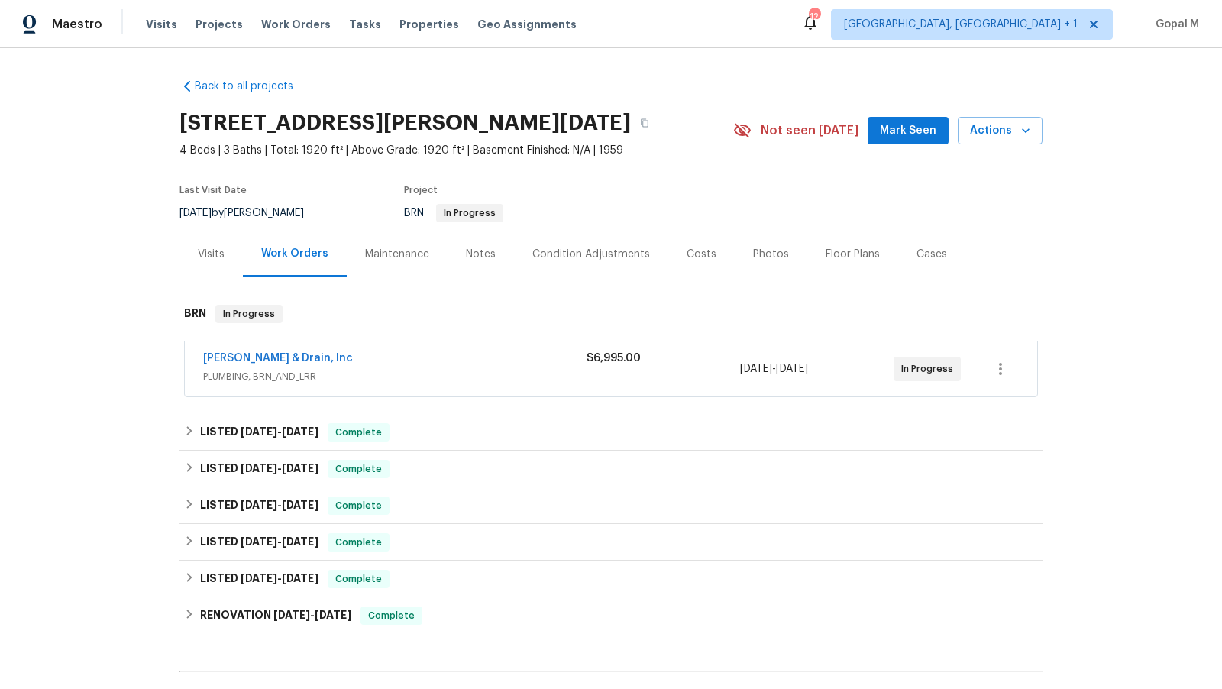
click at [718, 381] on div "$6,995.00" at bounding box center [662, 368] width 153 height 37
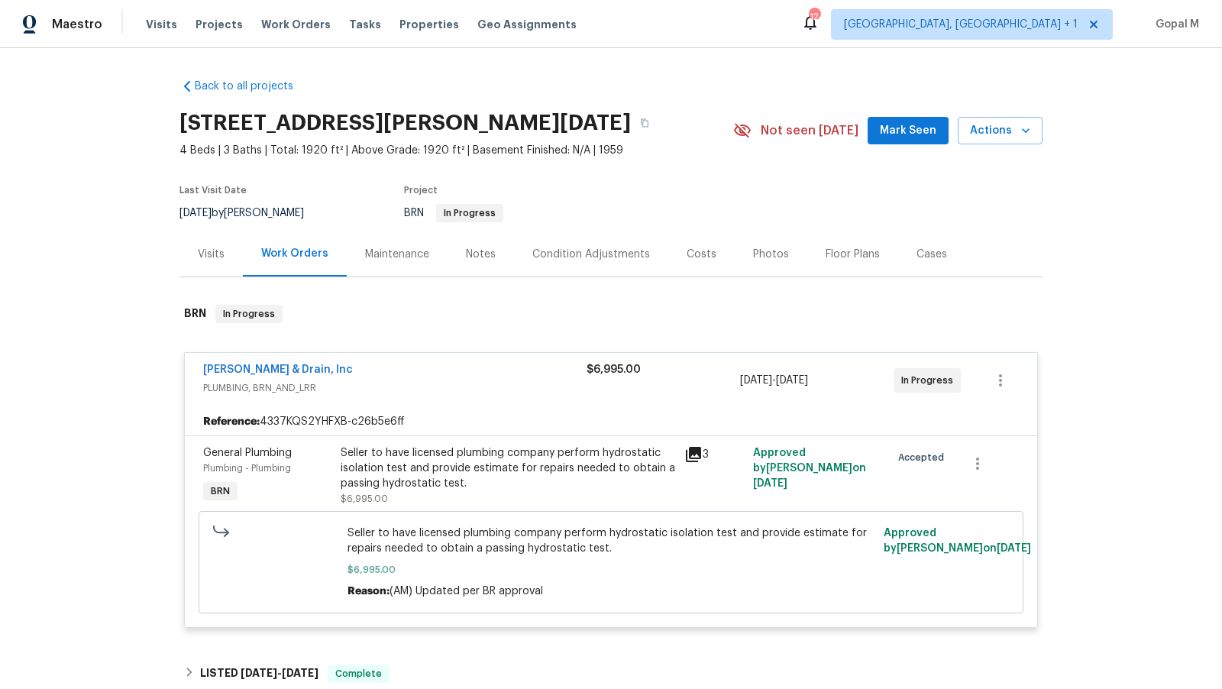
click at [436, 457] on div "Seller to have licensed plumbing company perform hydrostatic isolation test and…" at bounding box center [508, 468] width 334 height 46
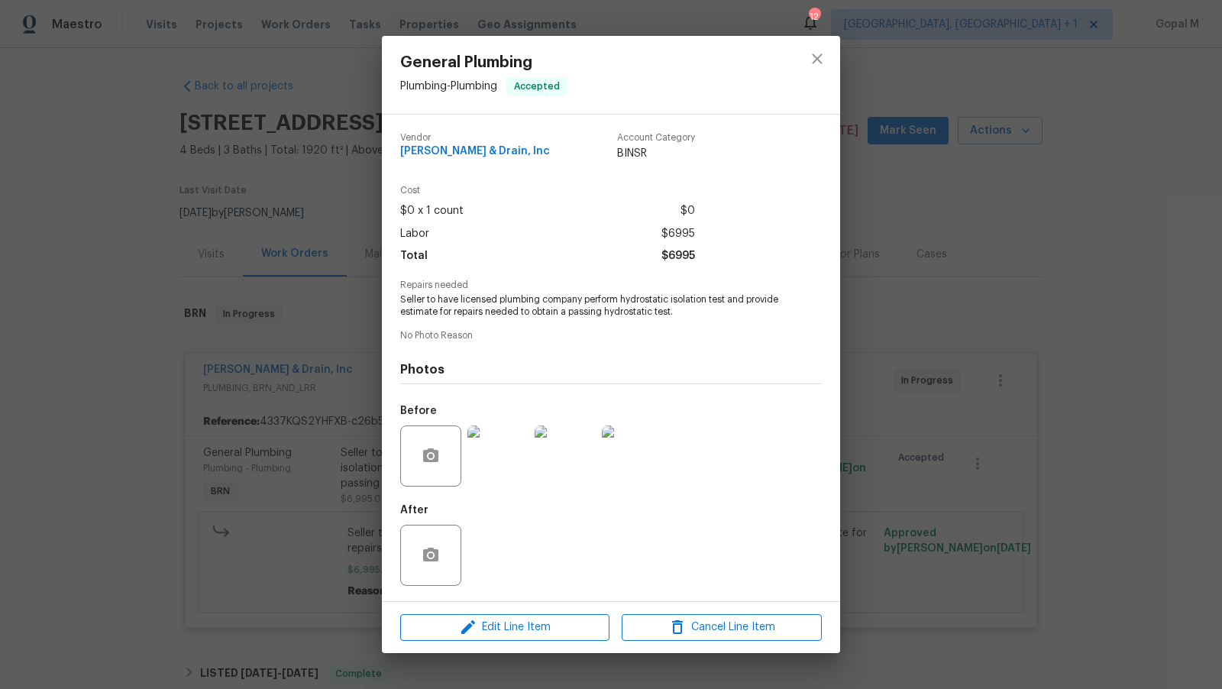
click at [486, 447] on img at bounding box center [497, 455] width 61 height 61
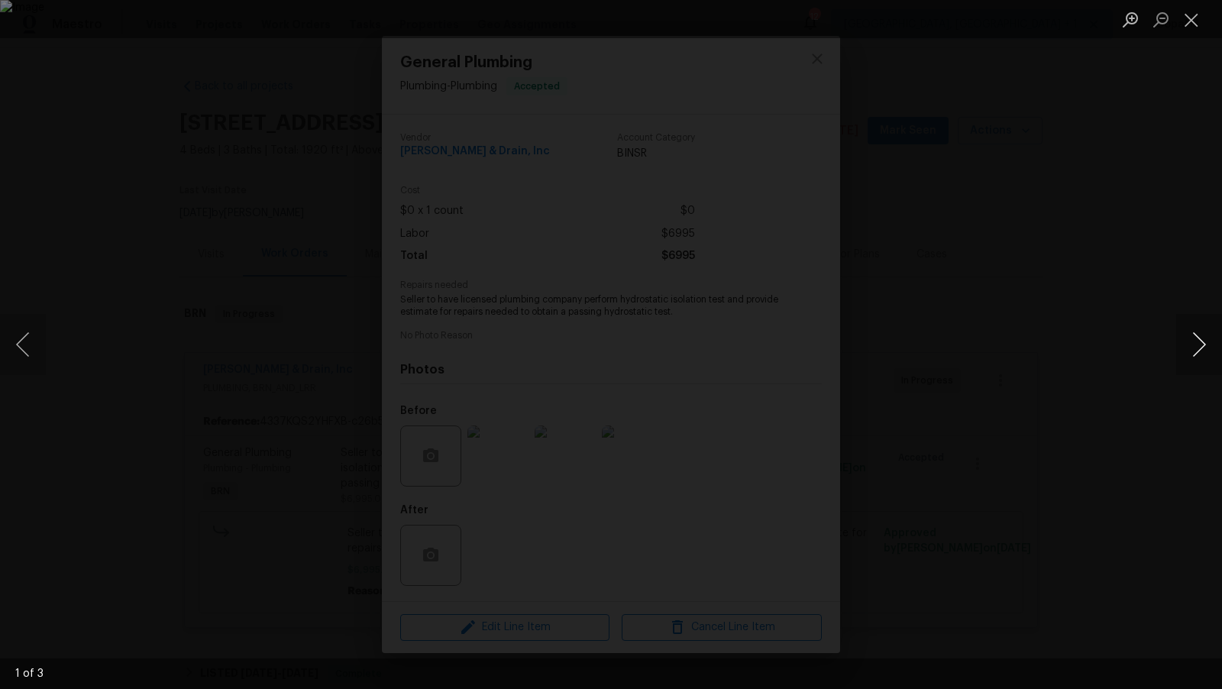
click at [1099, 350] on button "Next image" at bounding box center [1199, 344] width 46 height 61
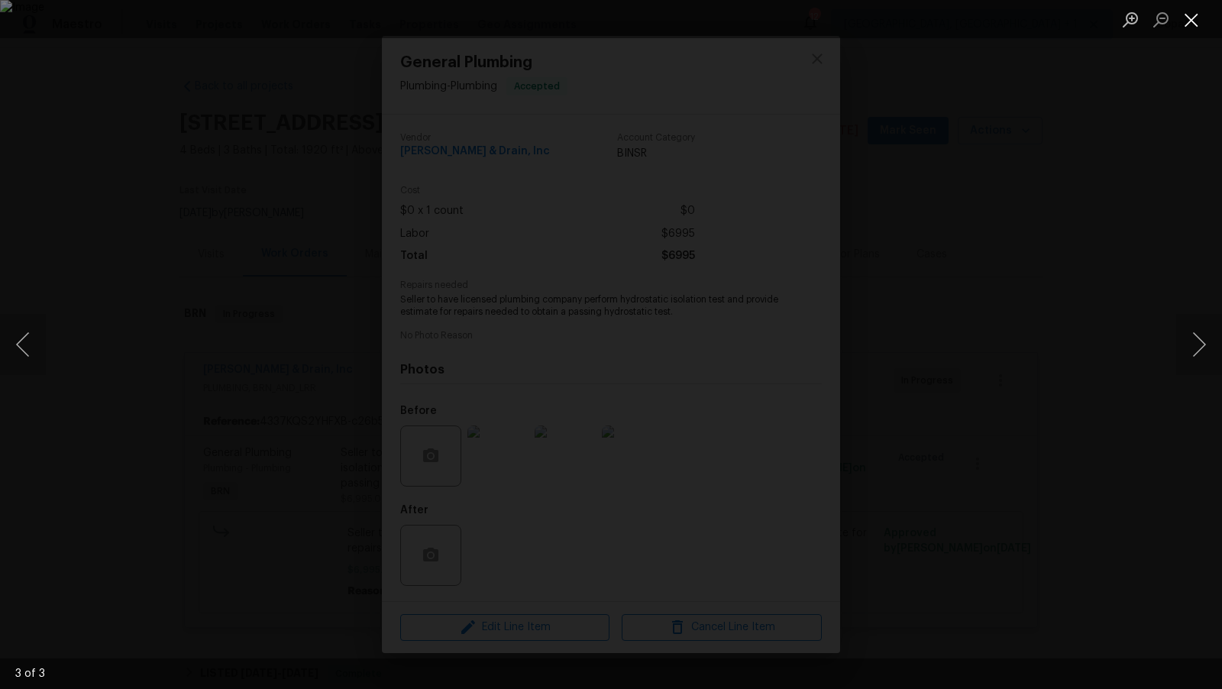
click at [1099, 18] on button "Close lightbox" at bounding box center [1191, 19] width 31 height 27
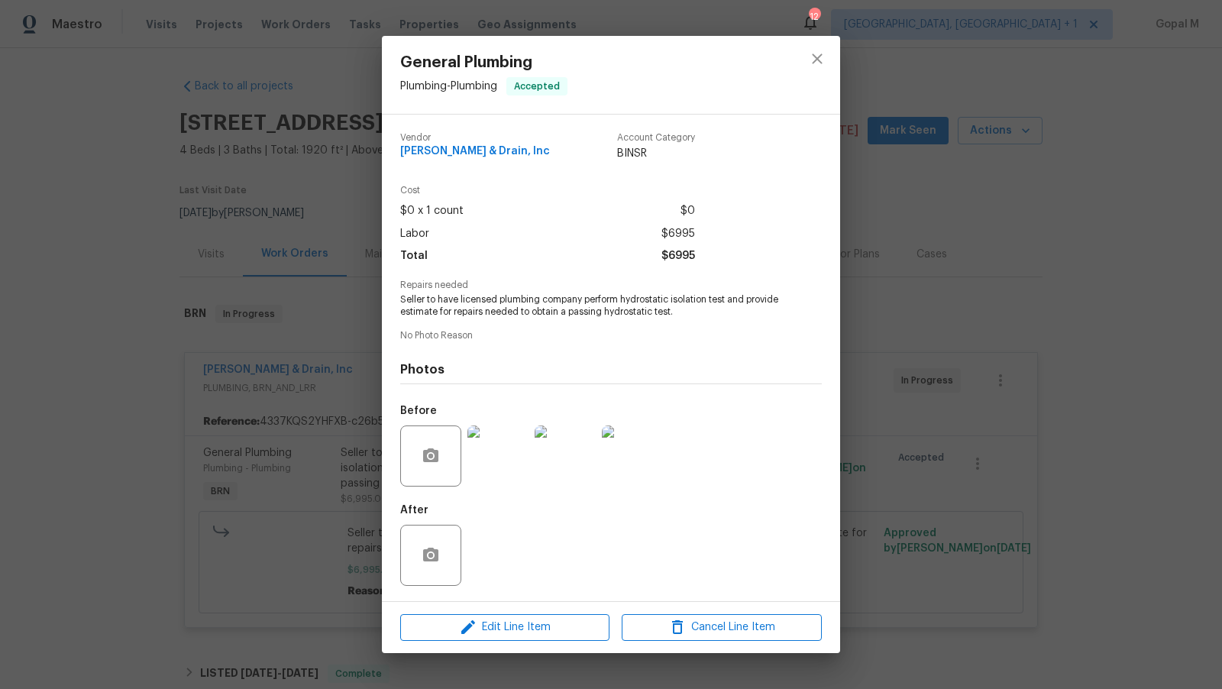
click at [249, 347] on div "General Plumbing Plumbing - Plumbing Accepted Vendor Owen Plumbing & Drain, Inc…" at bounding box center [611, 344] width 1222 height 689
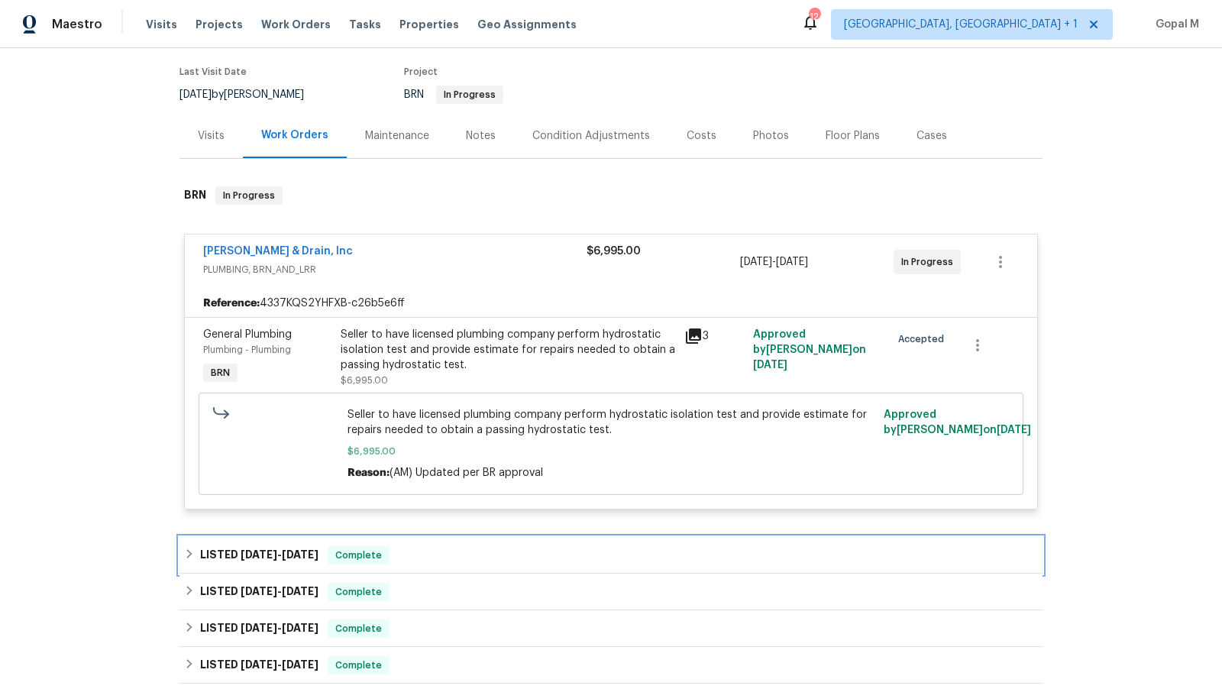
click at [481, 549] on div "LISTED 8/13/25 - 8/14/25 Complete" at bounding box center [611, 555] width 854 height 18
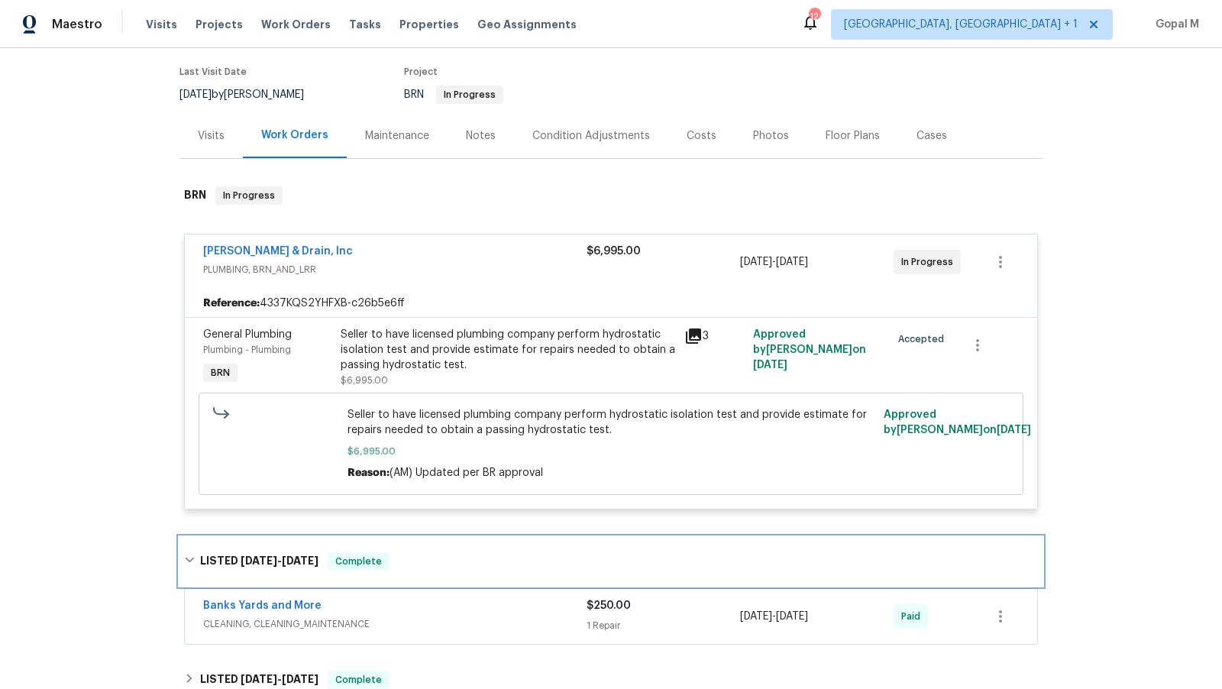
scroll to position [176, 0]
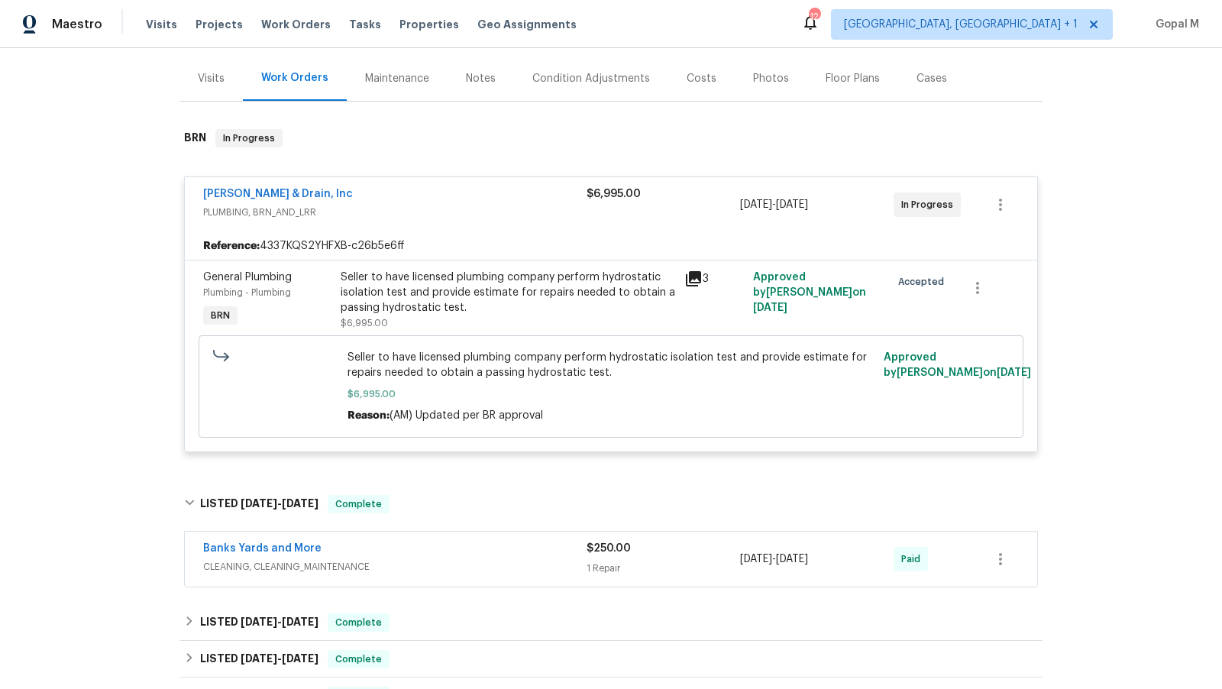
click at [481, 556] on div "Banks Yards and More" at bounding box center [394, 550] width 383 height 18
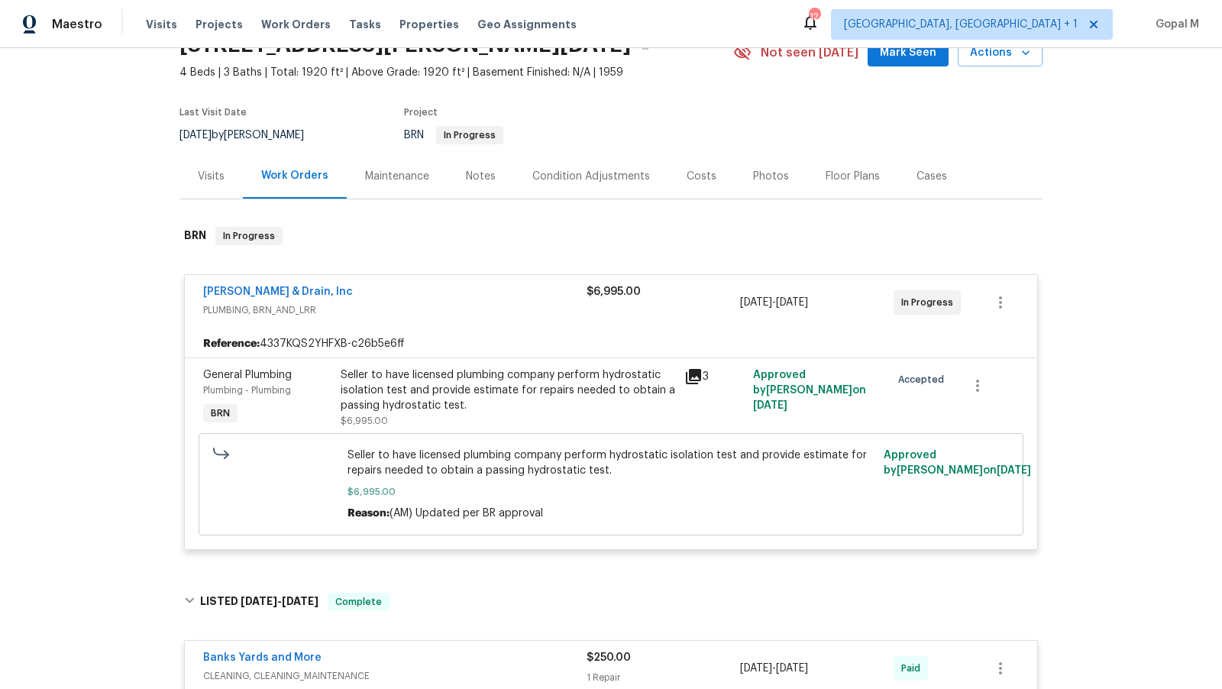
scroll to position [0, 0]
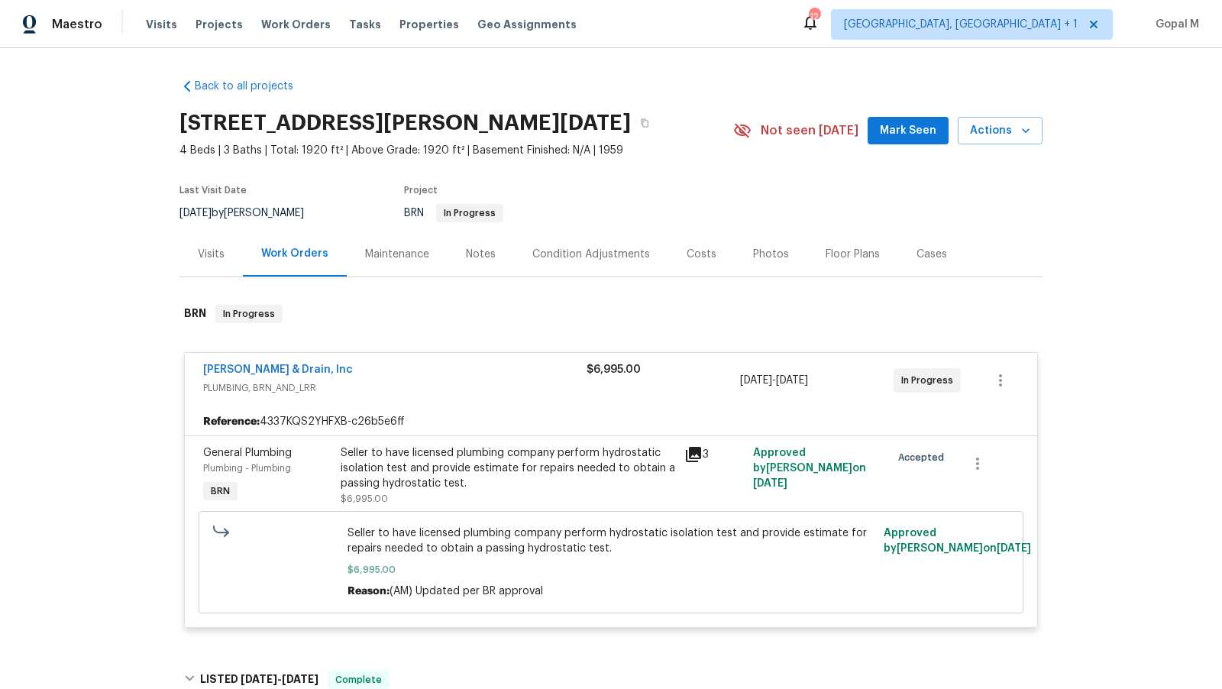
click at [208, 258] on div "Visits" at bounding box center [211, 254] width 27 height 15
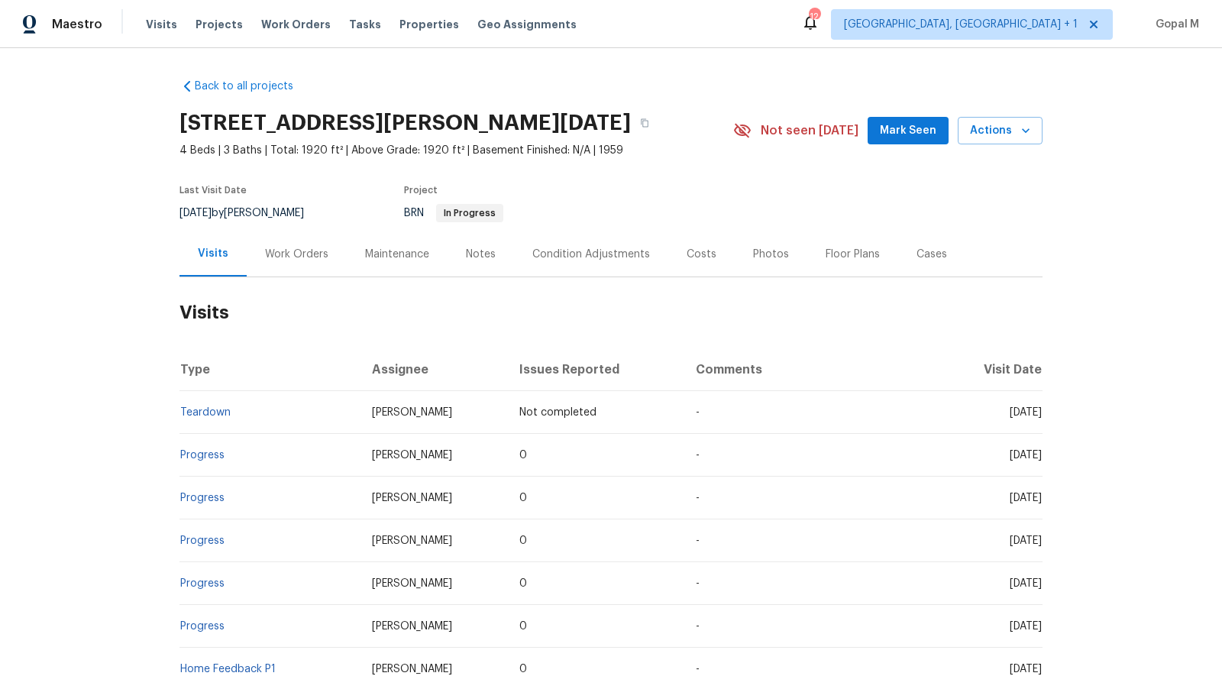
click at [298, 264] on div "Work Orders" at bounding box center [297, 253] width 100 height 45
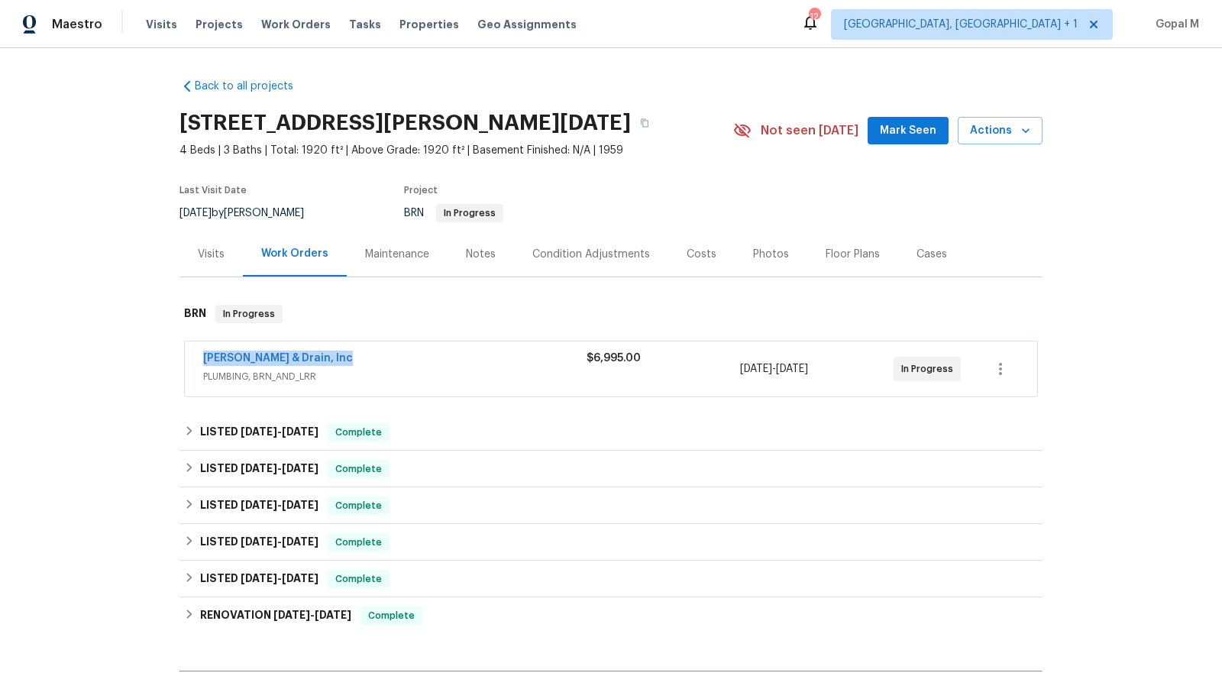
drag, startPoint x: 195, startPoint y: 356, endPoint x: 392, endPoint y: 361, distance: 197.0
click at [392, 361] on div "[PERSON_NAME] & Drain, Inc PLUMBING, BRN_AND_LRR $6,995.00 [DATE] - [DATE] In P…" at bounding box center [611, 368] width 852 height 55
copy link "[PERSON_NAME] & Drain, Inc"
click at [478, 366] on div "[PERSON_NAME] & Drain, Inc" at bounding box center [394, 359] width 383 height 18
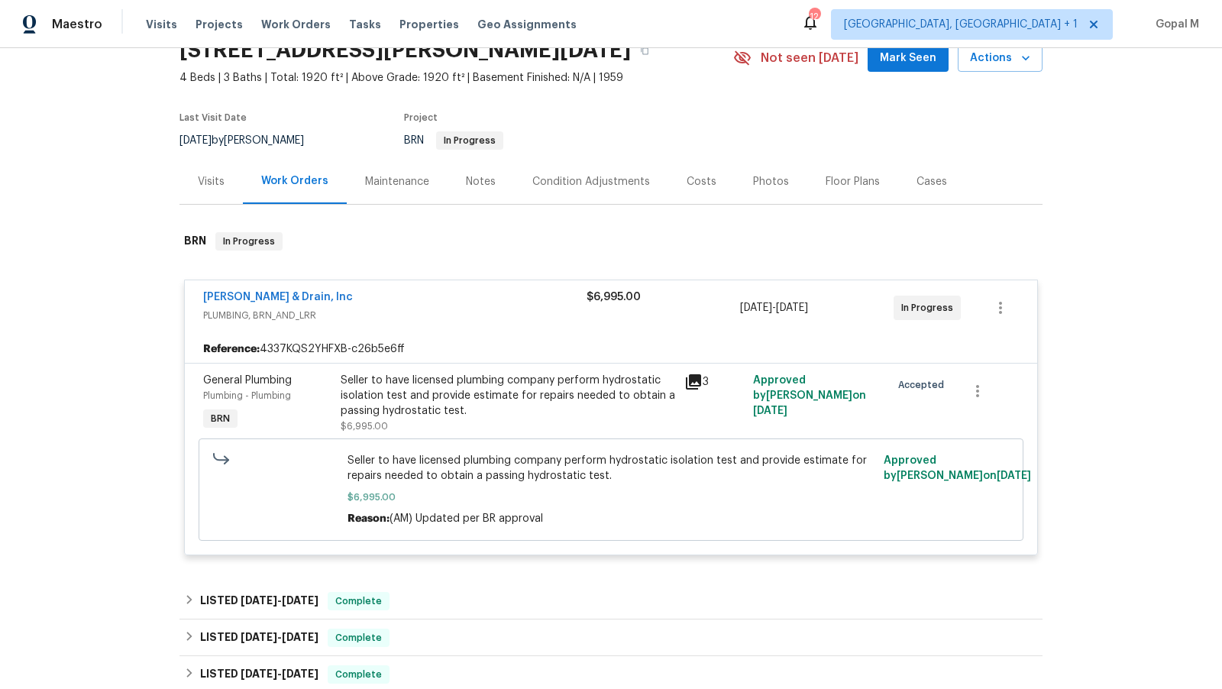
scroll to position [73, 0]
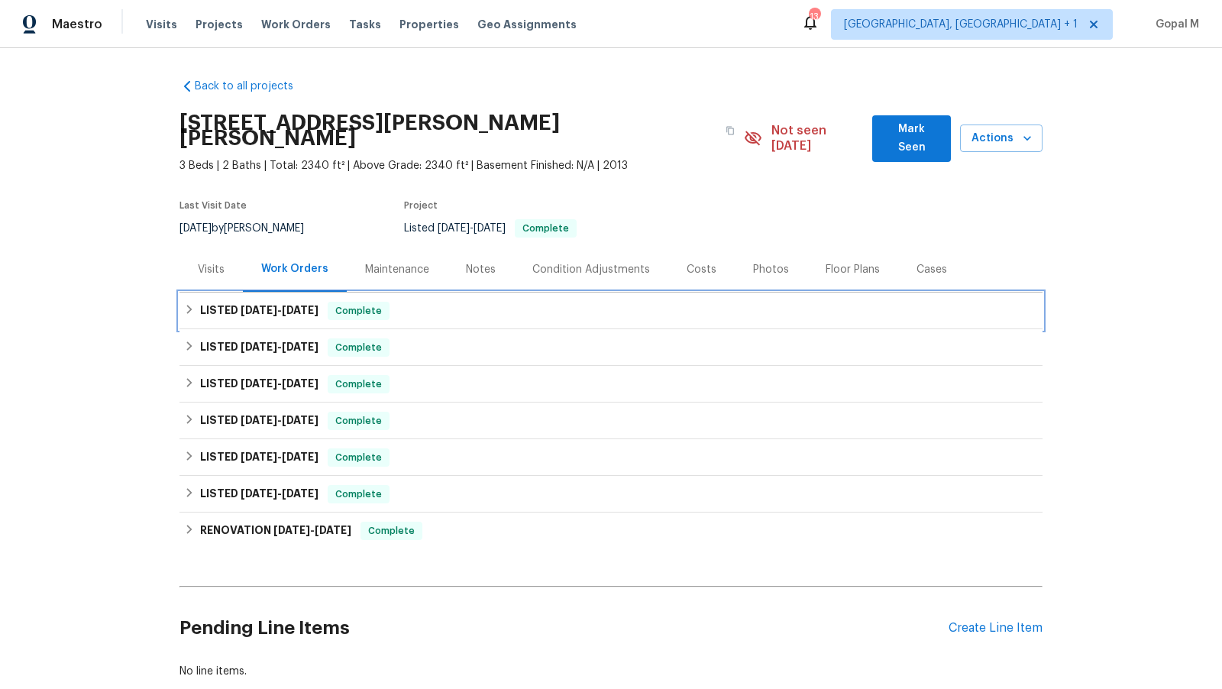
click at [511, 302] on div "LISTED [DATE] - [DATE] Complete" at bounding box center [611, 311] width 854 height 18
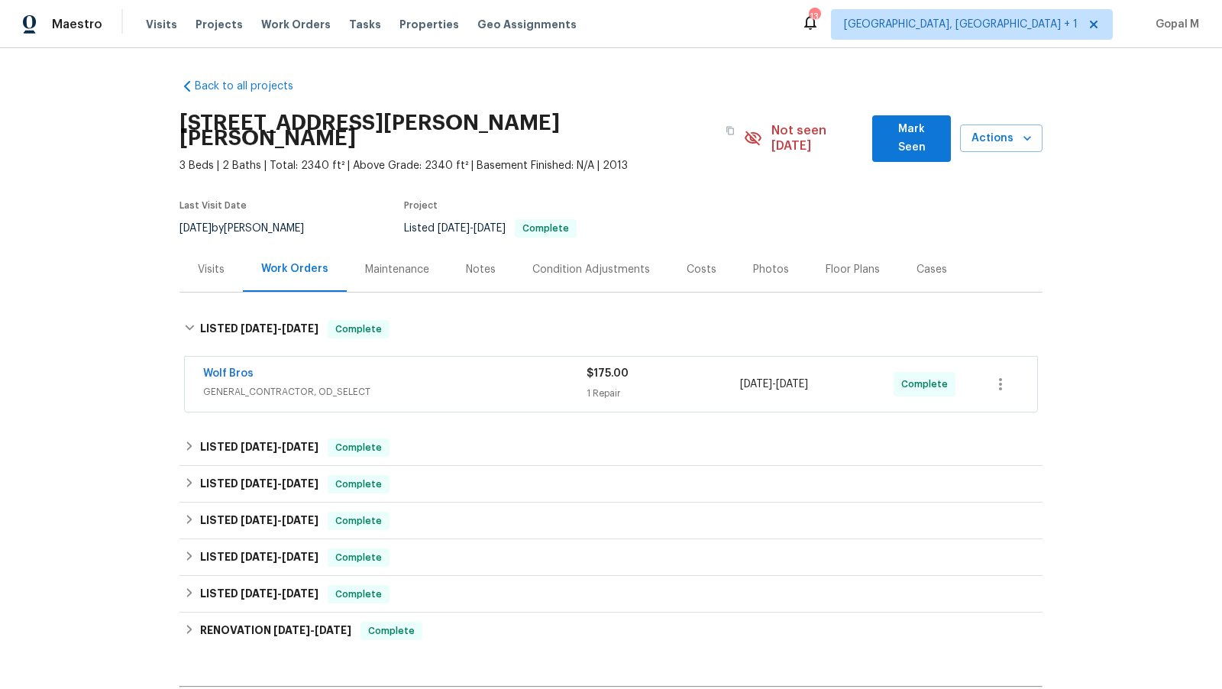
click at [487, 366] on div "Wolf Bros" at bounding box center [394, 375] width 383 height 18
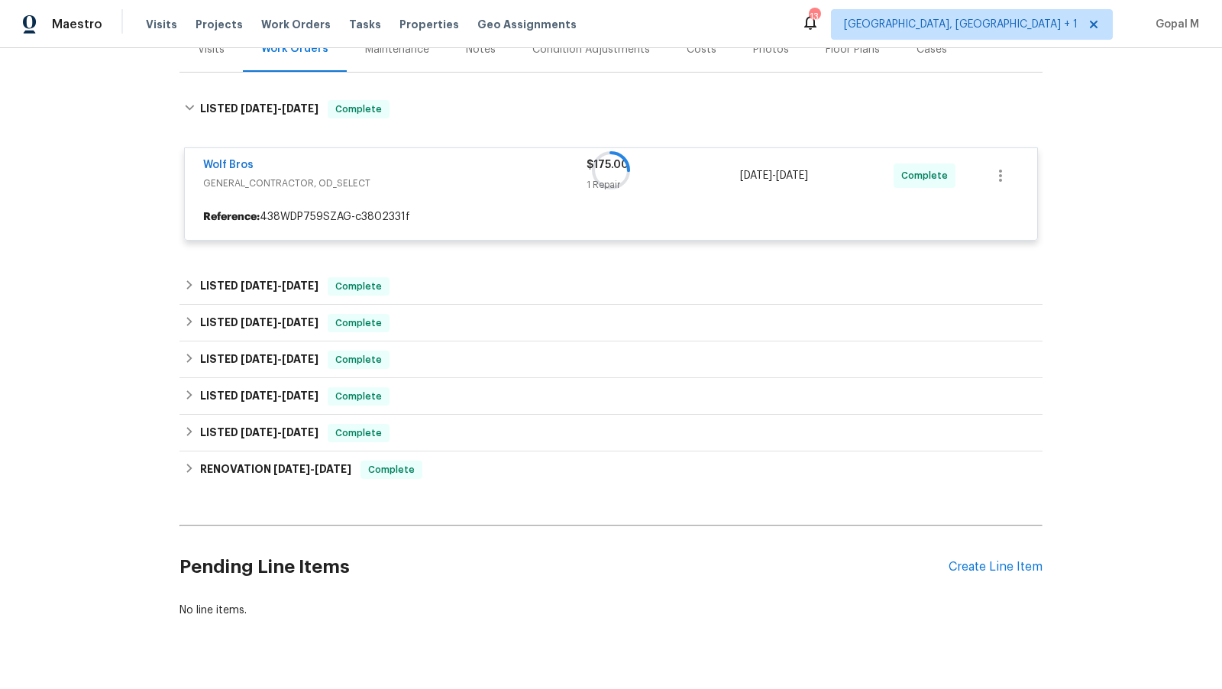
scroll to position [215, 0]
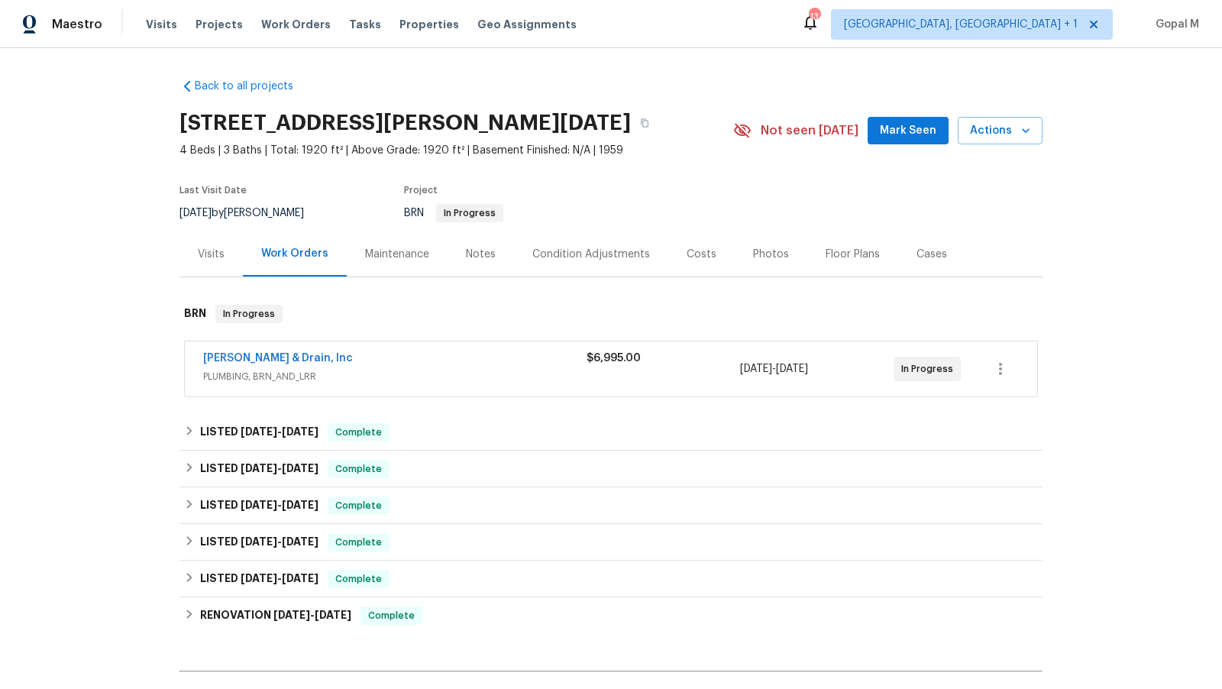
click at [516, 359] on div "[PERSON_NAME] & Drain, Inc" at bounding box center [394, 359] width 383 height 18
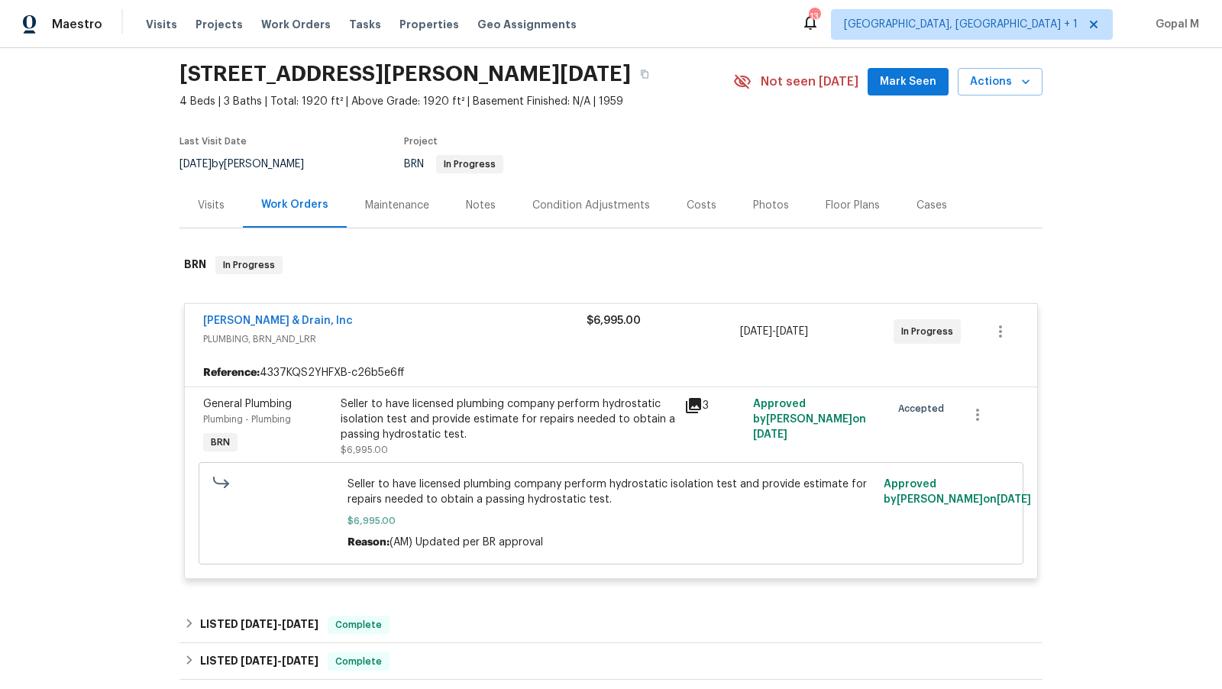
scroll to position [59, 0]
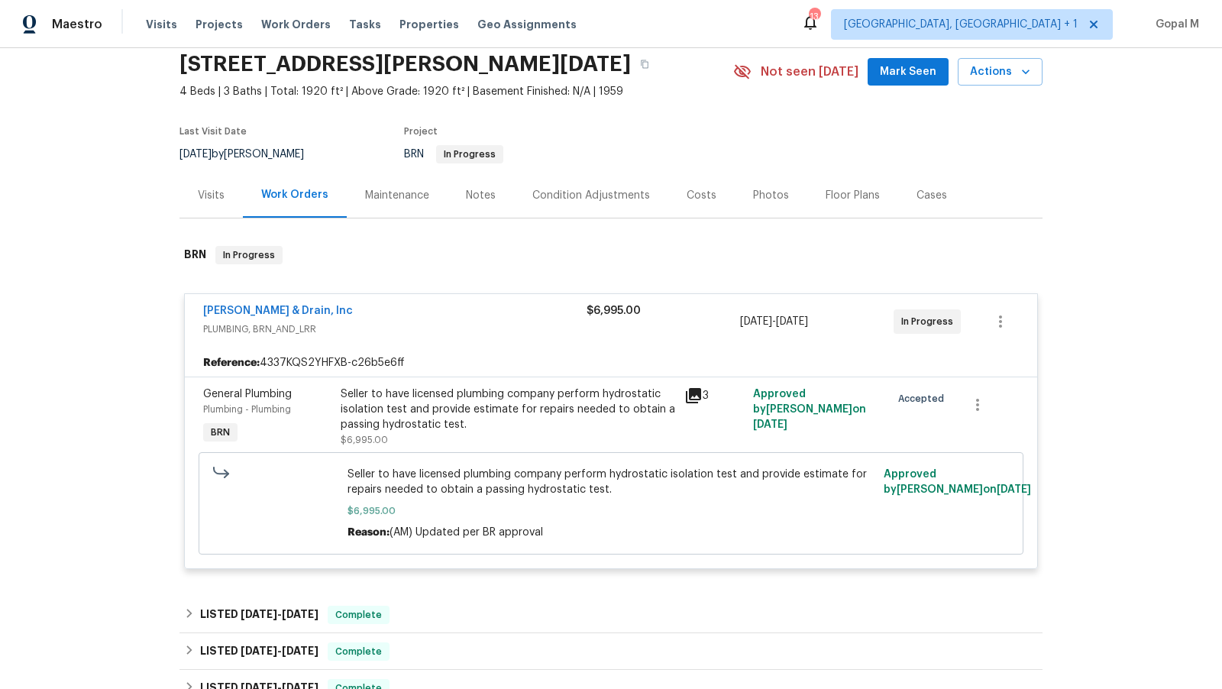
click at [520, 400] on div "Seller to have licensed plumbing company perform hydrostatic isolation test and…" at bounding box center [508, 409] width 334 height 46
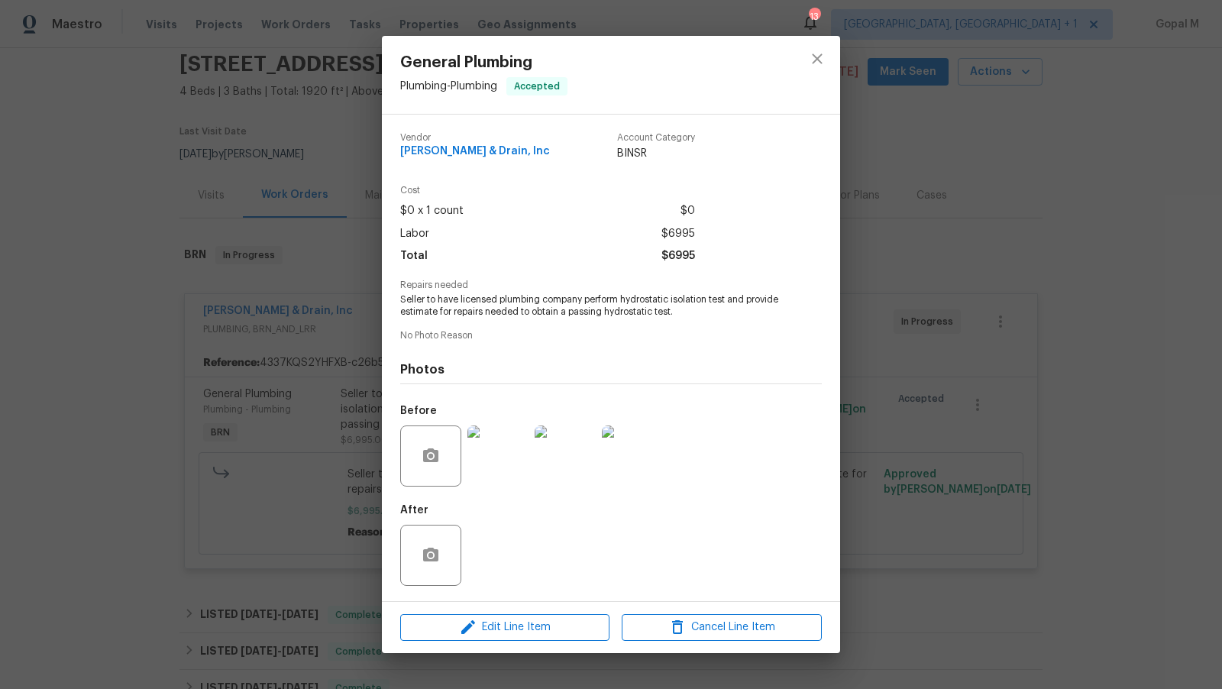
click at [503, 470] on img at bounding box center [497, 455] width 61 height 61
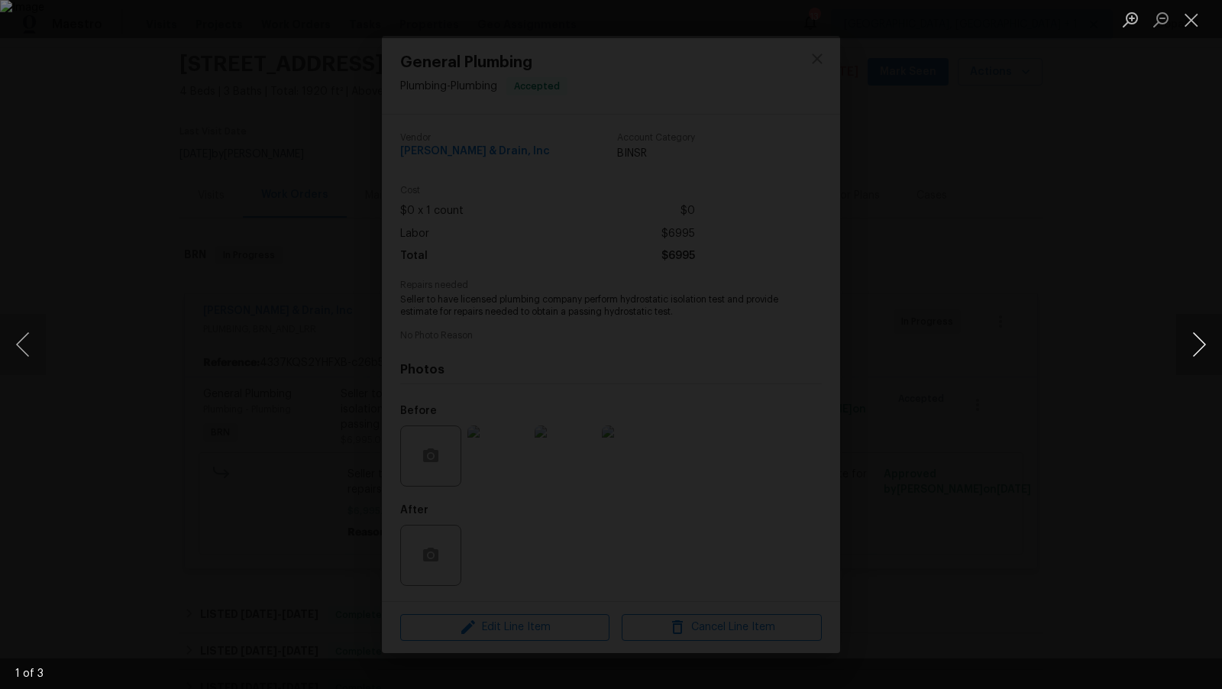
click at [1195, 344] on button "Next image" at bounding box center [1199, 344] width 46 height 61
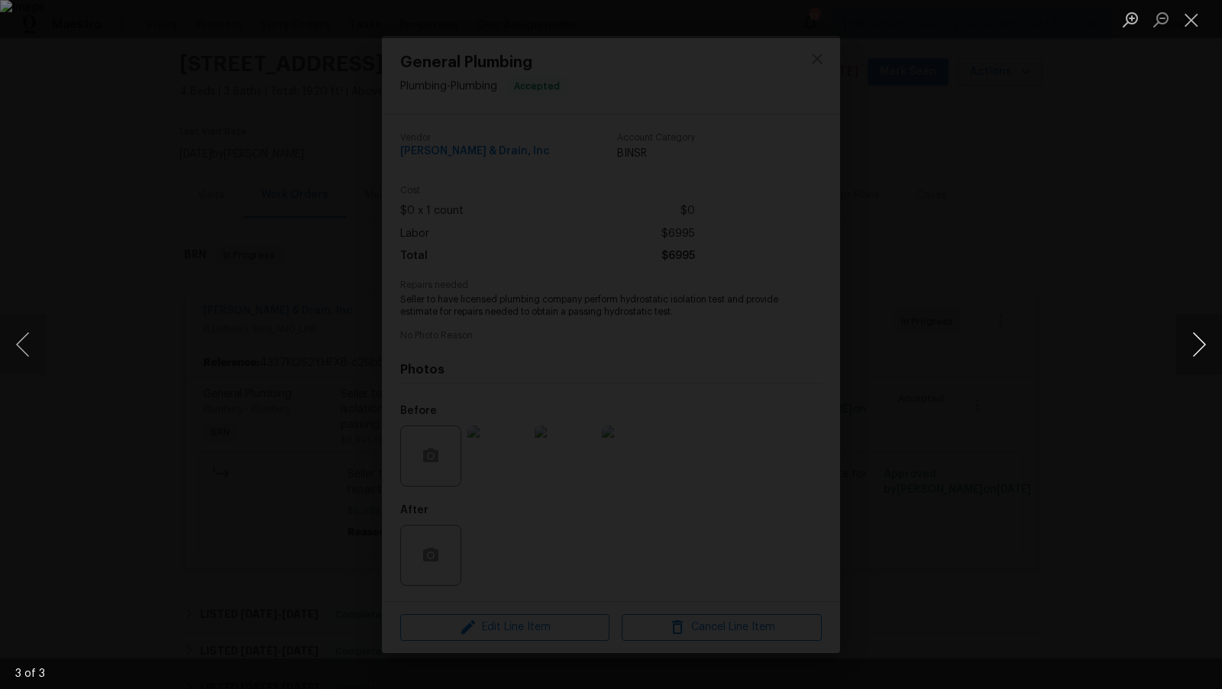
click at [1195, 344] on button "Next image" at bounding box center [1199, 344] width 46 height 61
click at [1195, 15] on button "Close lightbox" at bounding box center [1191, 19] width 31 height 27
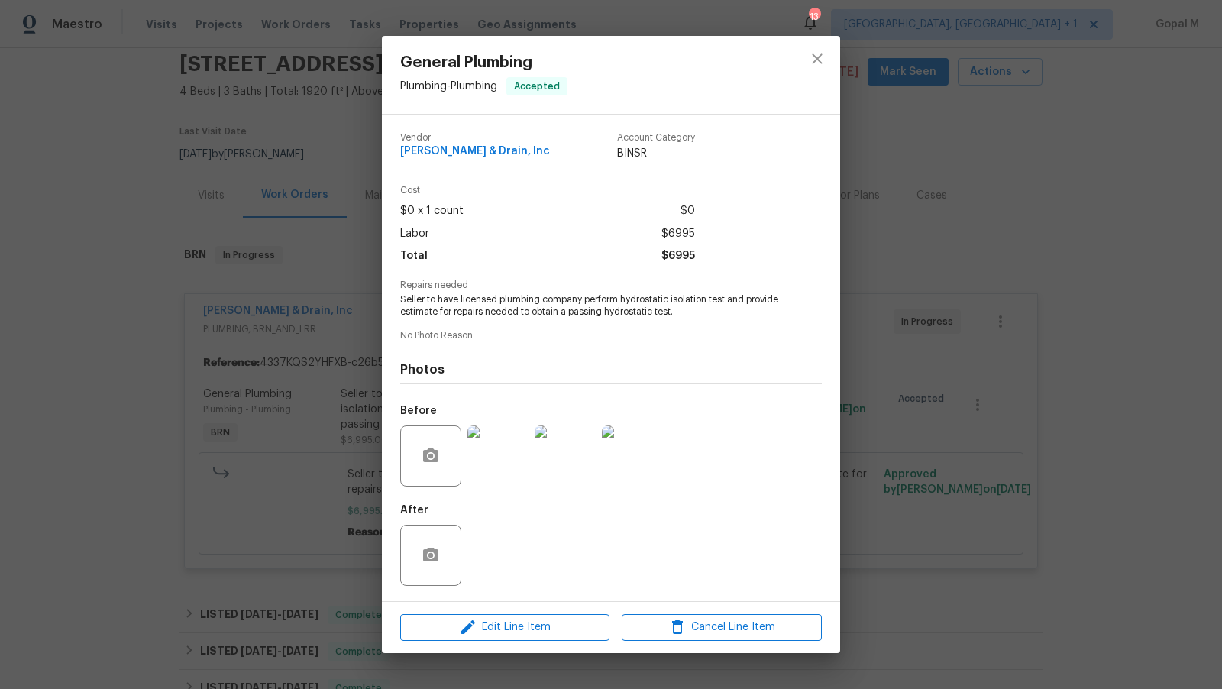
click at [902, 345] on div "General Plumbing Plumbing - Plumbing Accepted Vendor Owen Plumbing & Drain, Inc…" at bounding box center [611, 344] width 1222 height 689
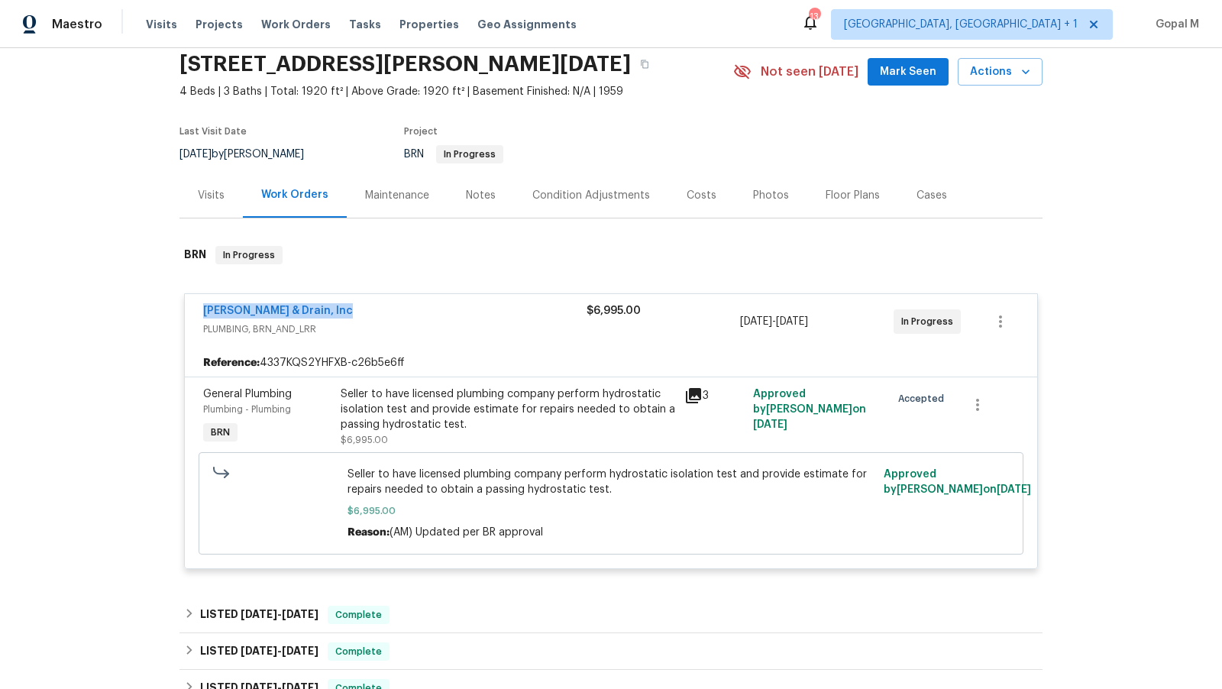
drag, startPoint x: 197, startPoint y: 311, endPoint x: 391, endPoint y: 305, distance: 194.0
click at [391, 305] on div "Owen Plumbing & Drain, Inc PLUMBING, BRN_AND_LRR $6,995.00 8/28/2025 - 9/1/2025…" at bounding box center [611, 321] width 852 height 55
copy link "Owen Plumbing & Drain, Inc"
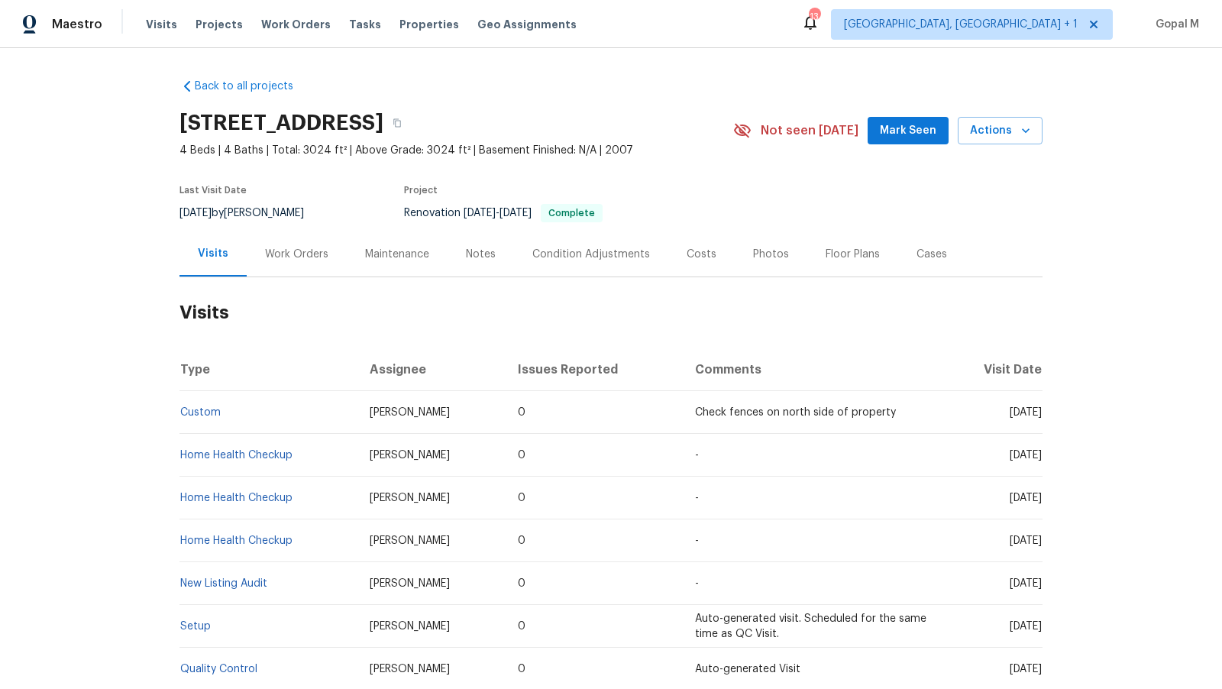
click at [308, 249] on div "Work Orders" at bounding box center [296, 254] width 63 height 15
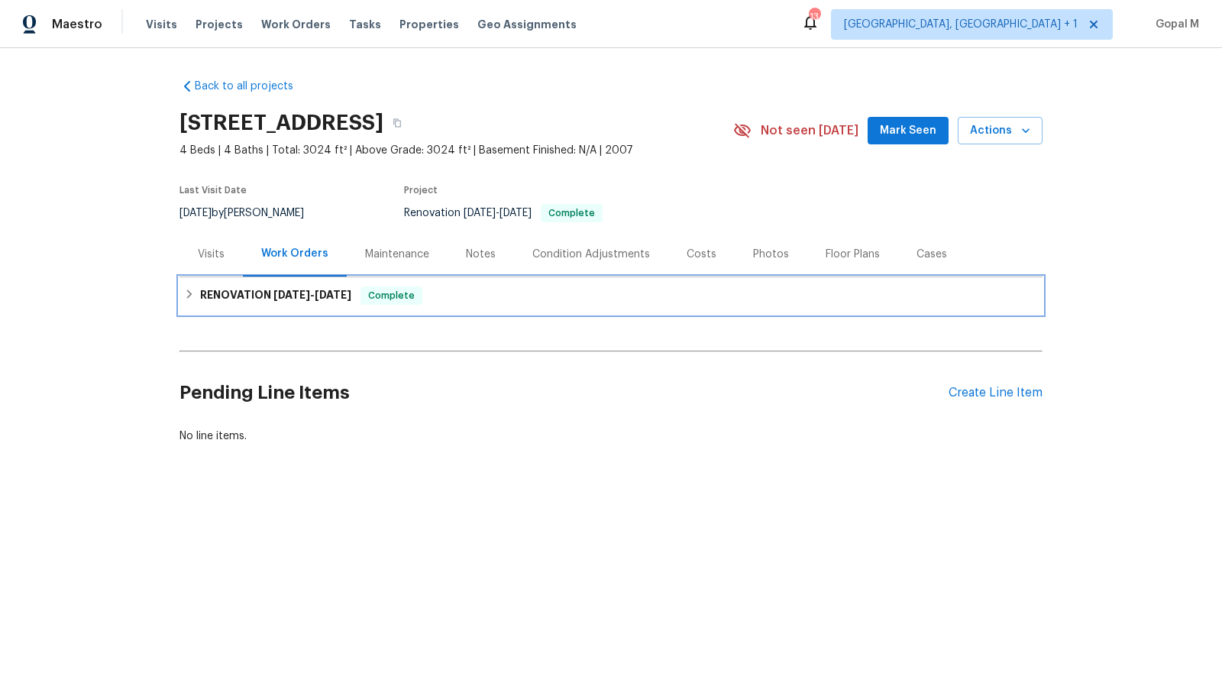
click at [524, 300] on div "RENOVATION [DATE] - [DATE] Complete" at bounding box center [611, 295] width 854 height 18
